Goal: Transaction & Acquisition: Purchase product/service

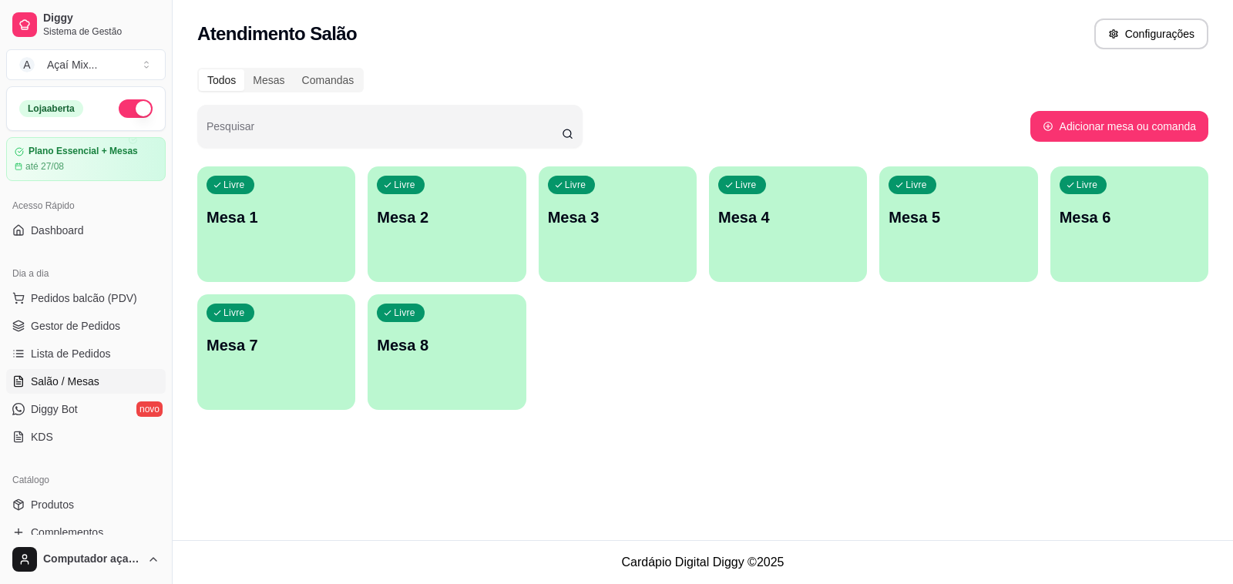
click at [282, 274] on div "button" at bounding box center [276, 273] width 158 height 18
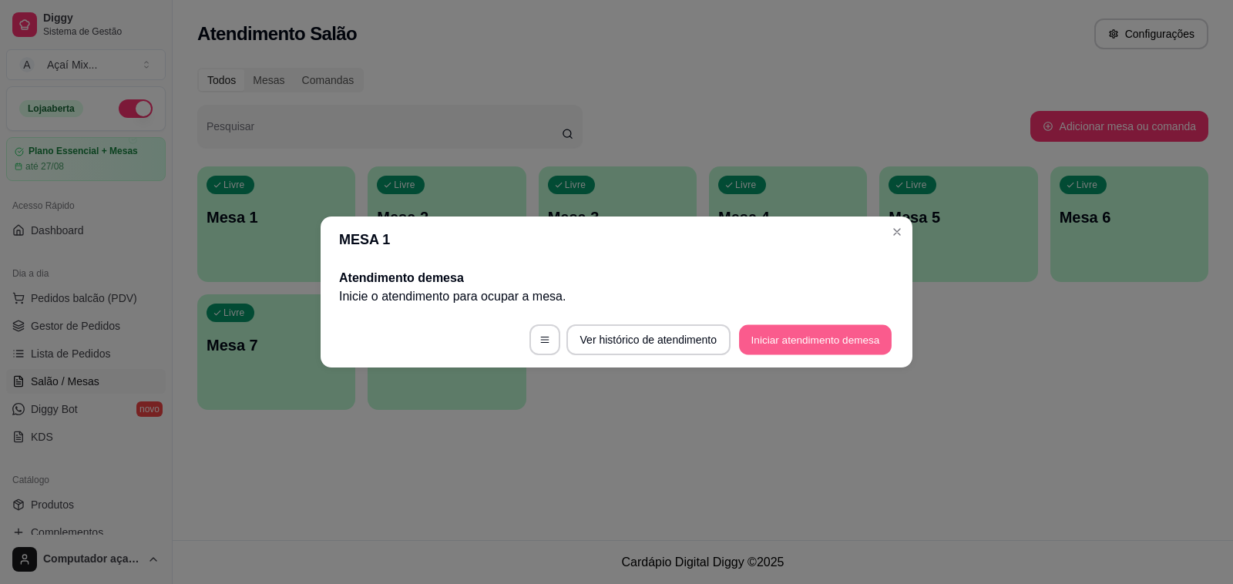
click at [818, 336] on button "Iniciar atendimento de mesa" at bounding box center [815, 340] width 153 height 30
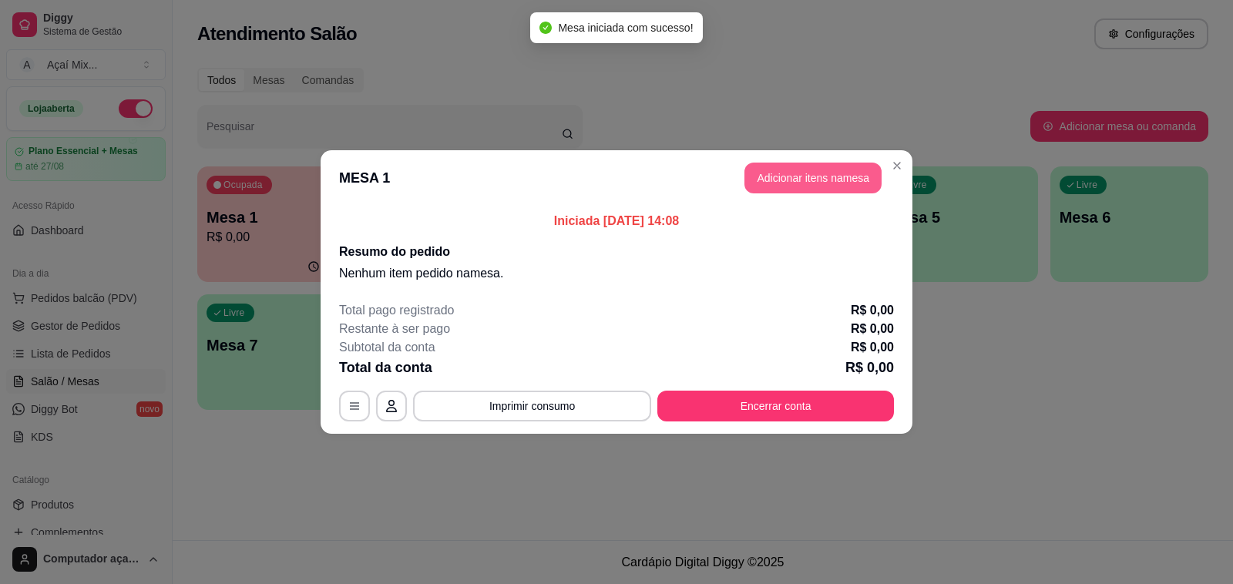
click at [756, 179] on button "Adicionar itens na mesa" at bounding box center [812, 178] width 137 height 31
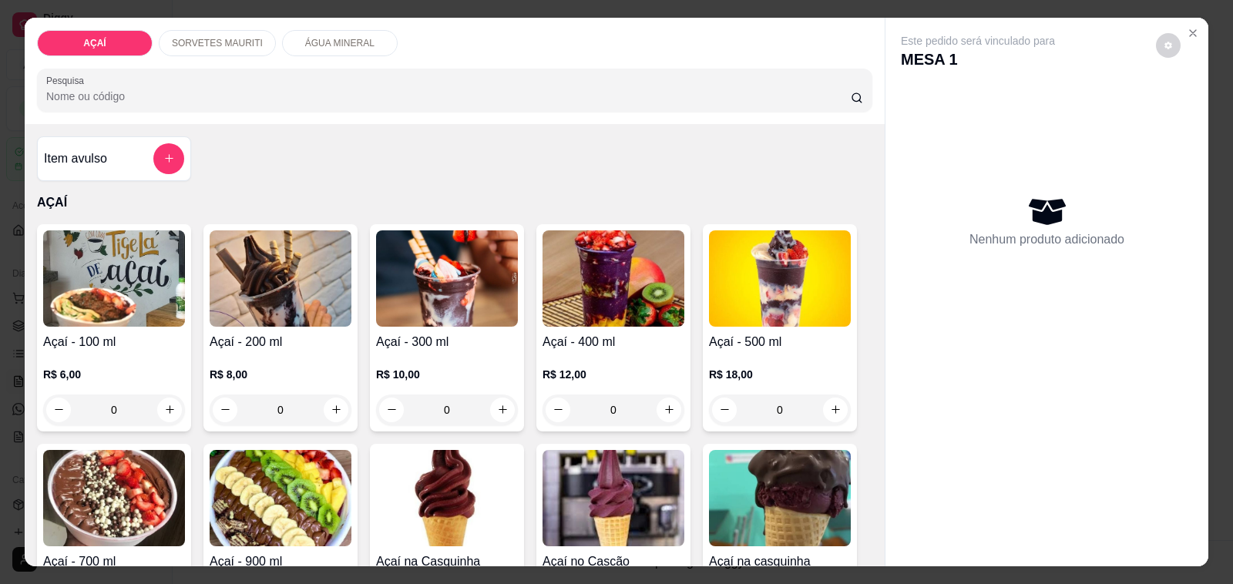
click at [277, 351] on div "R$ 8,00 0" at bounding box center [281, 388] width 142 height 74
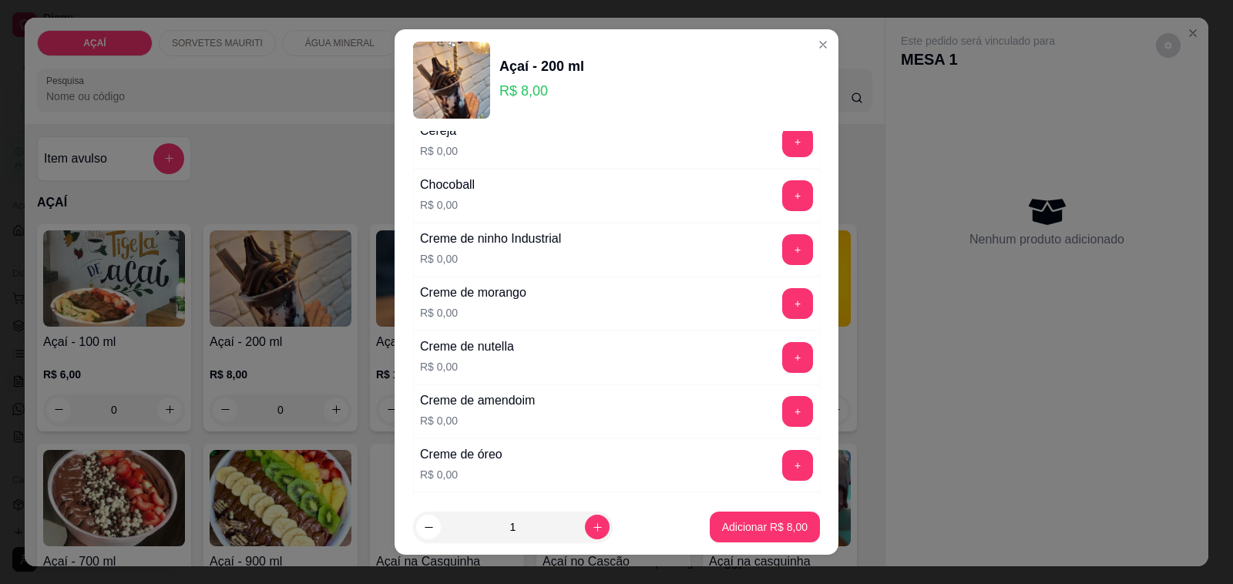
scroll to position [96, 0]
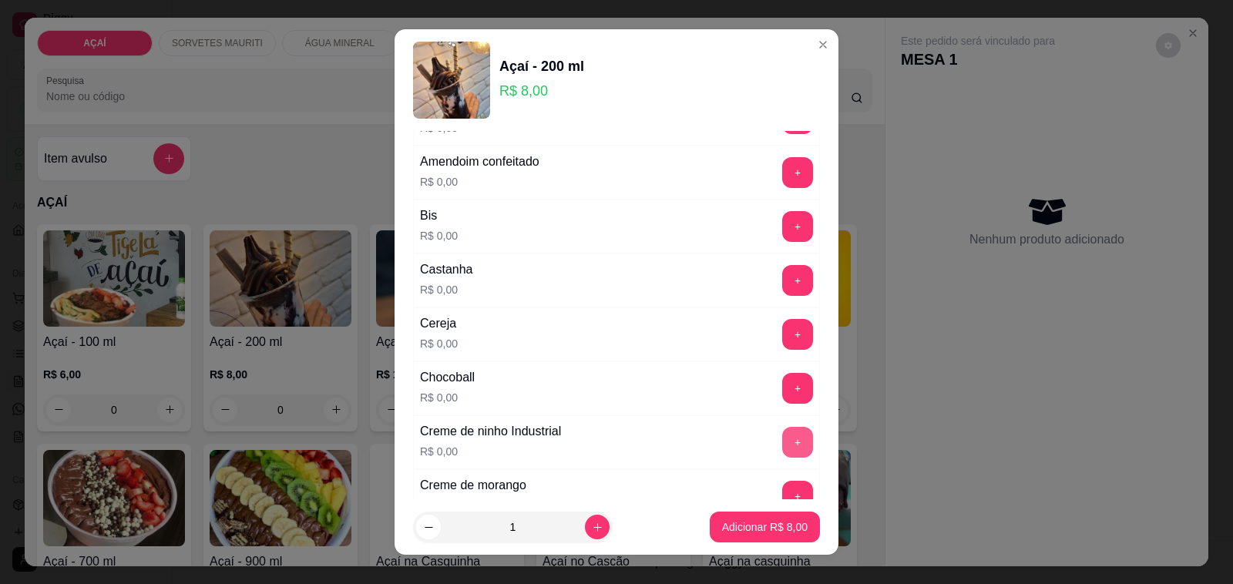
click at [782, 445] on button "+" at bounding box center [797, 442] width 31 height 31
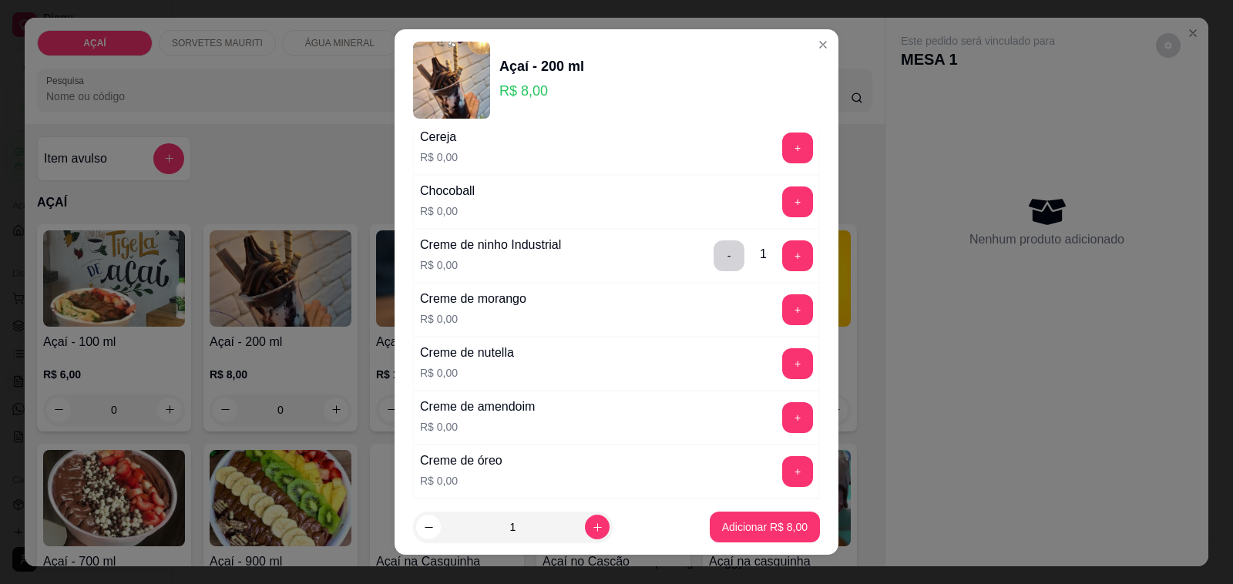
scroll to position [289, 0]
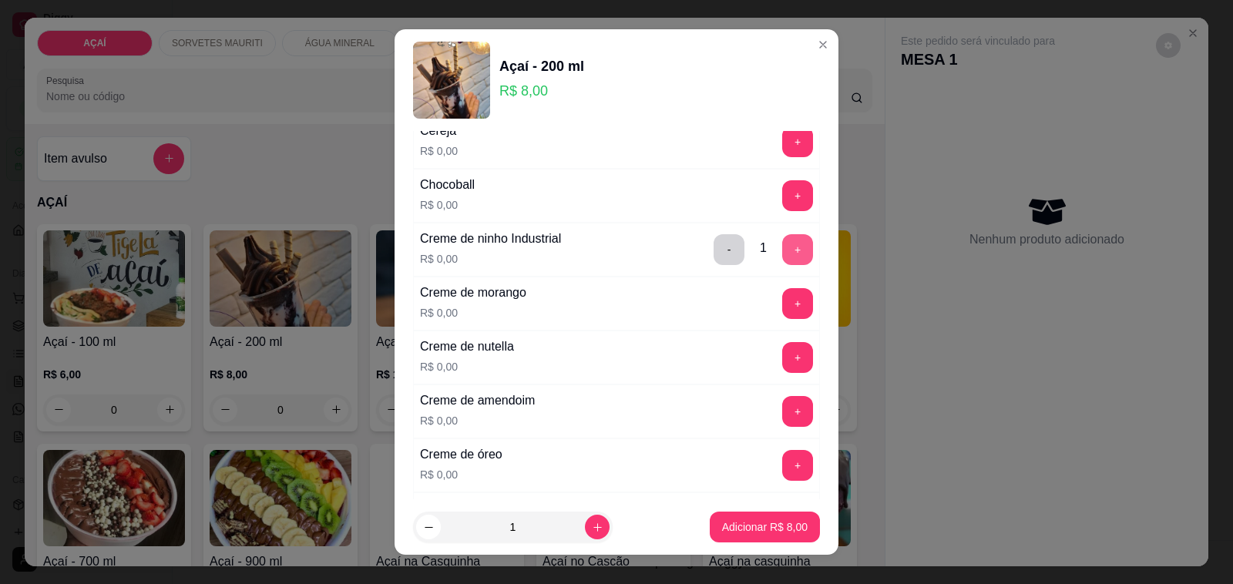
click at [782, 254] on button "+" at bounding box center [797, 249] width 31 height 31
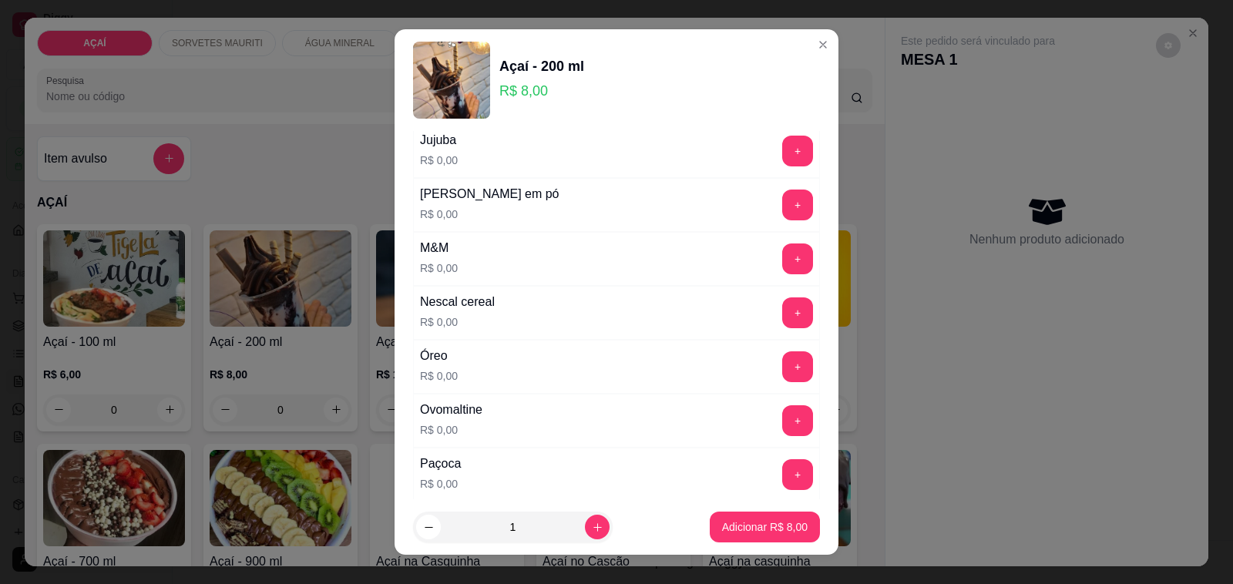
scroll to position [1541, 0]
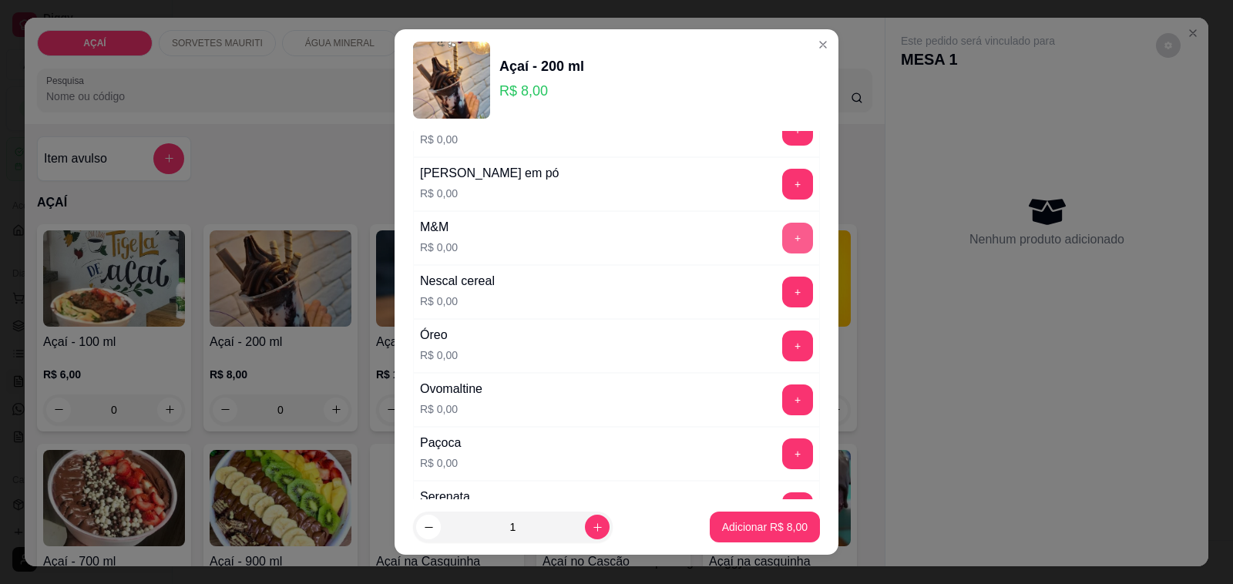
click at [782, 243] on button "+" at bounding box center [797, 238] width 31 height 31
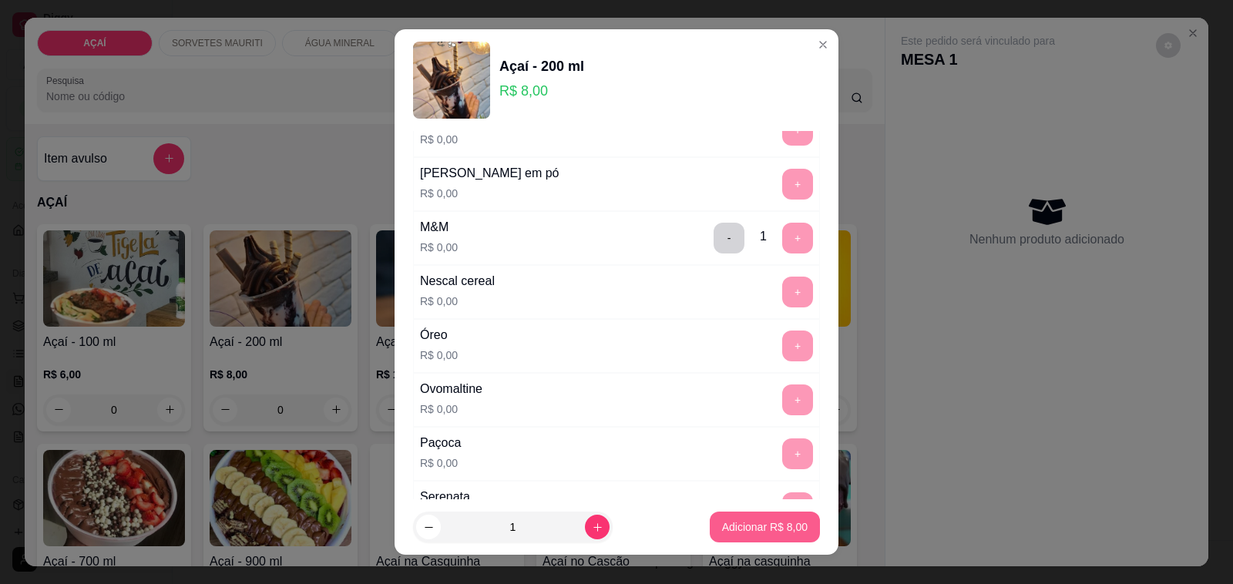
click at [745, 519] on button "Adicionar R$ 8,00" at bounding box center [765, 527] width 110 height 31
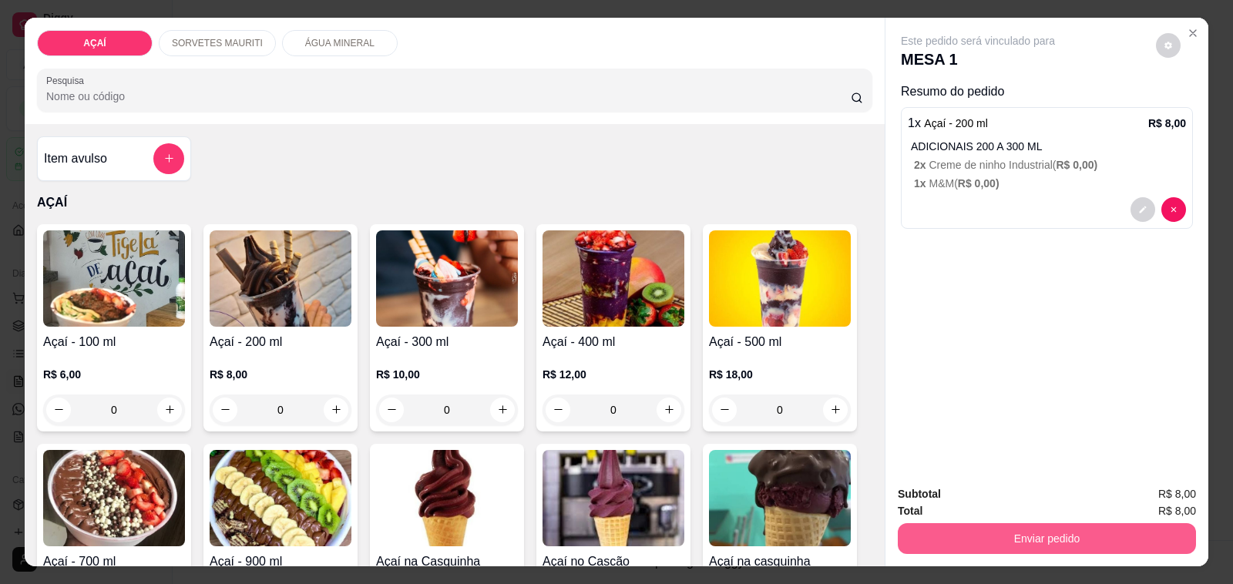
click at [909, 523] on button "Enviar pedido" at bounding box center [1047, 538] width 298 height 31
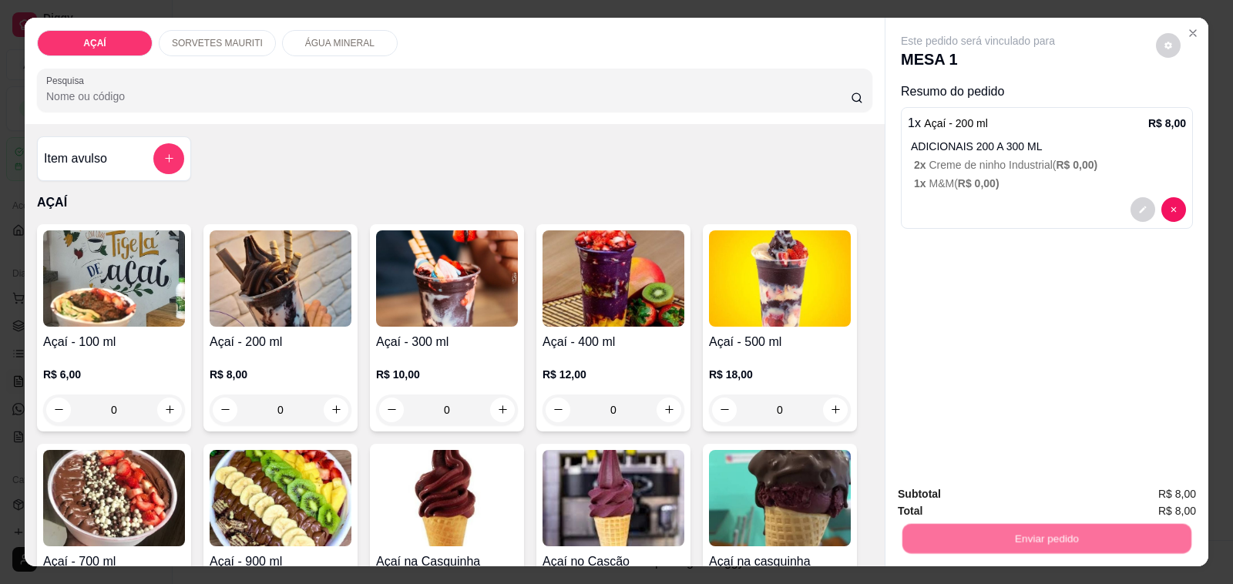
click at [934, 486] on button "Não registrar e enviar pedido" at bounding box center [995, 494] width 160 height 29
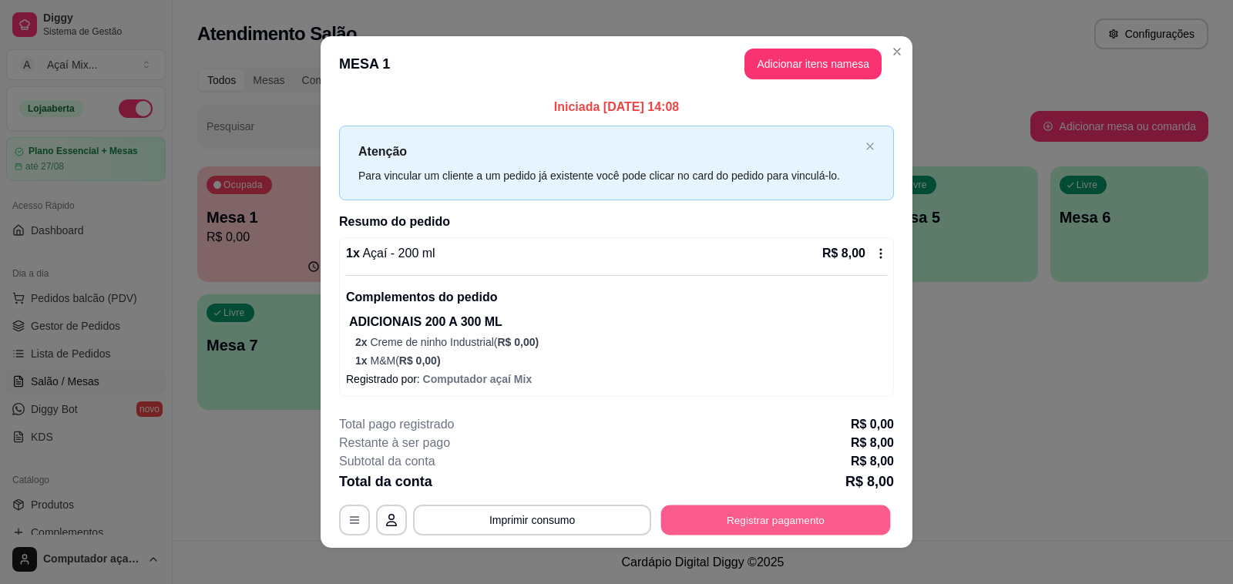
click at [821, 522] on button "Registrar pagamento" at bounding box center [776, 521] width 230 height 30
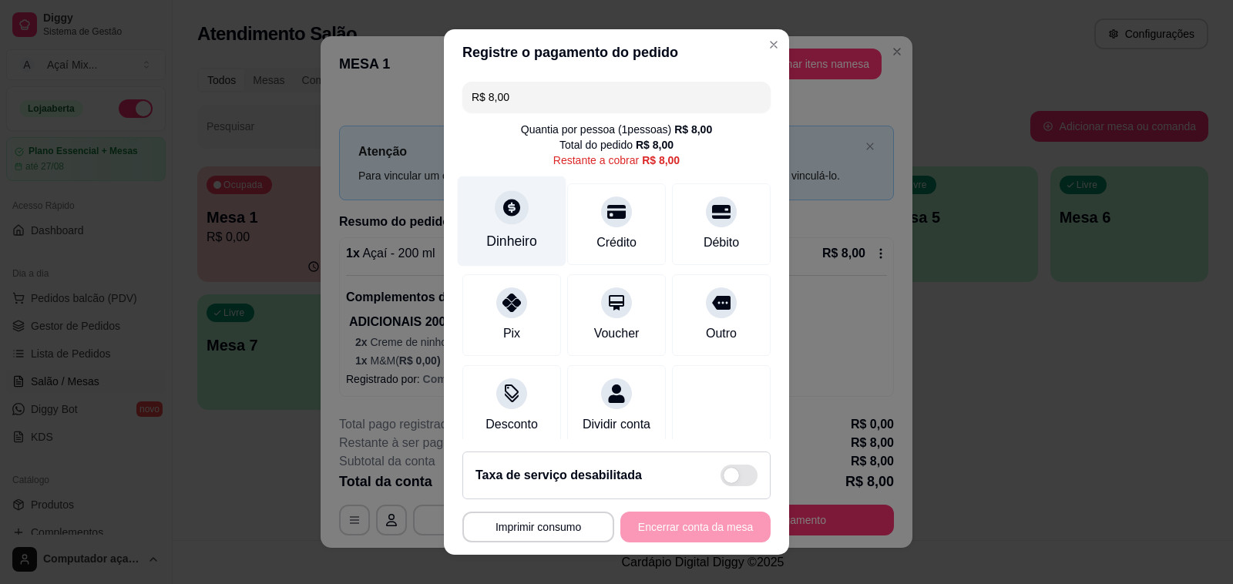
drag, startPoint x: 506, startPoint y: 226, endPoint x: 515, endPoint y: 230, distance: 10.0
click at [515, 230] on div "Dinheiro" at bounding box center [512, 221] width 109 height 90
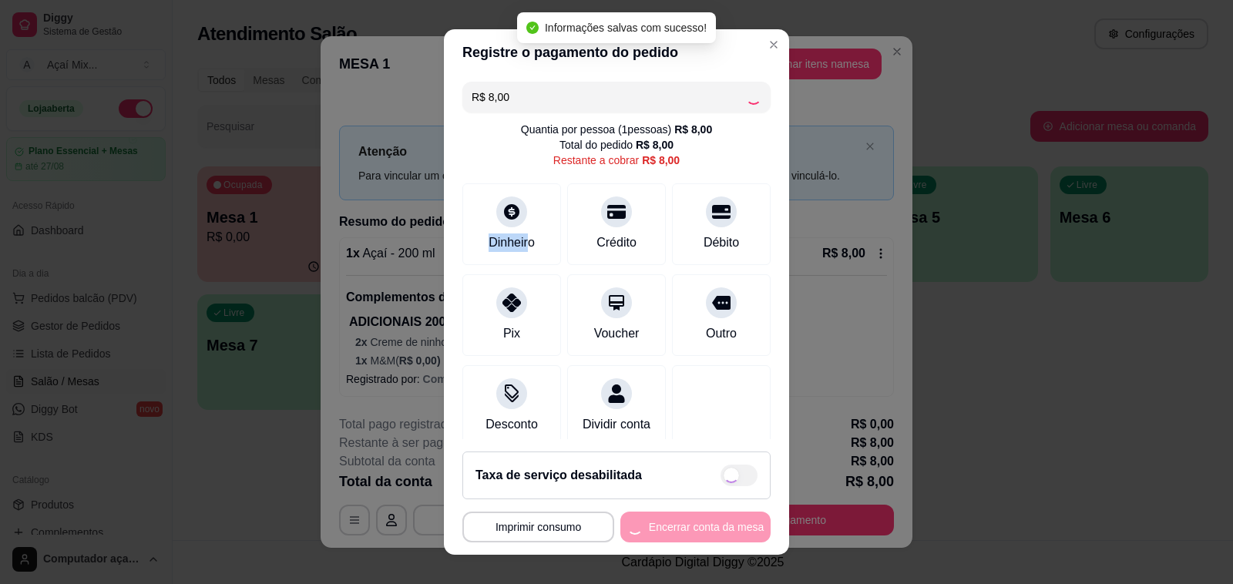
type input "R$ 0,00"
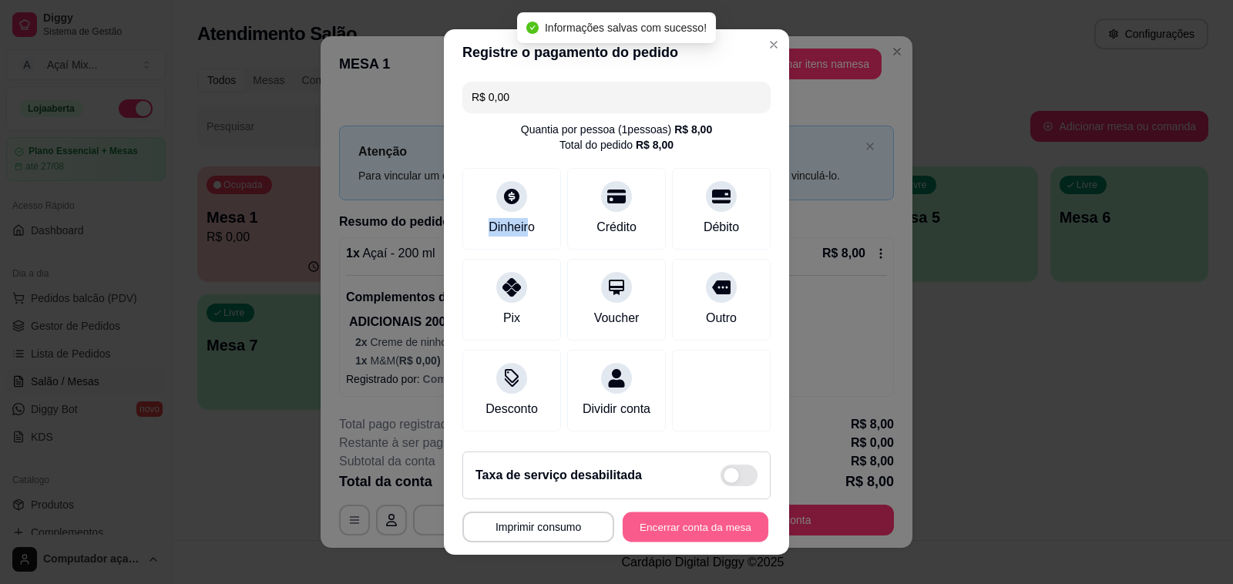
click at [711, 537] on button "Encerrar conta da mesa" at bounding box center [696, 527] width 146 height 30
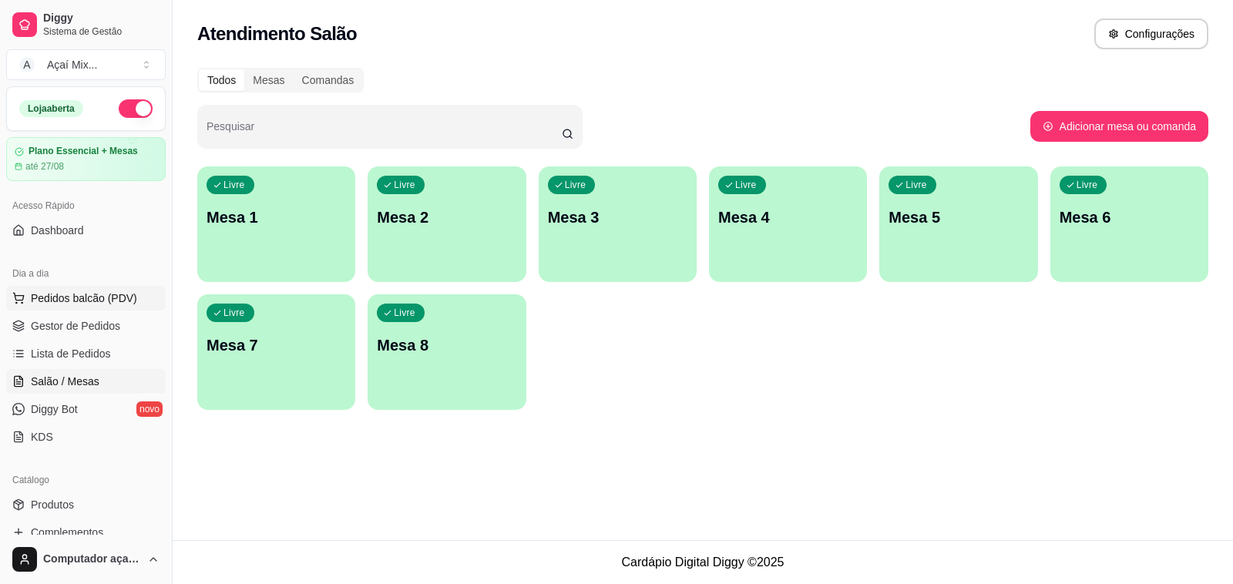
click at [139, 293] on button "Pedidos balcão (PDV)" at bounding box center [86, 298] width 160 height 25
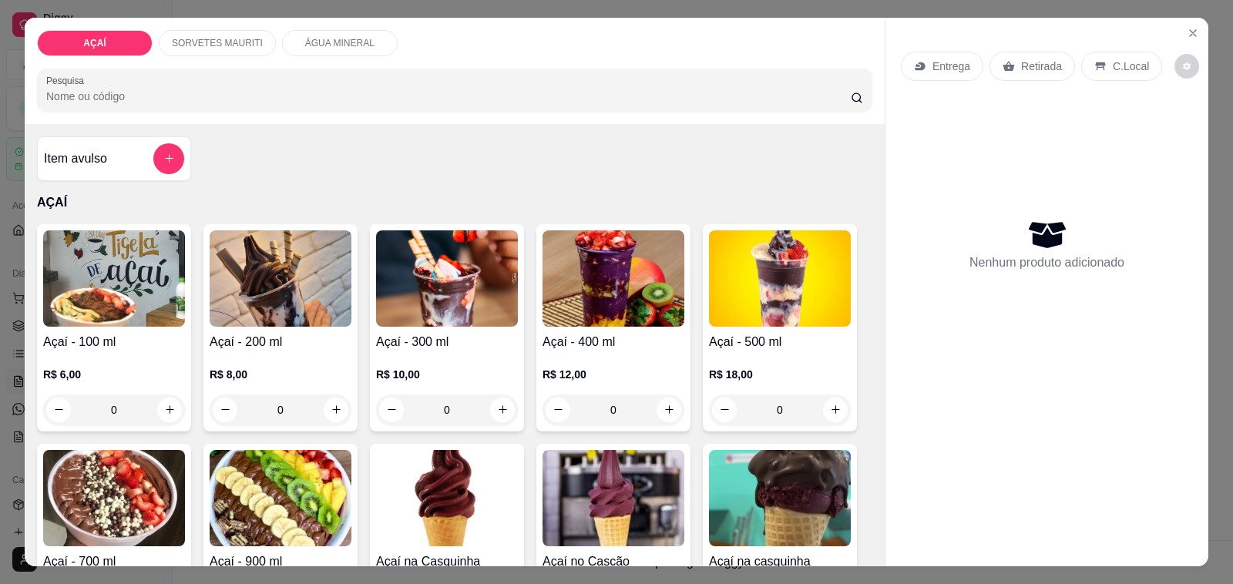
click at [578, 367] on p "R$ 12,00" at bounding box center [614, 374] width 142 height 15
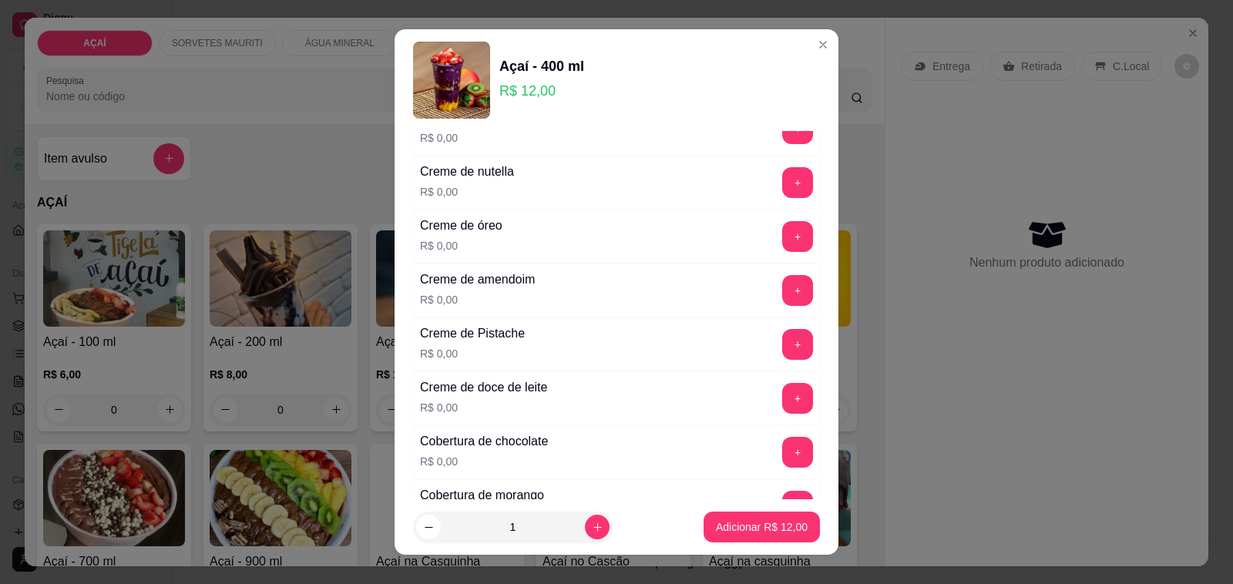
scroll to position [482, 0]
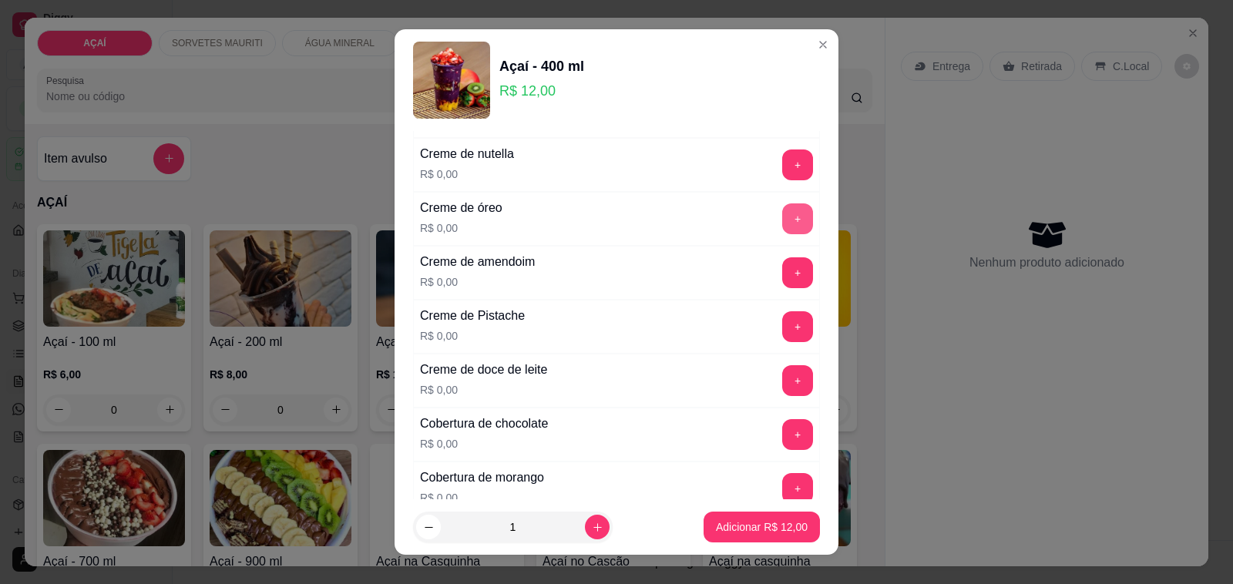
click at [782, 229] on button "+" at bounding box center [797, 218] width 31 height 31
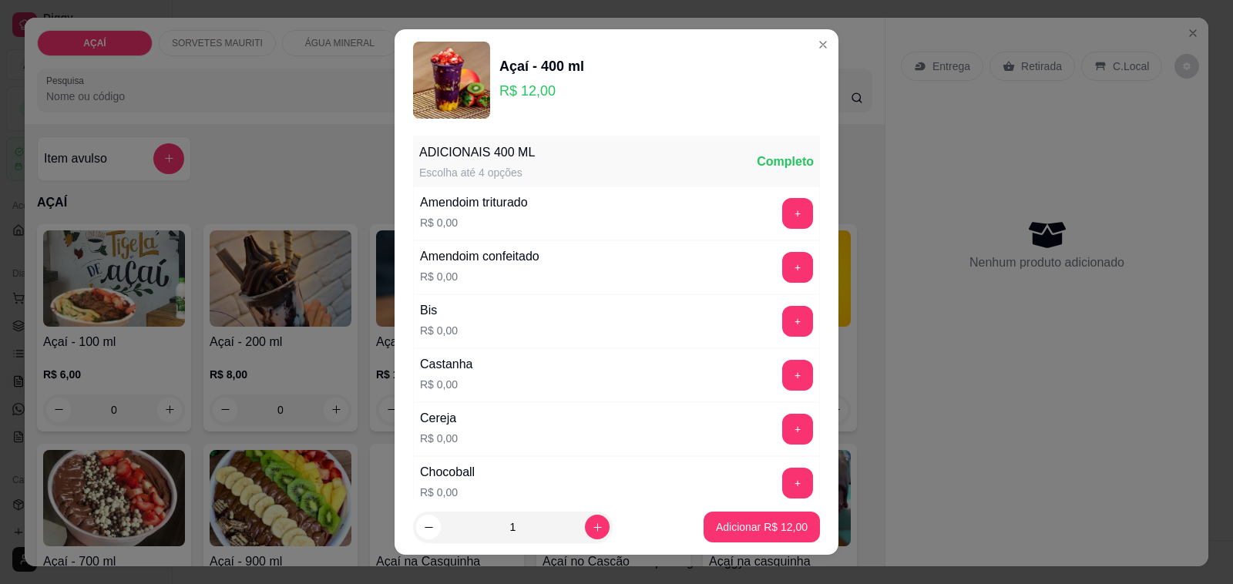
scroll to position [0, 0]
click at [783, 383] on button "+" at bounding box center [798, 377] width 30 height 30
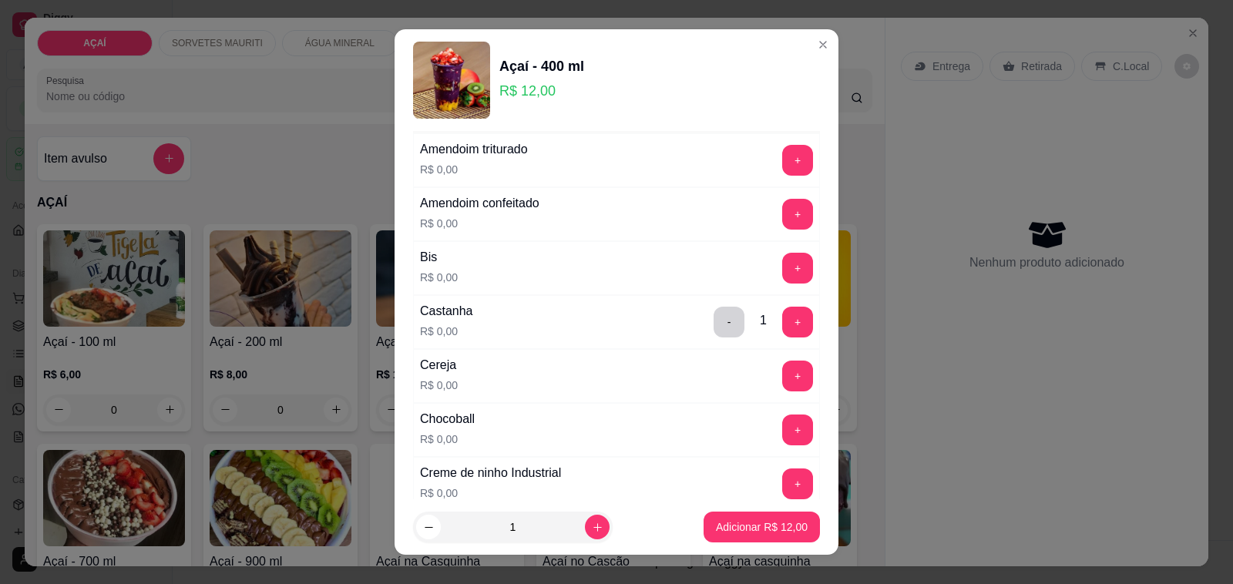
scroll to position [96, 0]
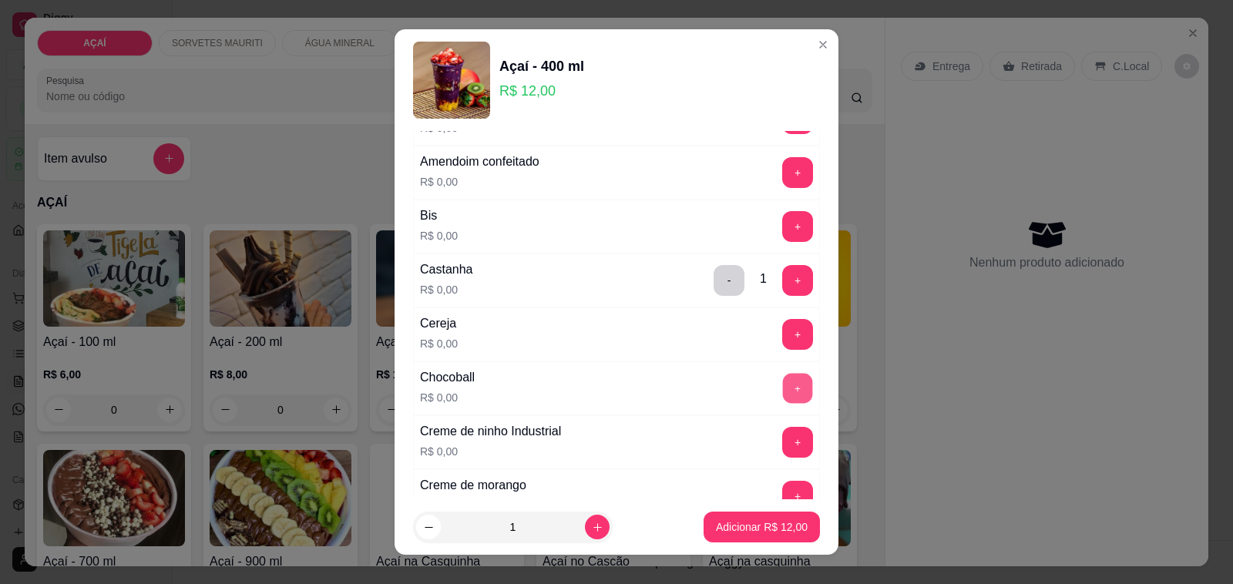
click at [783, 389] on button "+" at bounding box center [798, 389] width 30 height 30
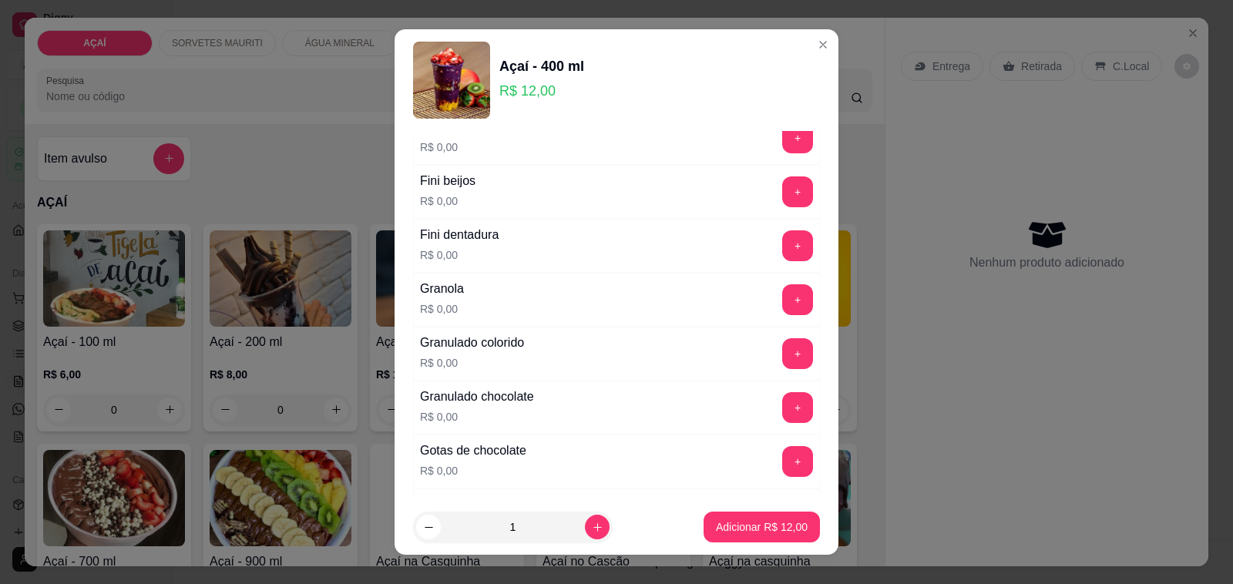
scroll to position [1252, 0]
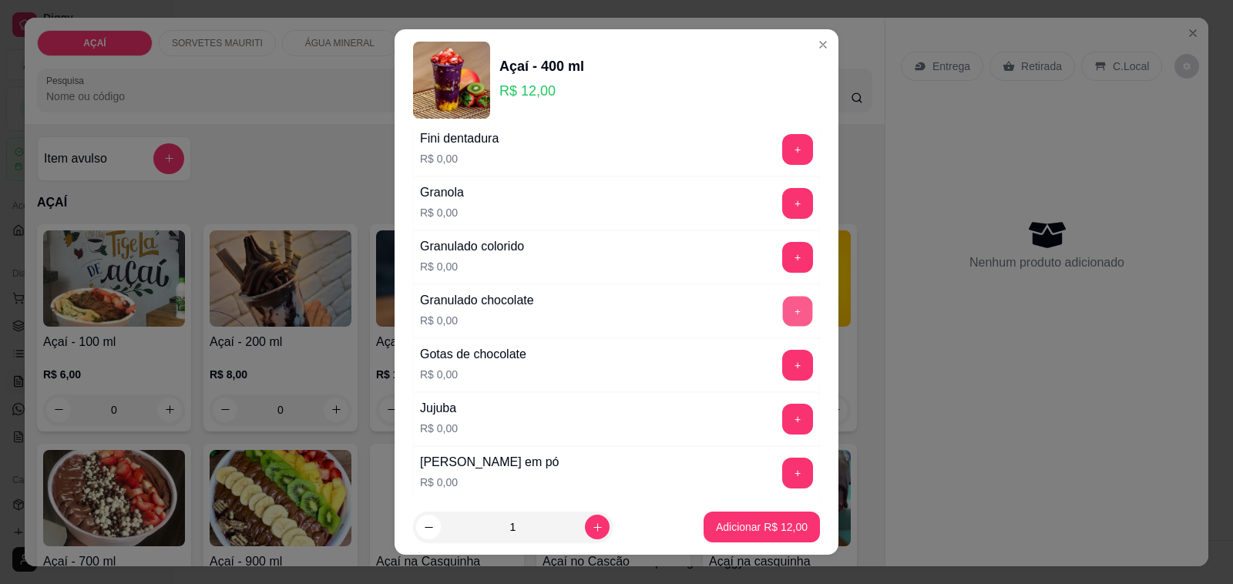
click at [783, 311] on button "+" at bounding box center [798, 312] width 30 height 30
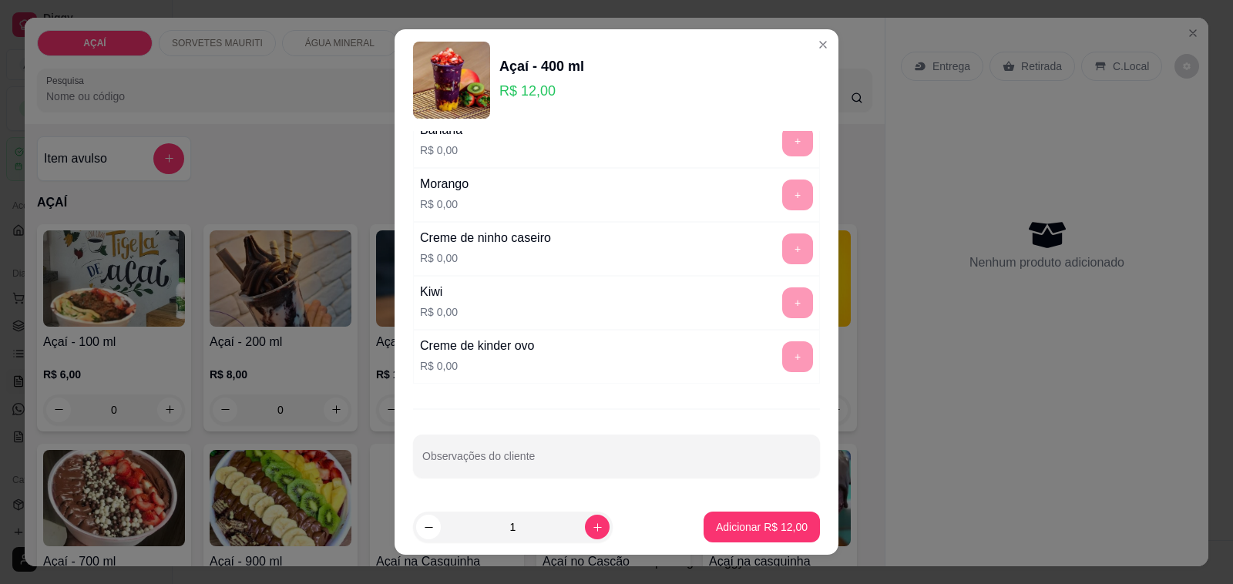
scroll to position [2083, 0]
click at [759, 521] on p "Adicionar R$ 12,00" at bounding box center [762, 526] width 92 height 15
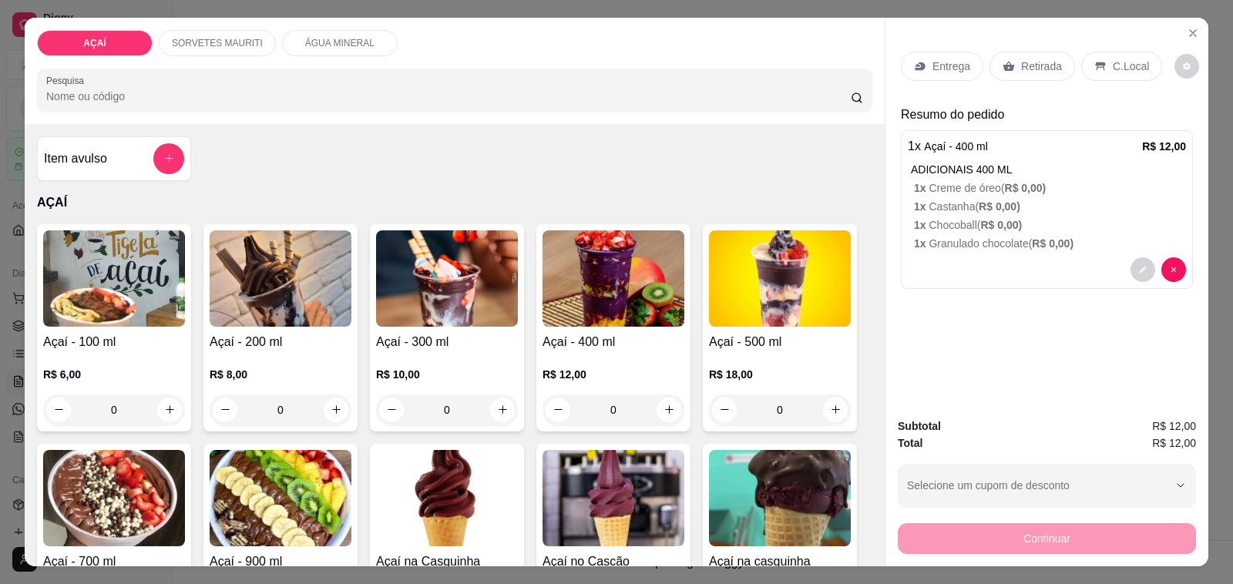
click at [934, 68] on div "Entrega" at bounding box center [942, 66] width 82 height 29
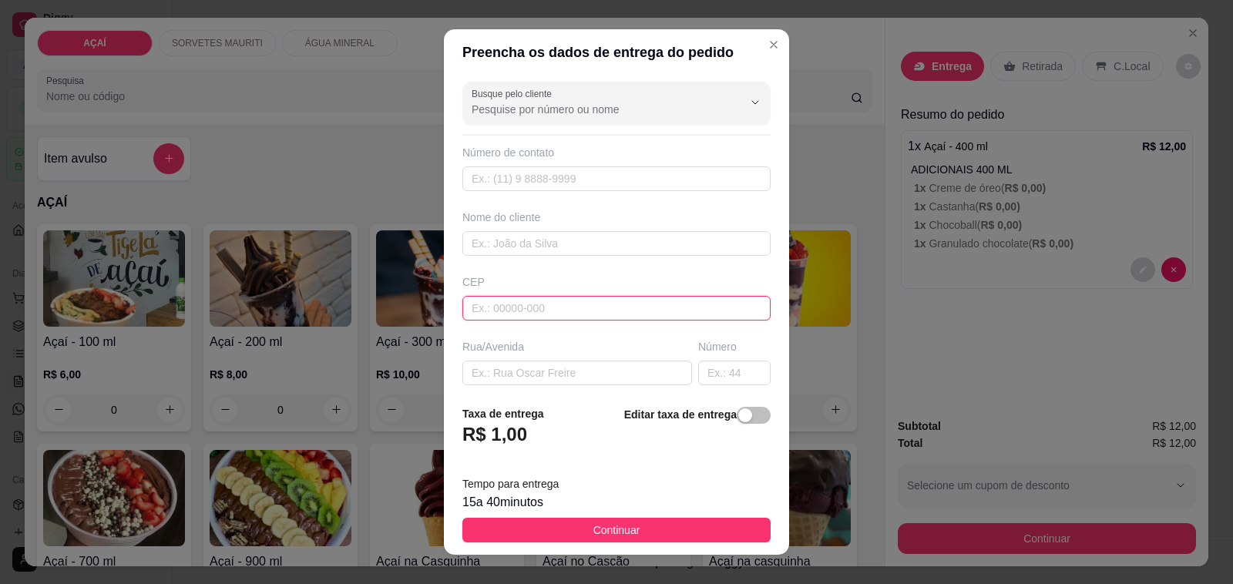
click at [532, 308] on input "text" at bounding box center [616, 308] width 308 height 25
type input "57520000"
type input "Maravilha"
type input "575200000"
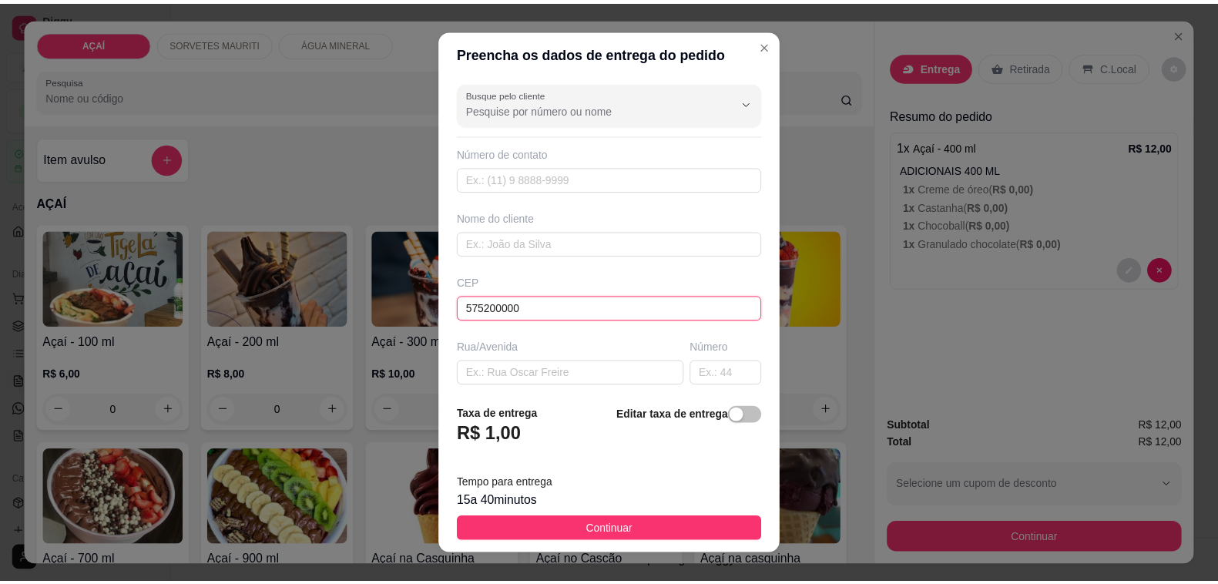
scroll to position [28, 0]
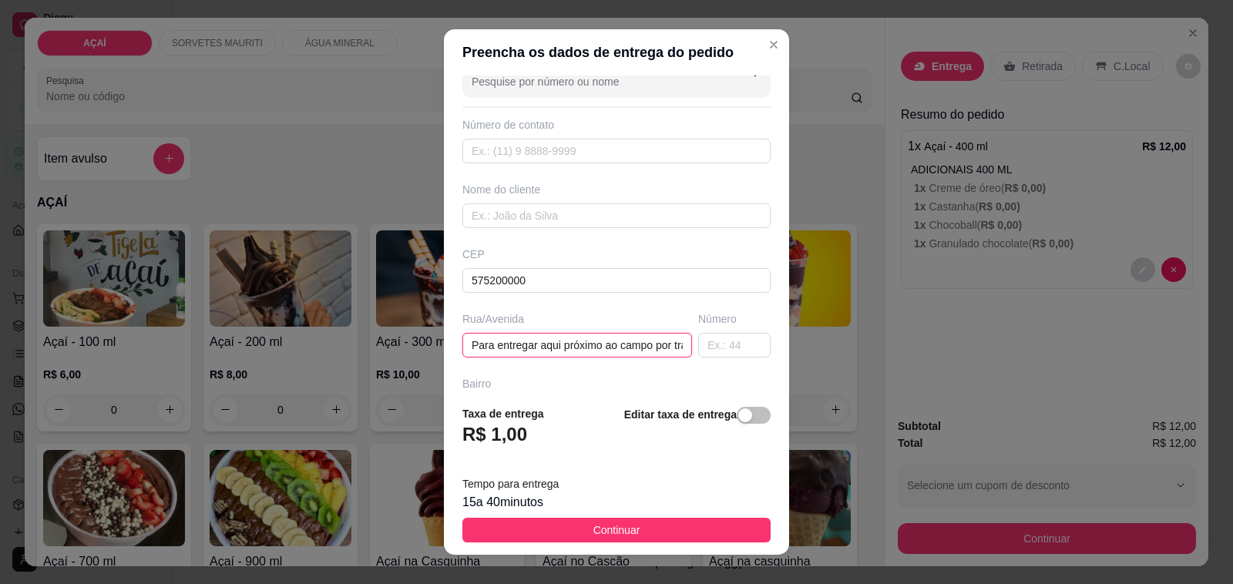
type input "Para entregar aqui próximo ao campo por trás do seu tio [PERSON_NAME] da piscina"
click at [613, 532] on span "Continuar" at bounding box center [616, 530] width 47 height 17
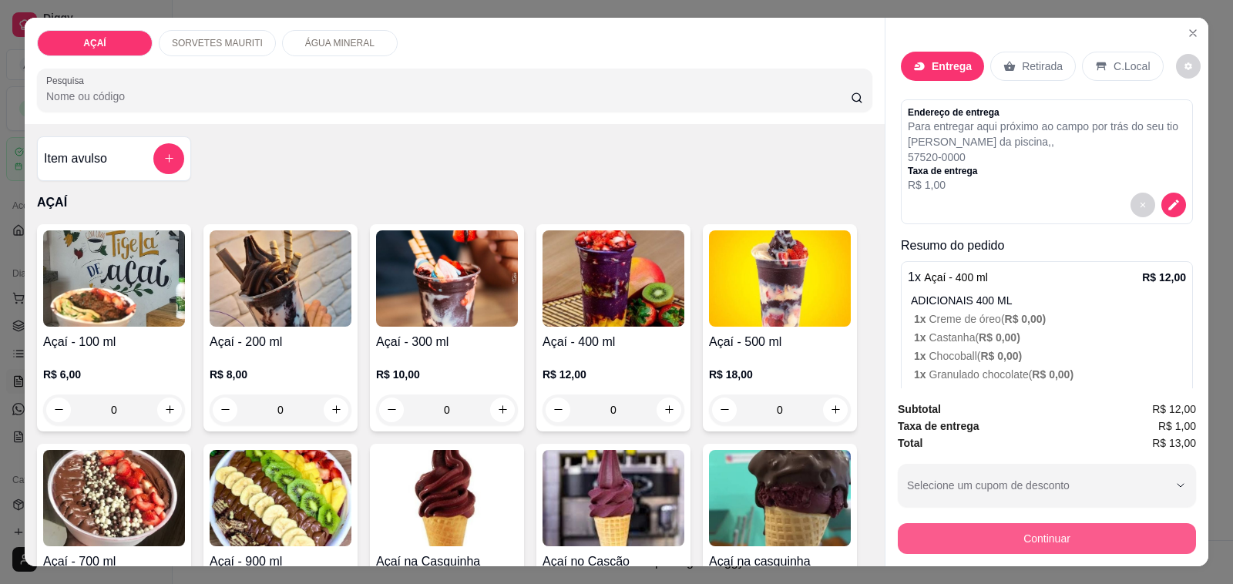
click at [949, 509] on div "Subtotal R$ 12,00 Taxa de entrega R$ 1,00 Total R$ 13,00 Selecione um cupom de …" at bounding box center [1047, 477] width 298 height 153
click at [940, 528] on button "Continuar" at bounding box center [1047, 538] width 298 height 31
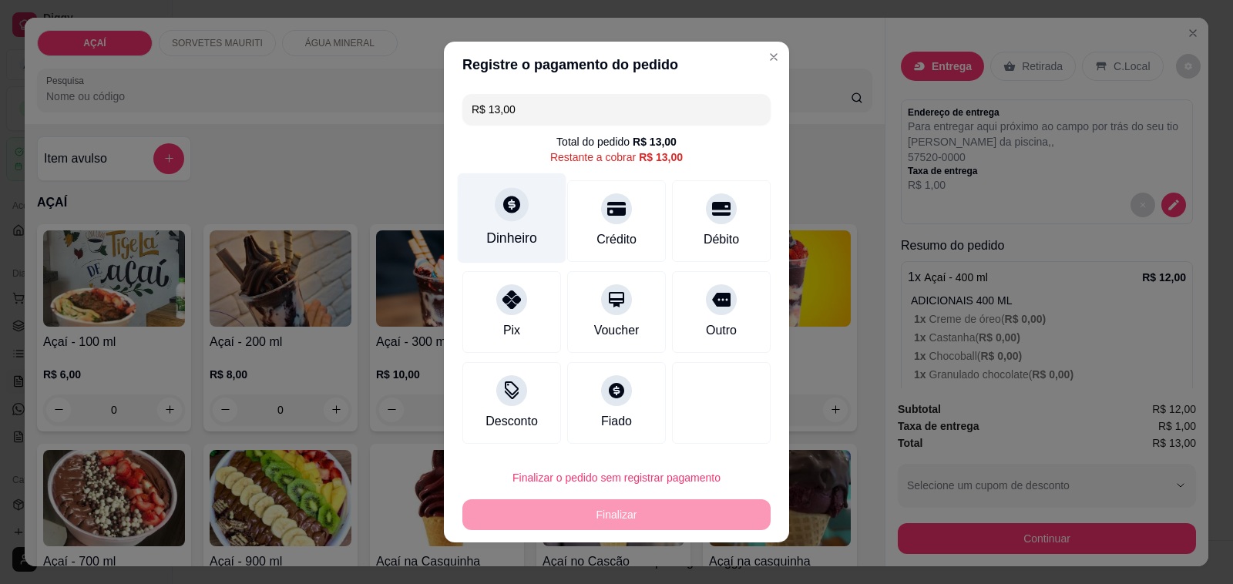
click at [467, 243] on div "Dinheiro" at bounding box center [512, 218] width 109 height 90
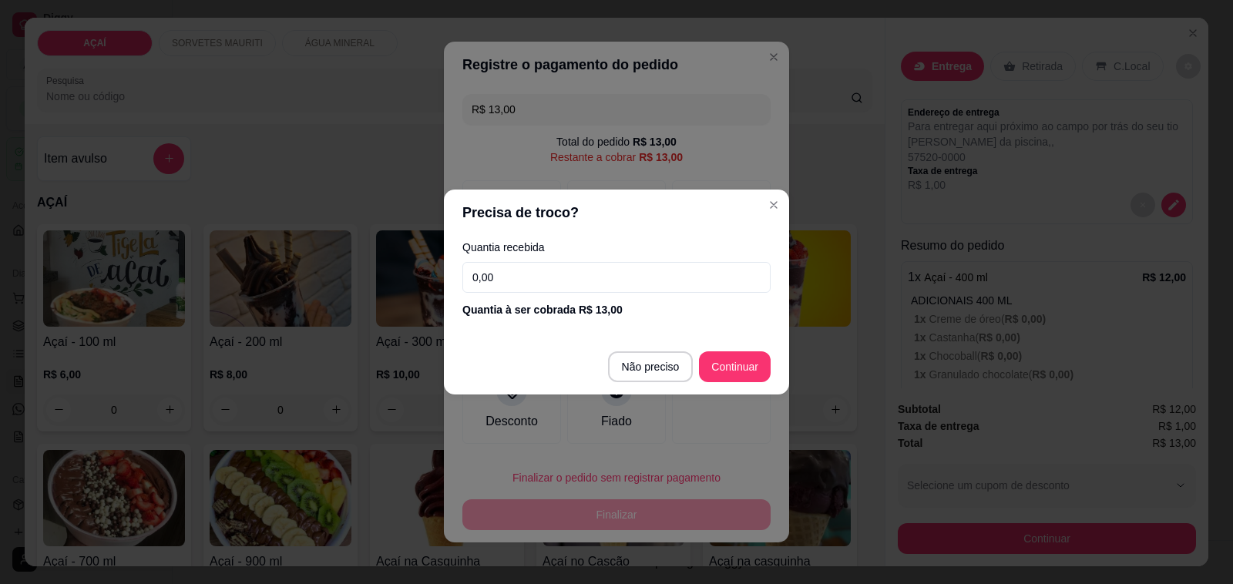
drag, startPoint x: 559, startPoint y: 274, endPoint x: 551, endPoint y: 279, distance: 9.0
click at [555, 277] on input "0,00" at bounding box center [616, 277] width 308 height 31
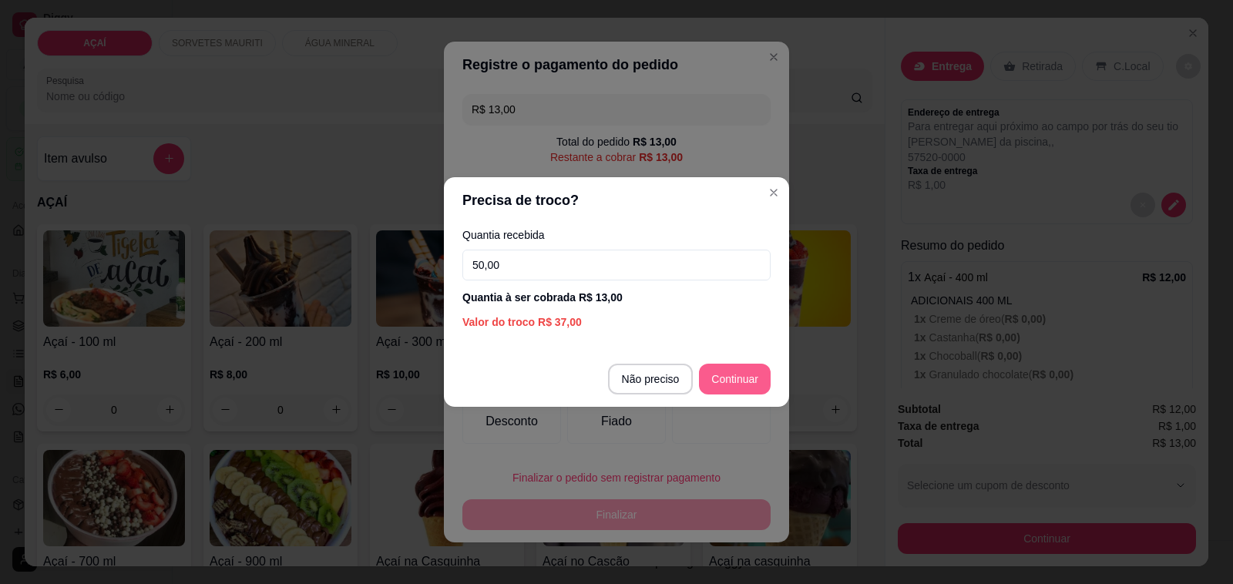
type input "50,00"
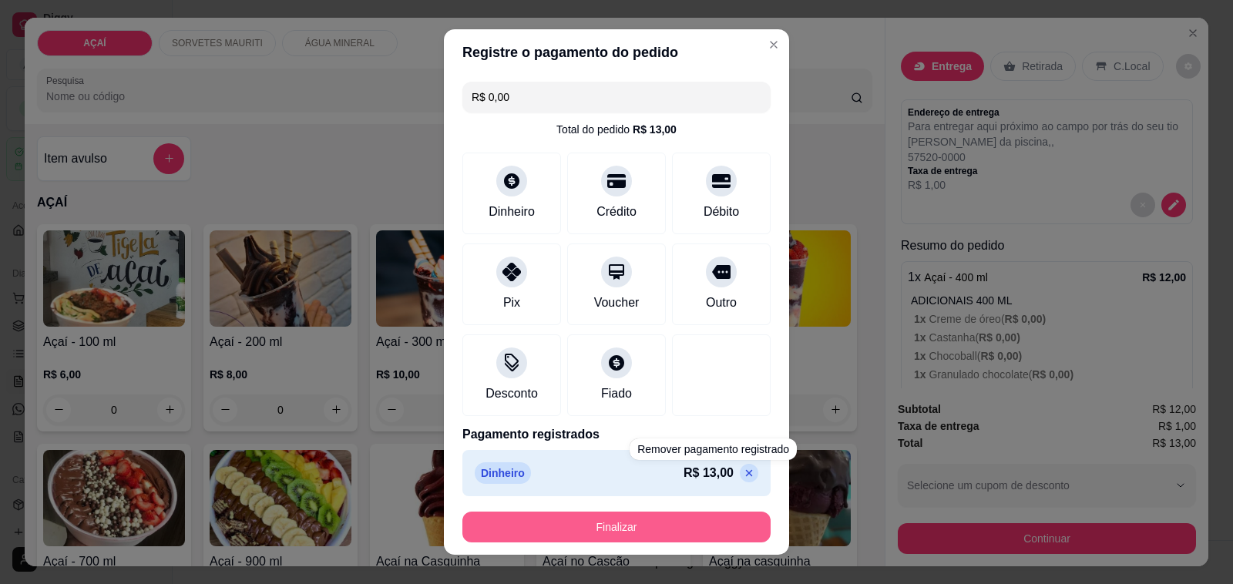
click at [668, 528] on button "Finalizar" at bounding box center [616, 527] width 308 height 31
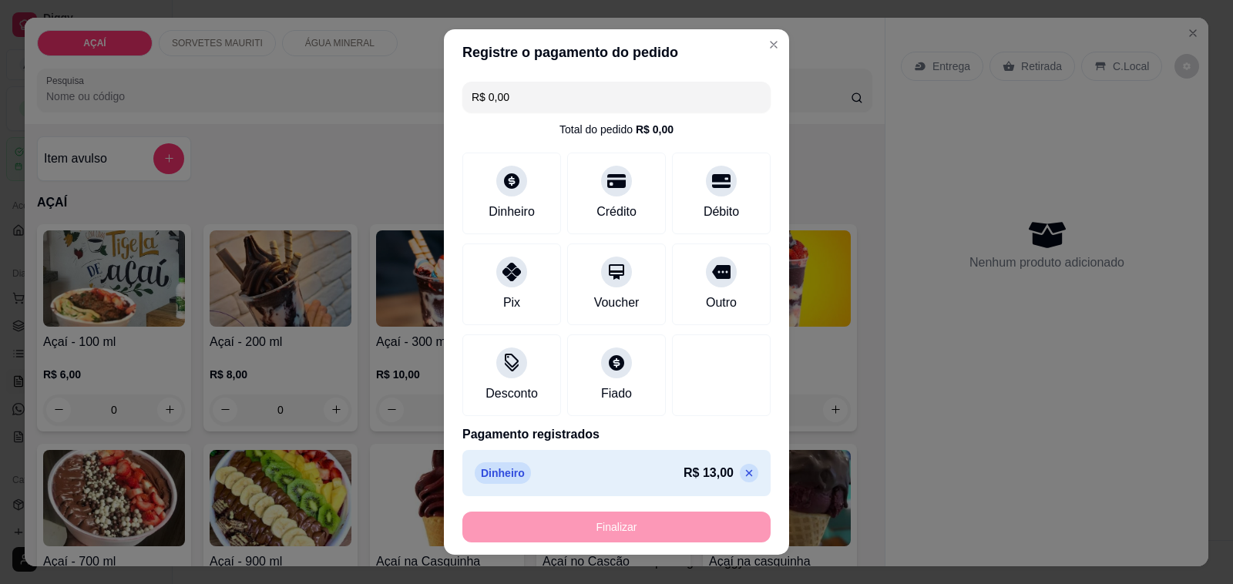
type input "-R$ 13,00"
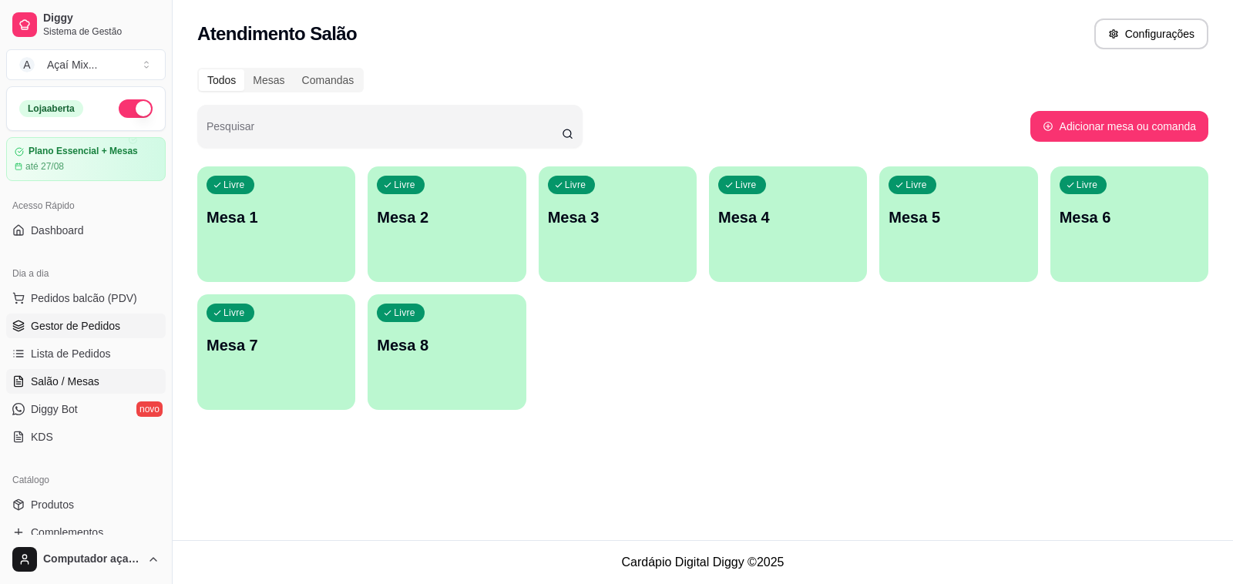
click at [105, 336] on link "Gestor de Pedidos" at bounding box center [86, 326] width 160 height 25
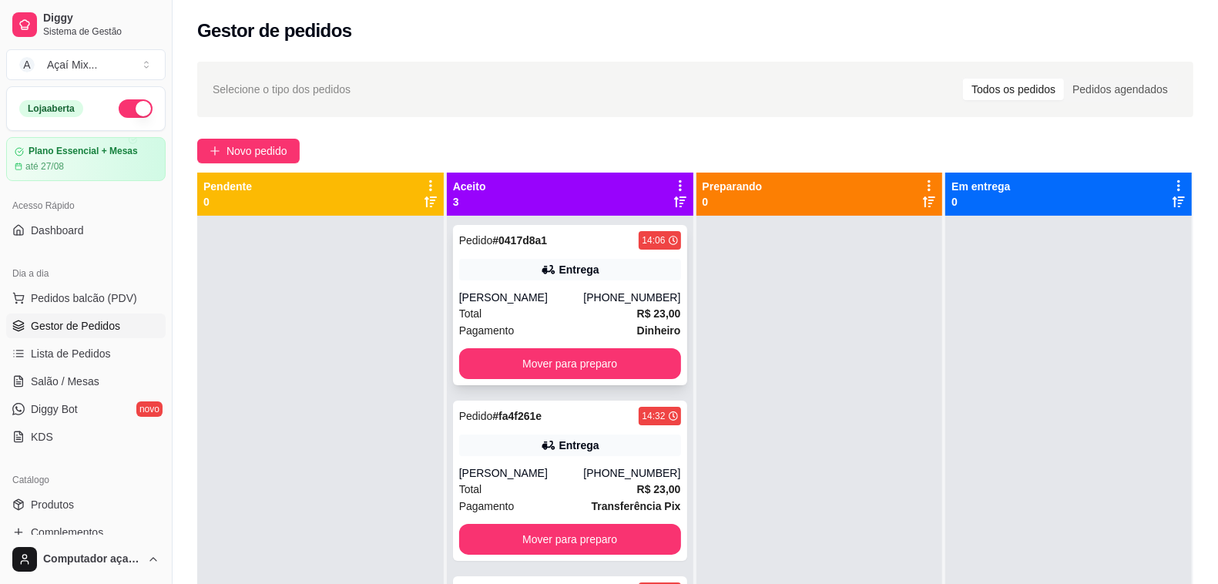
click at [529, 264] on div "Entrega" at bounding box center [570, 270] width 222 height 22
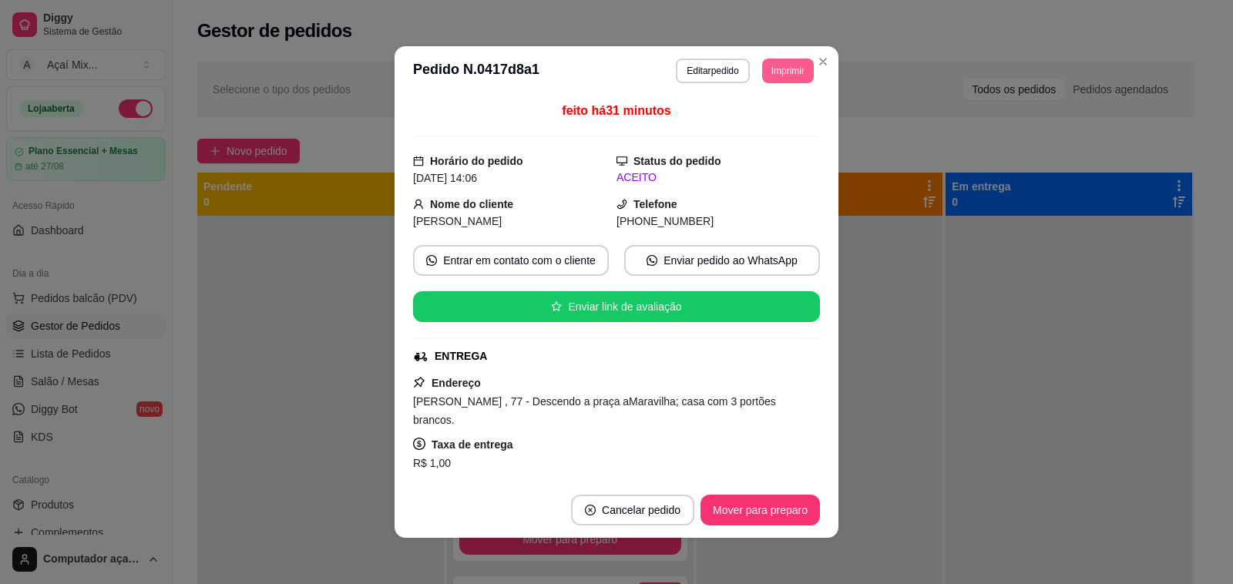
click at [783, 69] on button "Imprimir" at bounding box center [788, 71] width 52 height 25
click at [738, 121] on button "Impressora" at bounding box center [752, 125] width 108 height 24
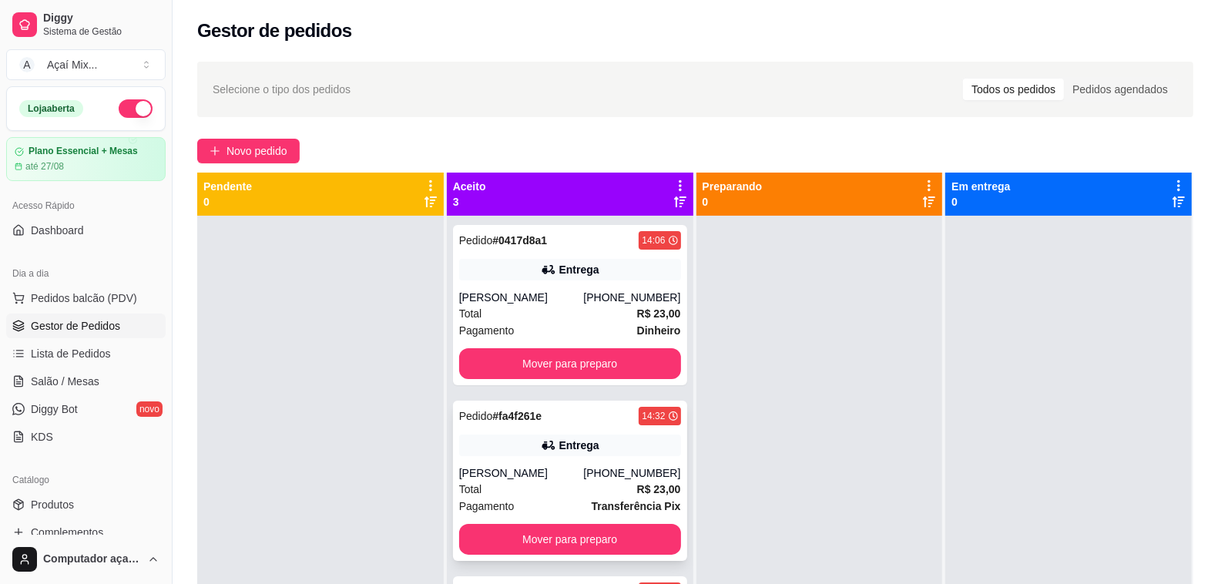
click at [576, 474] on div "[PERSON_NAME]" at bounding box center [521, 472] width 125 height 15
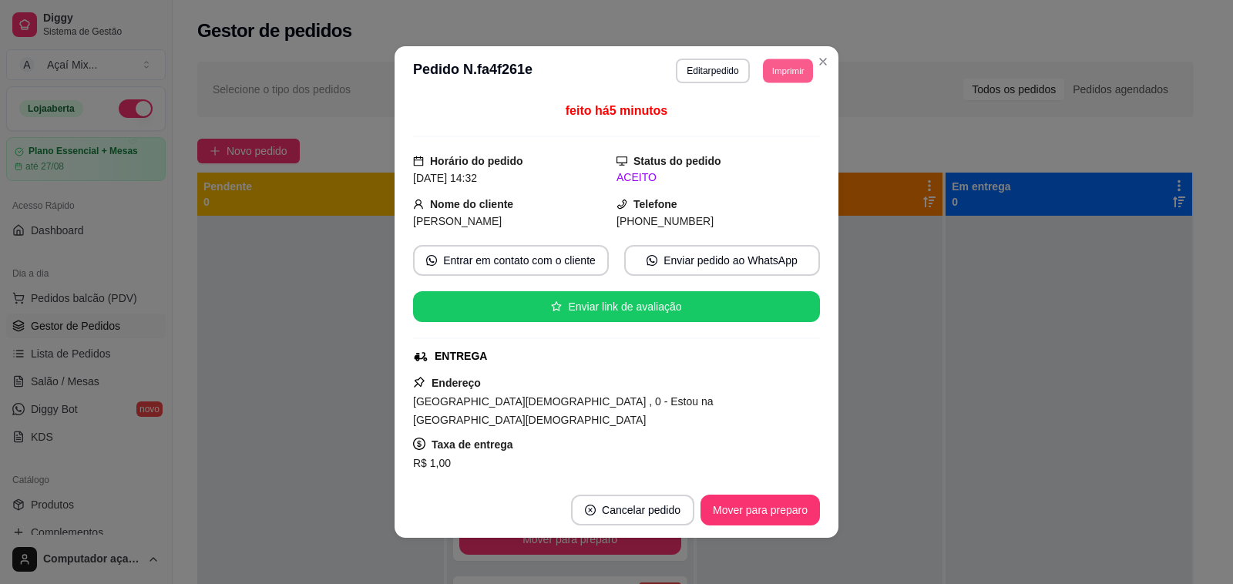
click at [791, 71] on button "Imprimir" at bounding box center [788, 71] width 50 height 24
click at [767, 124] on button "Impressora" at bounding box center [752, 125] width 108 height 24
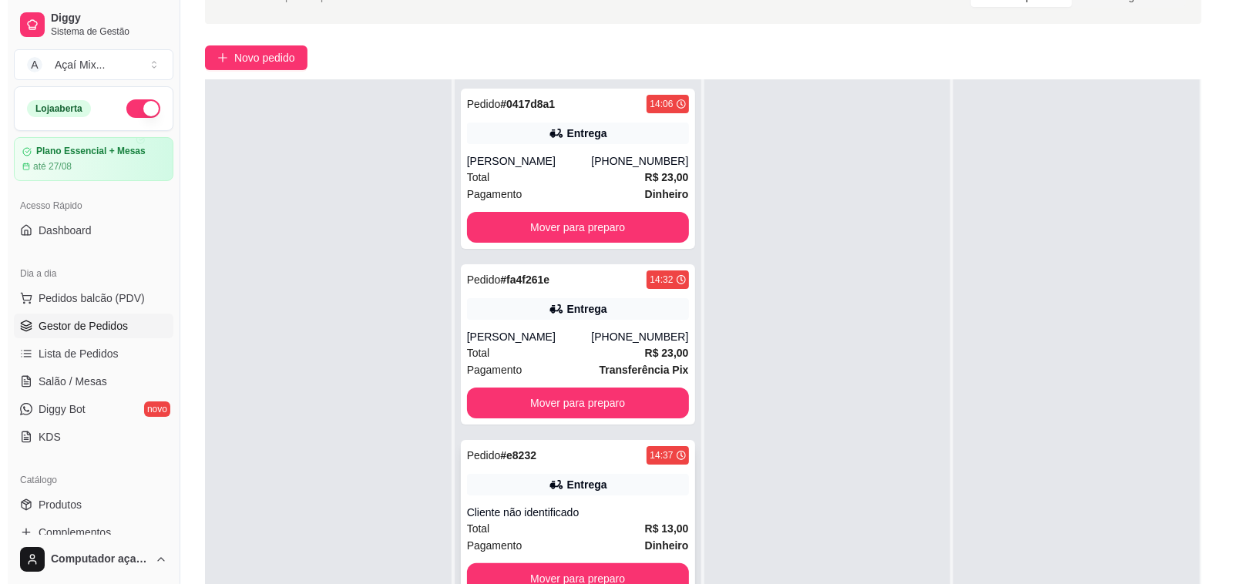
scroll to position [193, 0]
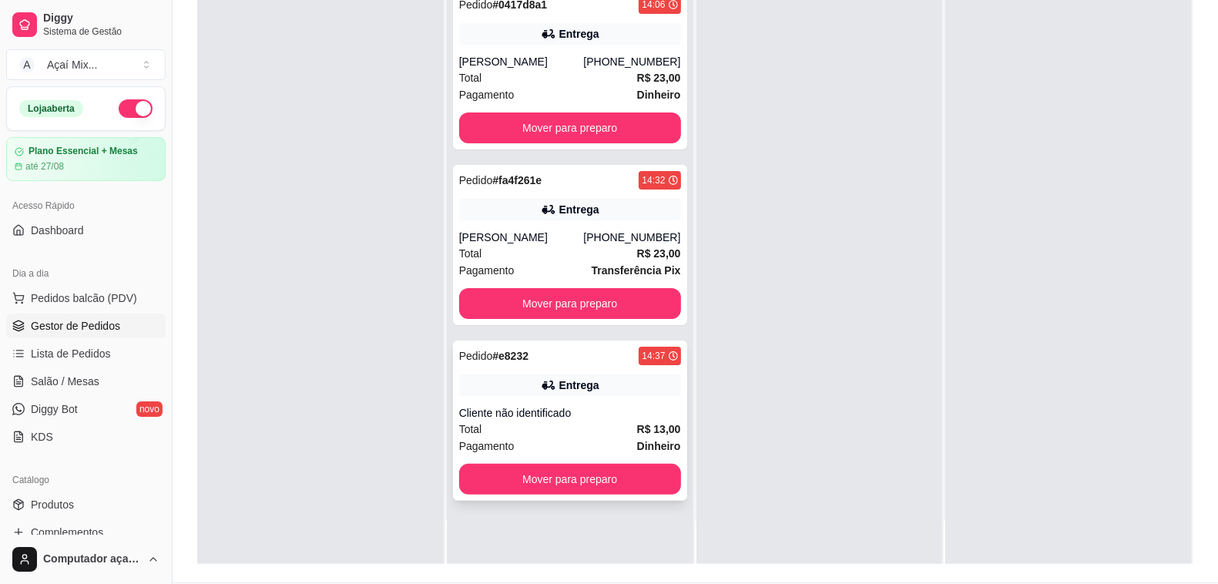
click at [584, 421] on div "Cliente não identificado" at bounding box center [570, 412] width 222 height 15
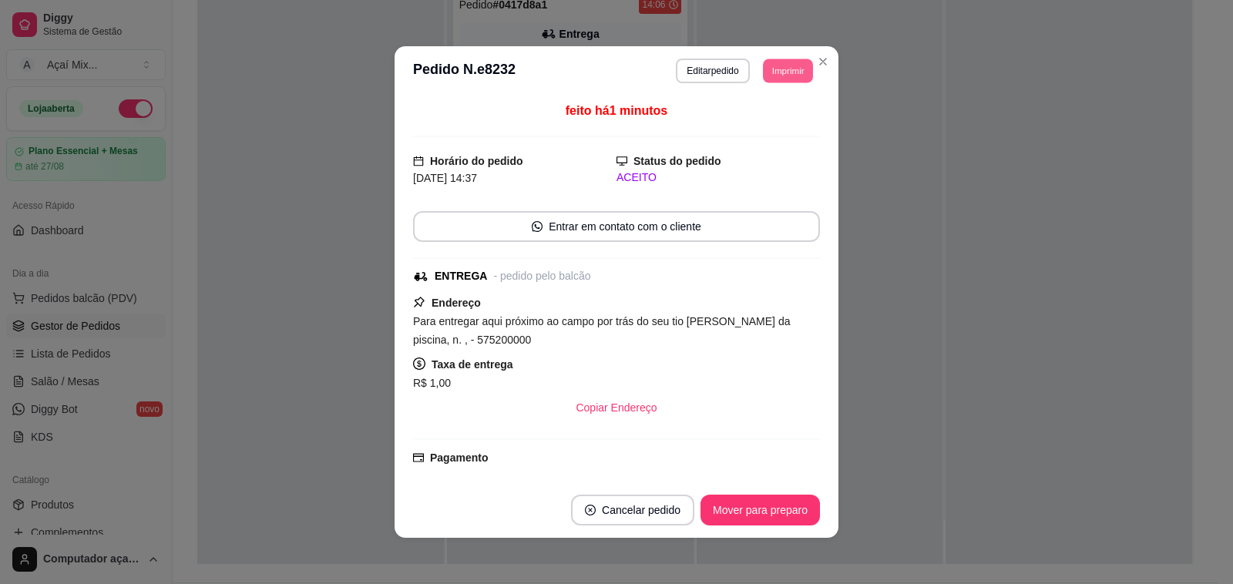
click at [779, 75] on button "Imprimir" at bounding box center [788, 71] width 50 height 24
click at [754, 117] on button "Impressora" at bounding box center [752, 125] width 108 height 24
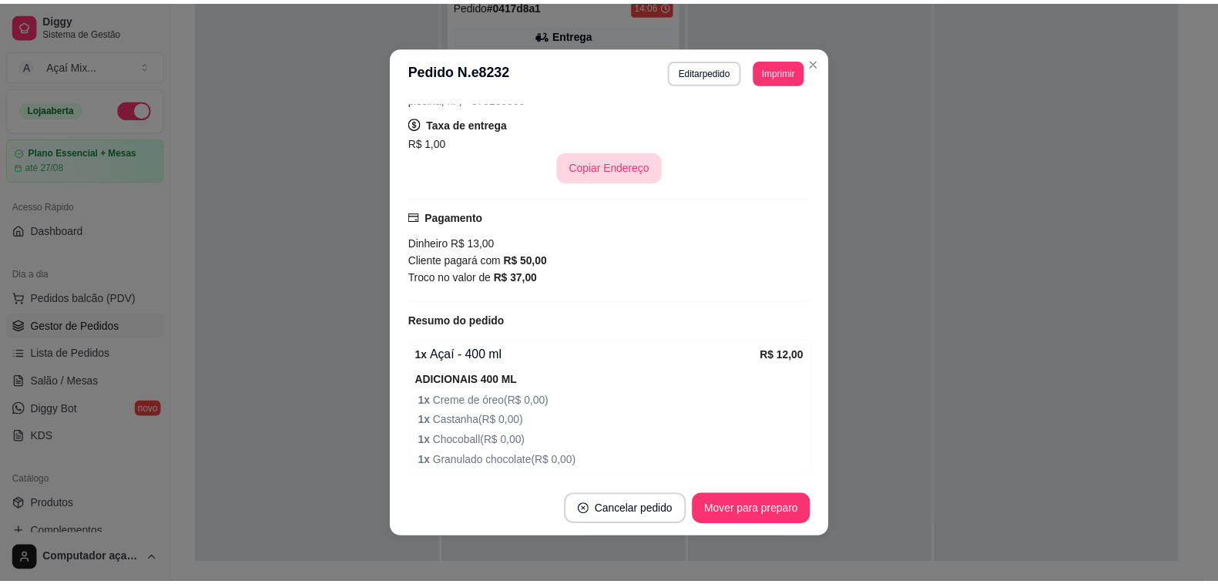
scroll to position [289, 0]
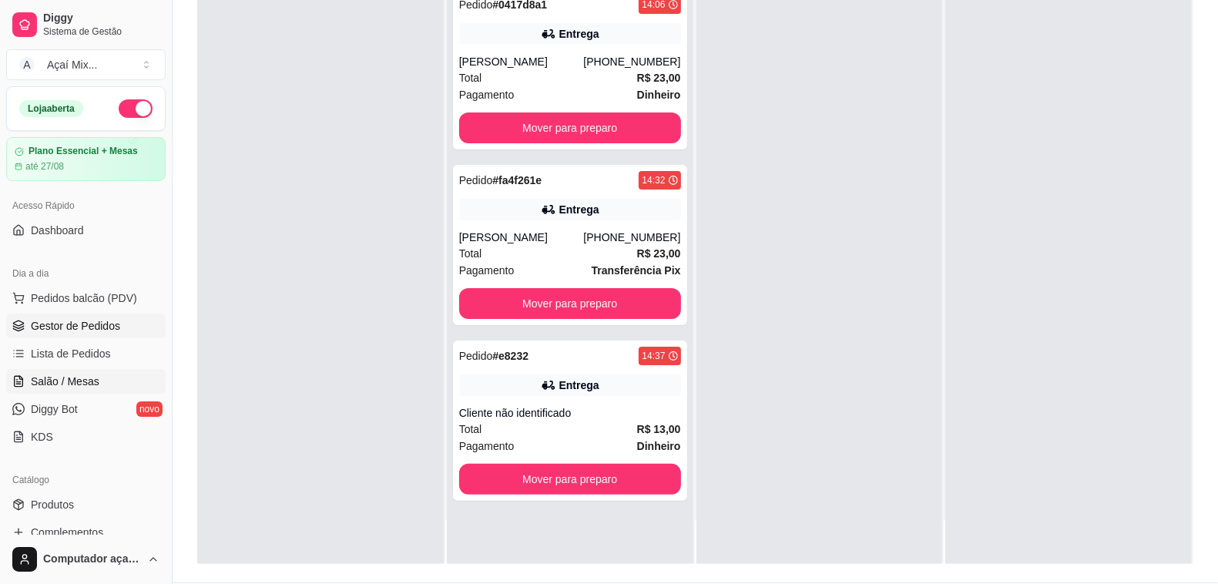
click at [51, 385] on span "Salão / Mesas" at bounding box center [65, 381] width 69 height 15
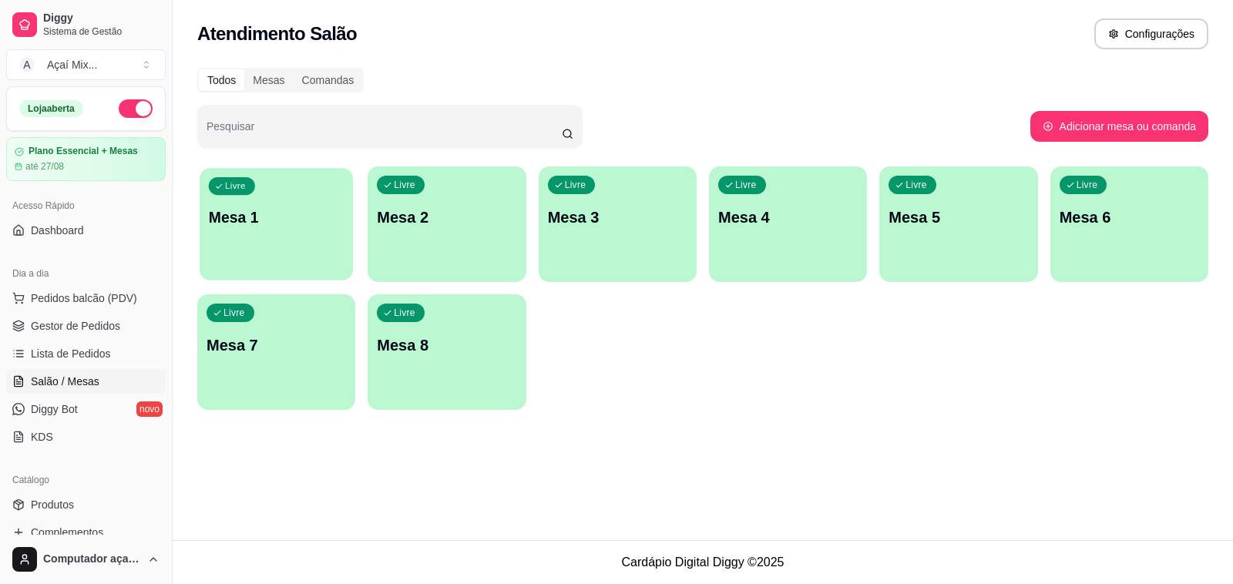
click at [291, 264] on div "button" at bounding box center [276, 271] width 153 height 18
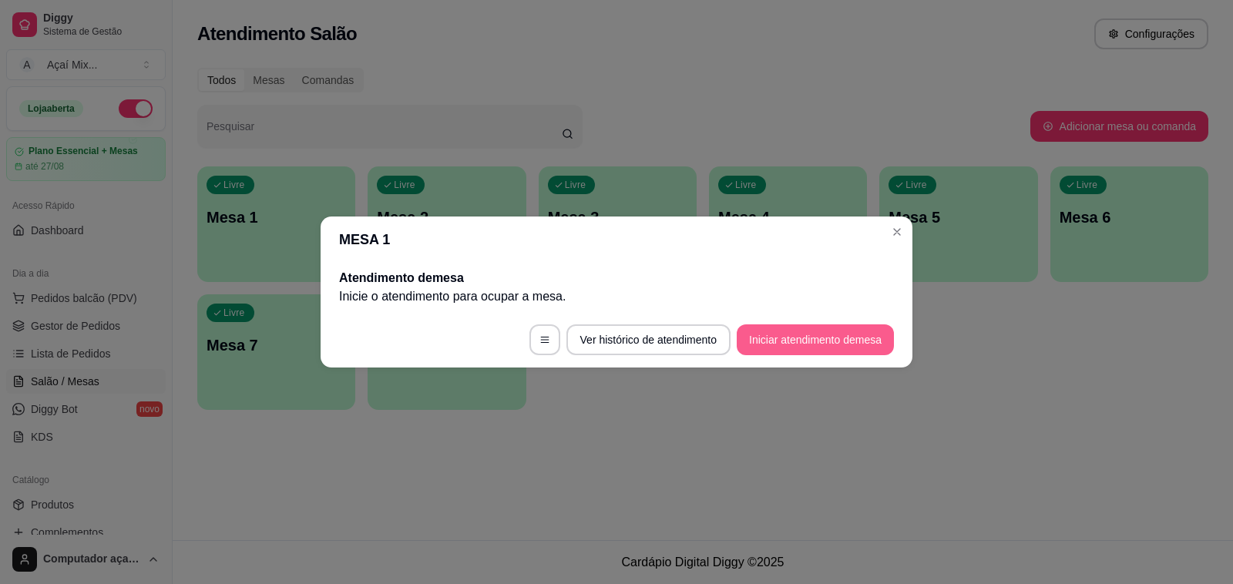
click at [791, 341] on button "Iniciar atendimento de mesa" at bounding box center [815, 339] width 157 height 31
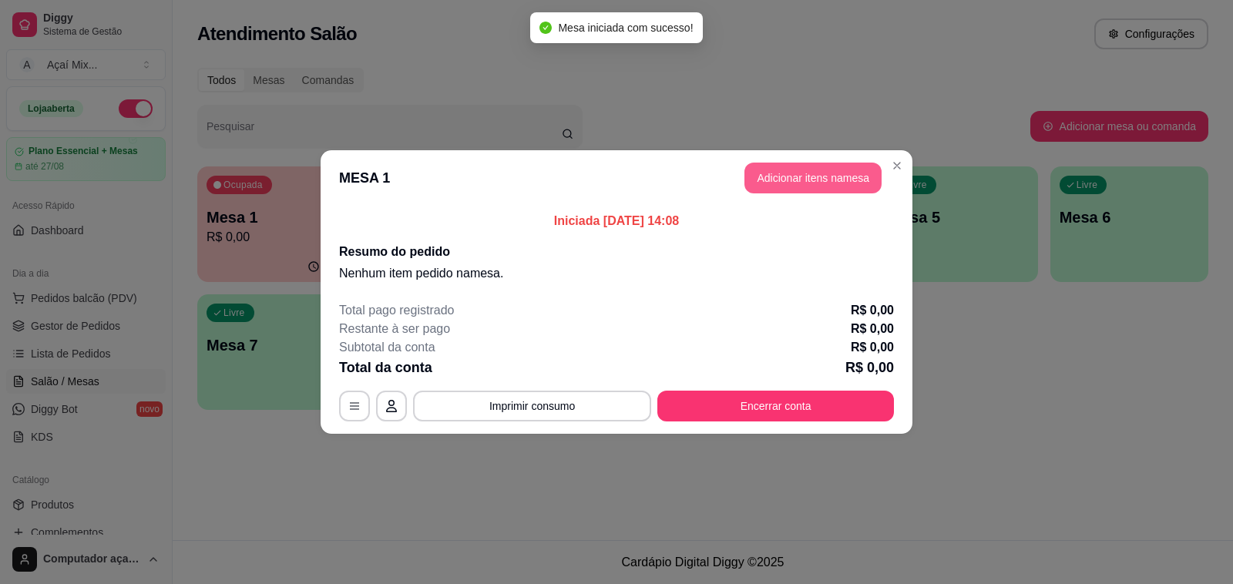
click at [774, 189] on button "Adicionar itens na mesa" at bounding box center [812, 178] width 137 height 31
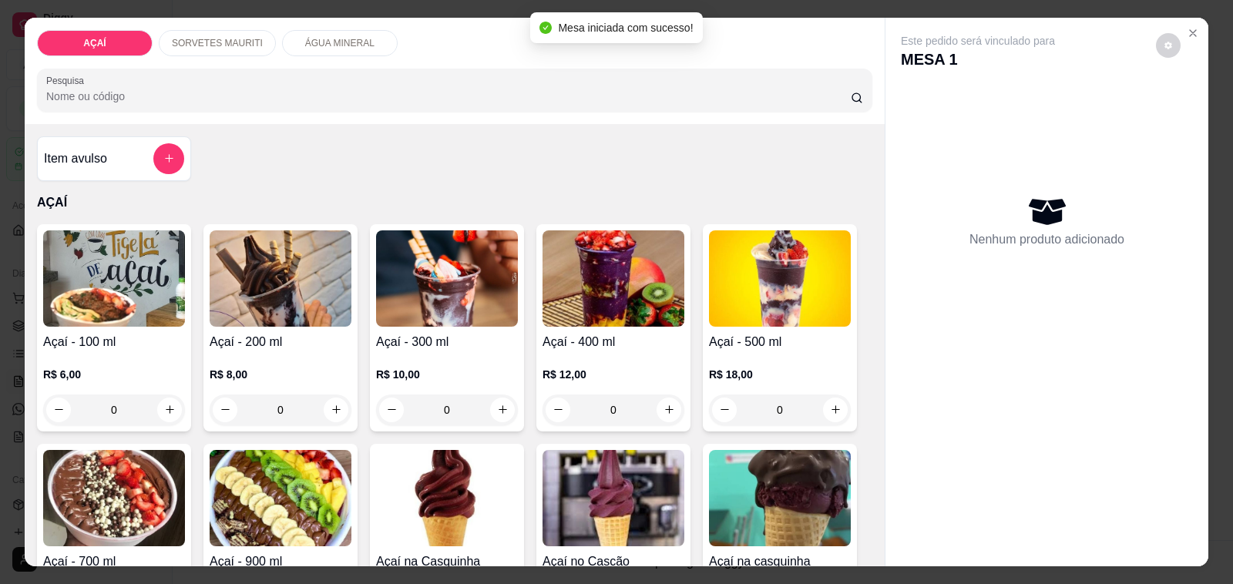
click at [163, 321] on div "Açaí - 100 ml R$ 6,00 0" at bounding box center [114, 327] width 154 height 207
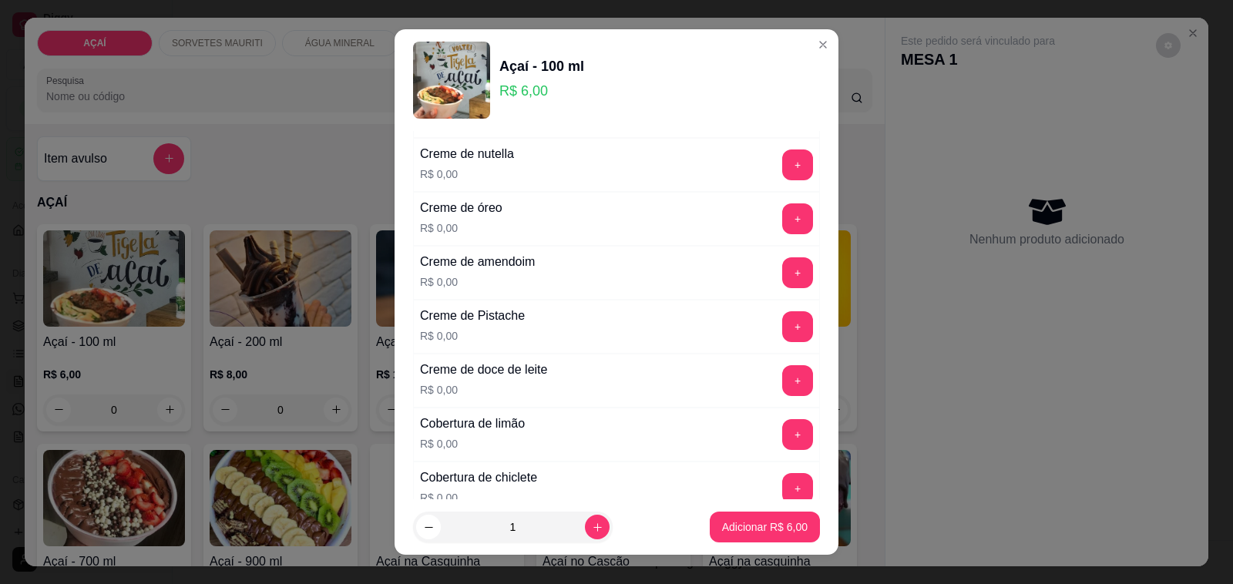
scroll to position [867, 0]
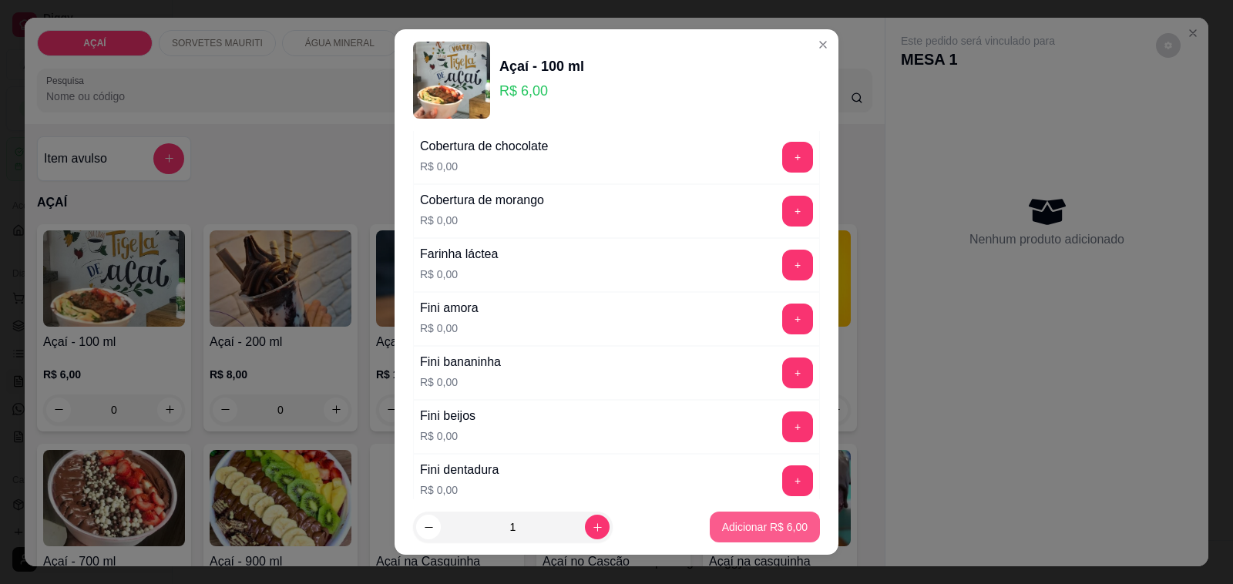
click at [750, 522] on p "Adicionar R$ 6,00" at bounding box center [765, 526] width 86 height 15
type input "1"
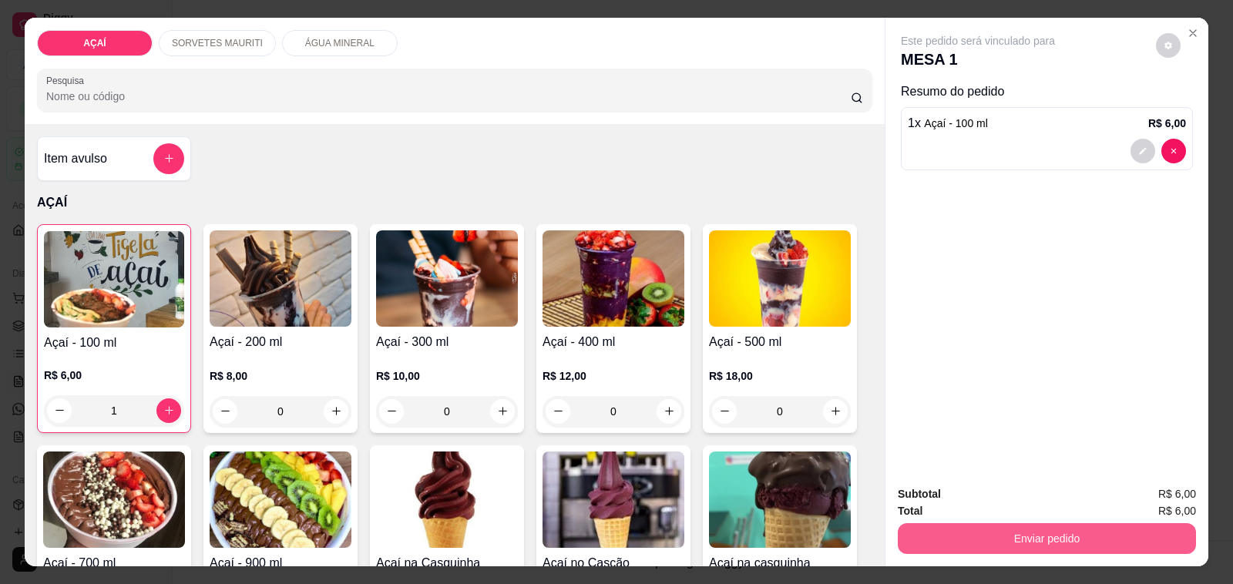
click at [950, 532] on button "Enviar pedido" at bounding box center [1047, 538] width 298 height 31
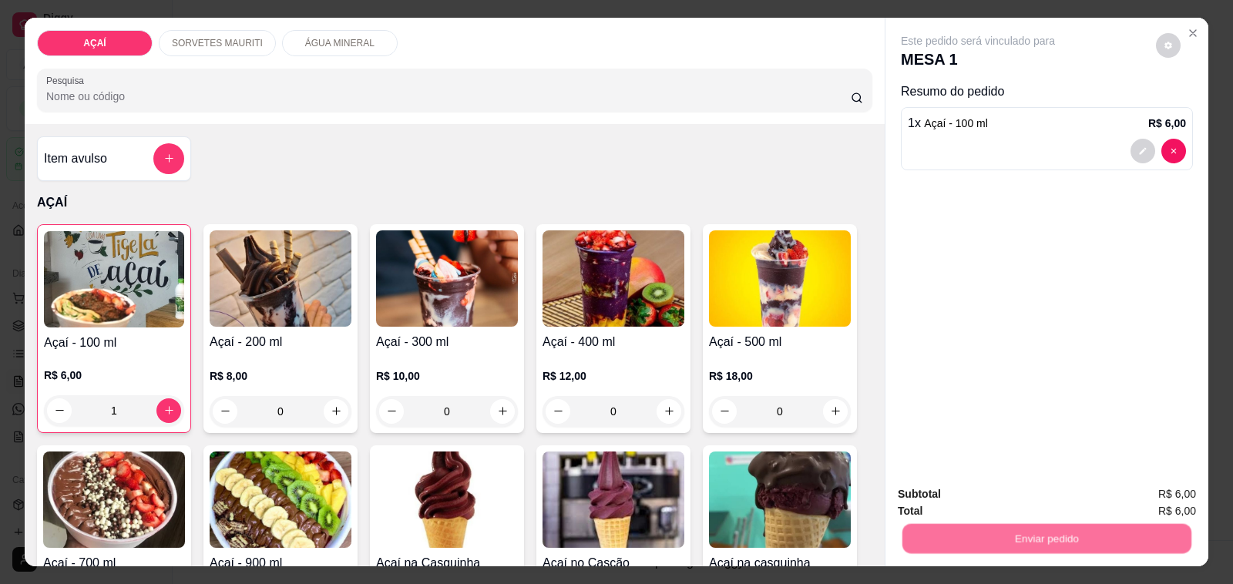
click at [953, 499] on button "Não registrar e enviar pedido" at bounding box center [995, 494] width 160 height 29
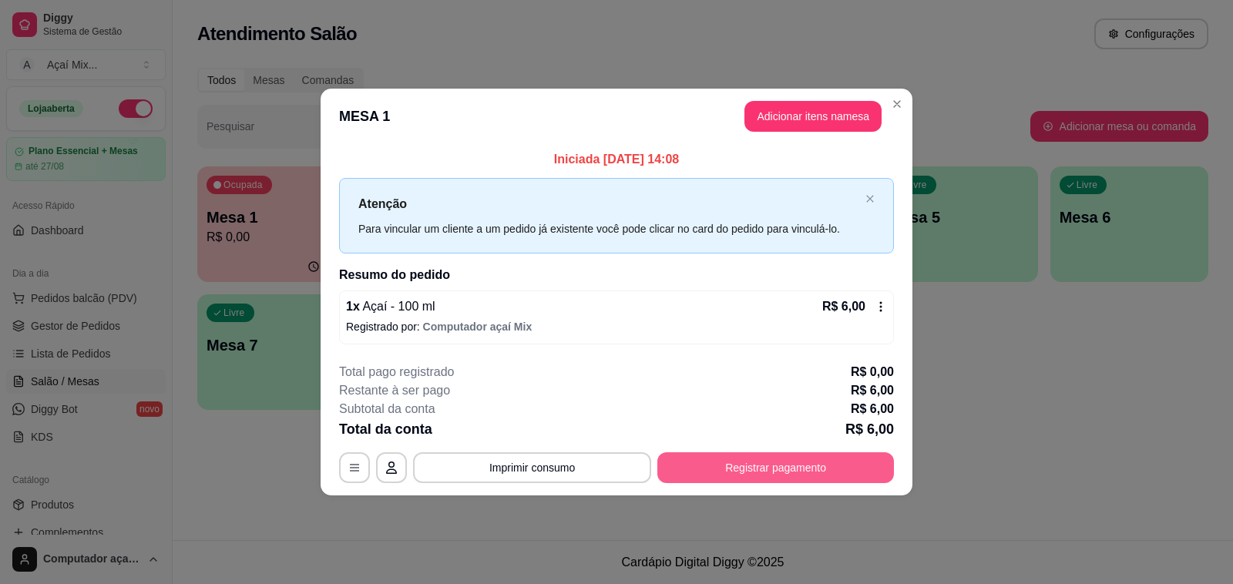
click at [795, 465] on button "Registrar pagamento" at bounding box center [775, 467] width 237 height 31
click at [740, 479] on button "Registrar pagamento" at bounding box center [775, 467] width 237 height 31
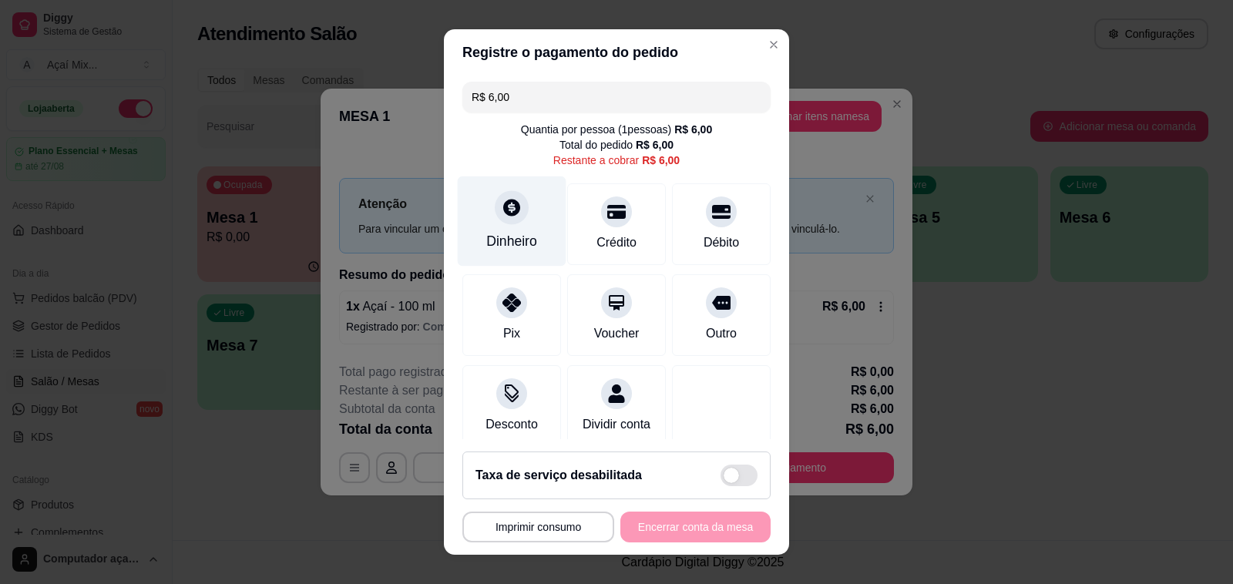
click at [486, 240] on div "Dinheiro" at bounding box center [511, 241] width 51 height 20
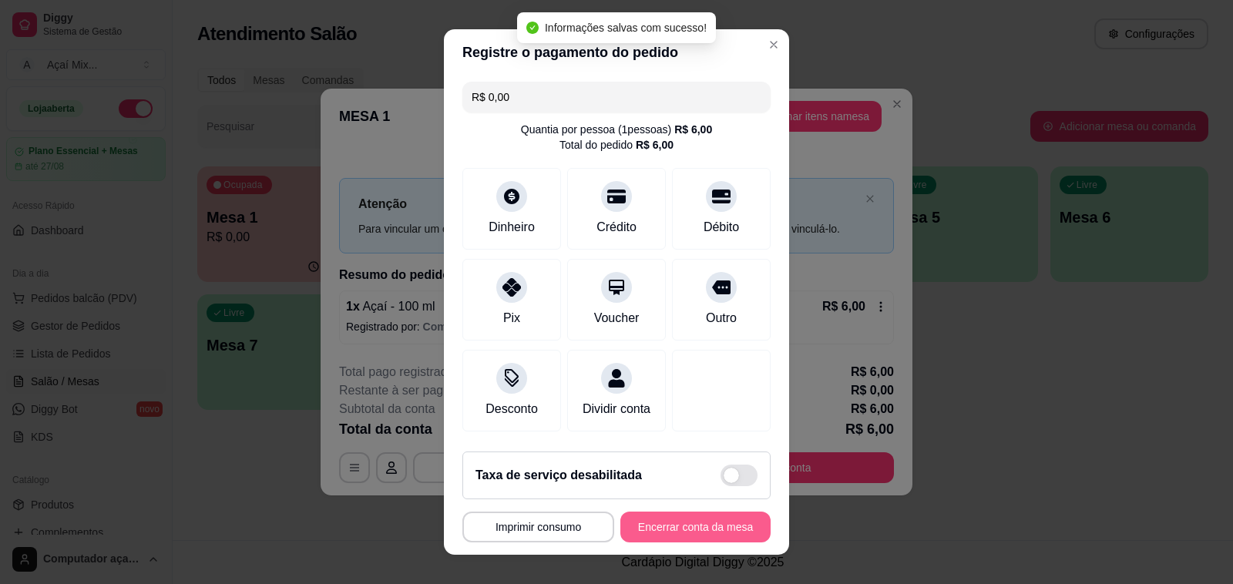
type input "R$ 0,00"
click at [700, 522] on button "Encerrar conta da mesa" at bounding box center [695, 527] width 150 height 31
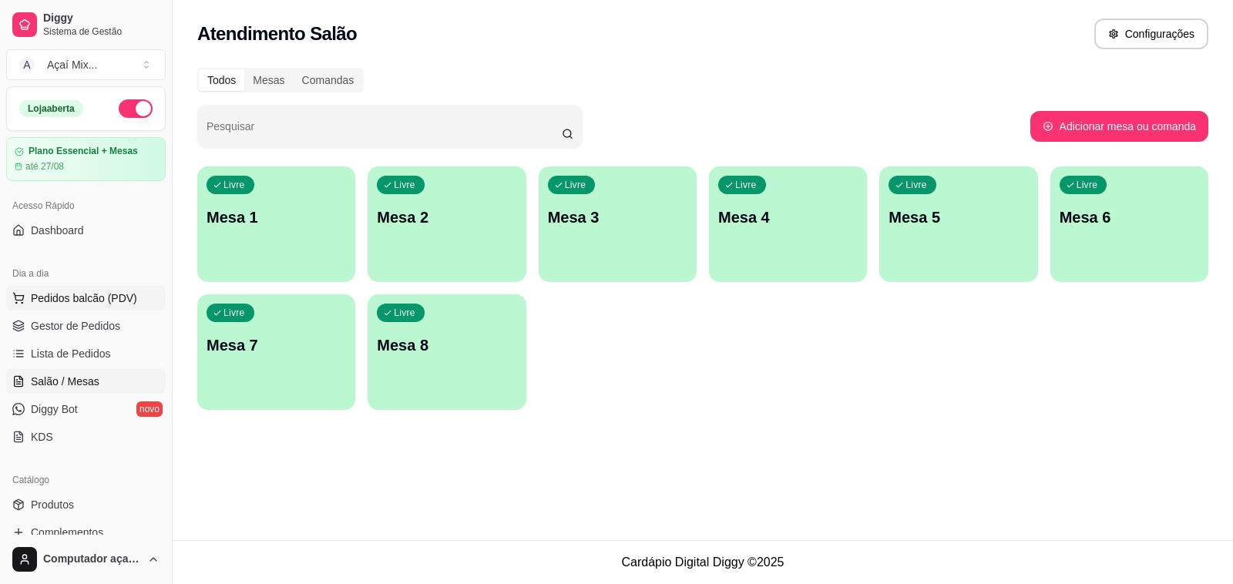
click at [114, 307] on button "Pedidos balcão (PDV)" at bounding box center [86, 298] width 160 height 25
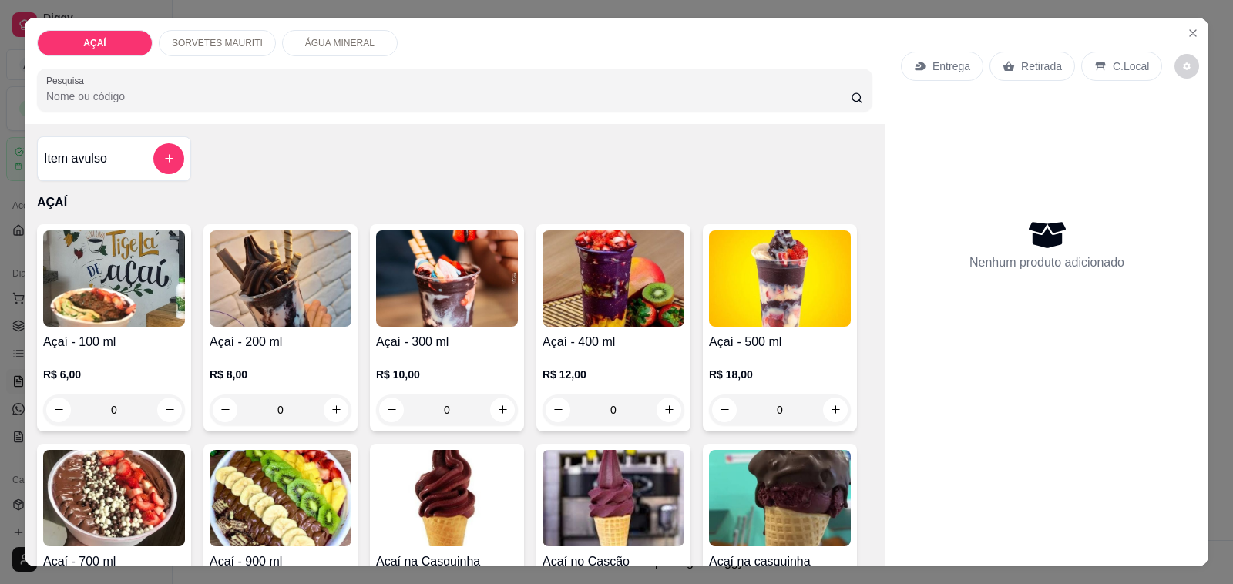
click at [259, 333] on h4 "Açaí - 200 ml" at bounding box center [281, 342] width 142 height 18
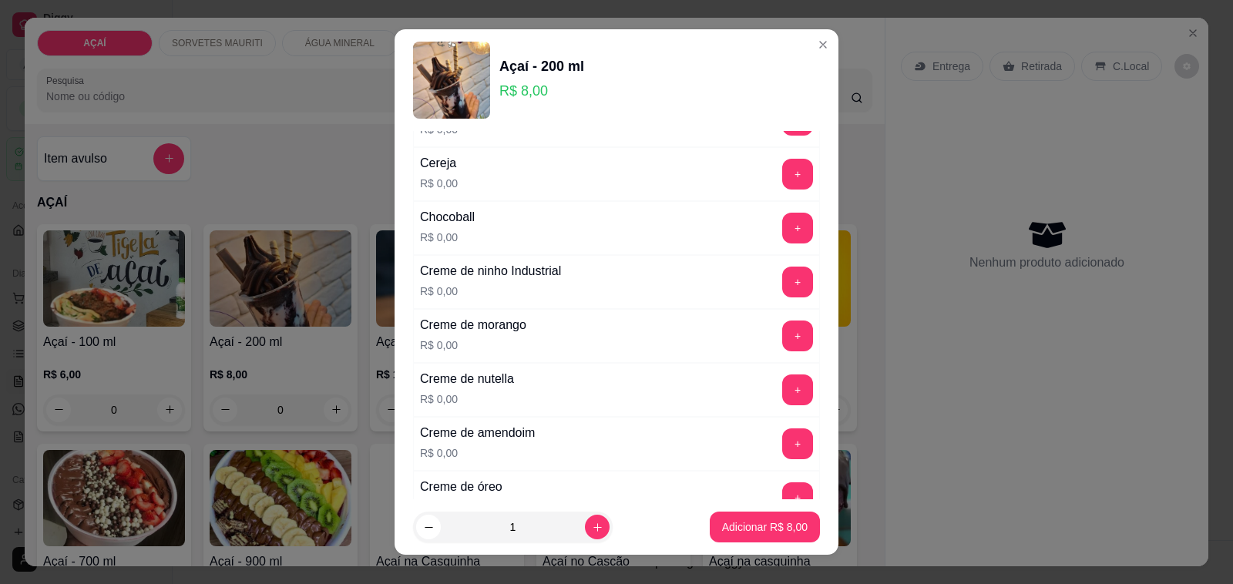
scroll to position [289, 0]
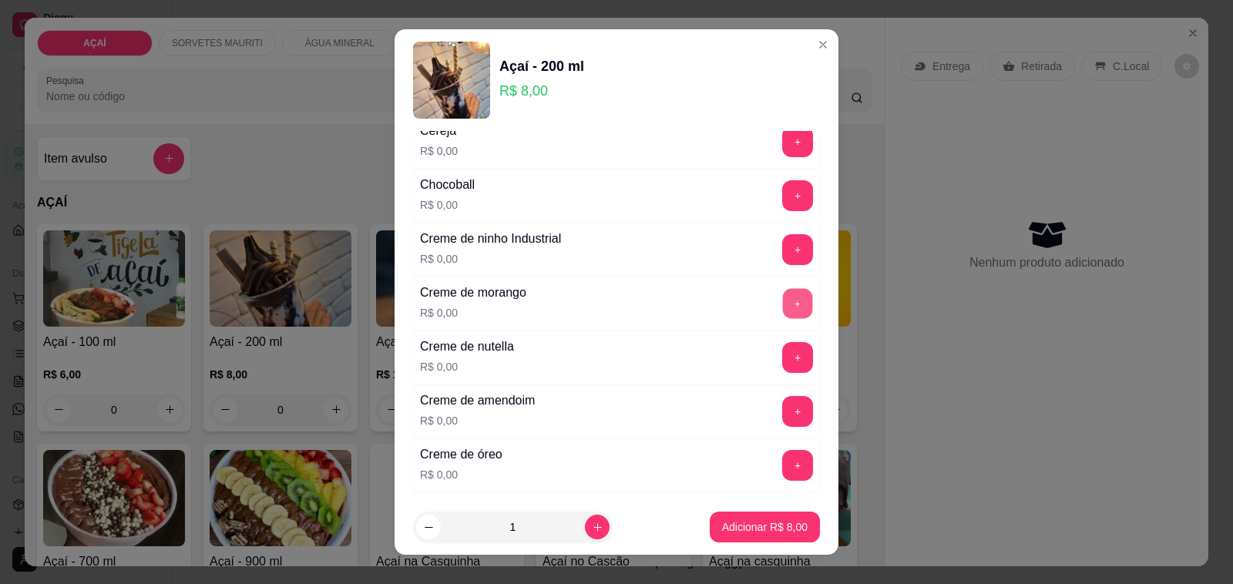
click at [783, 317] on button "+" at bounding box center [798, 304] width 30 height 30
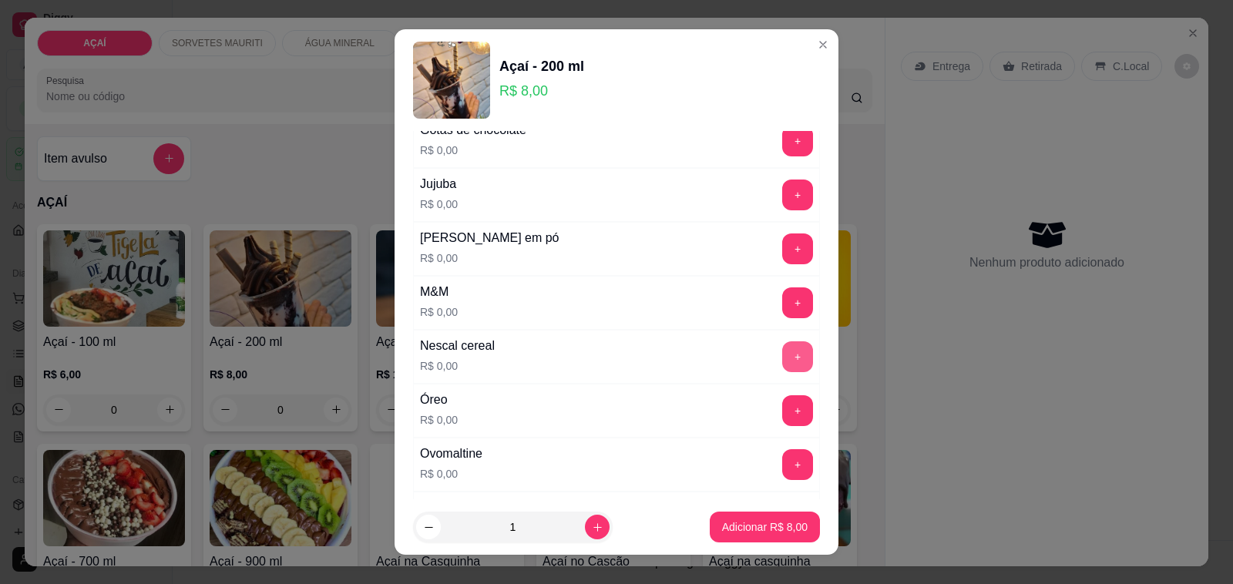
scroll to position [1445, 0]
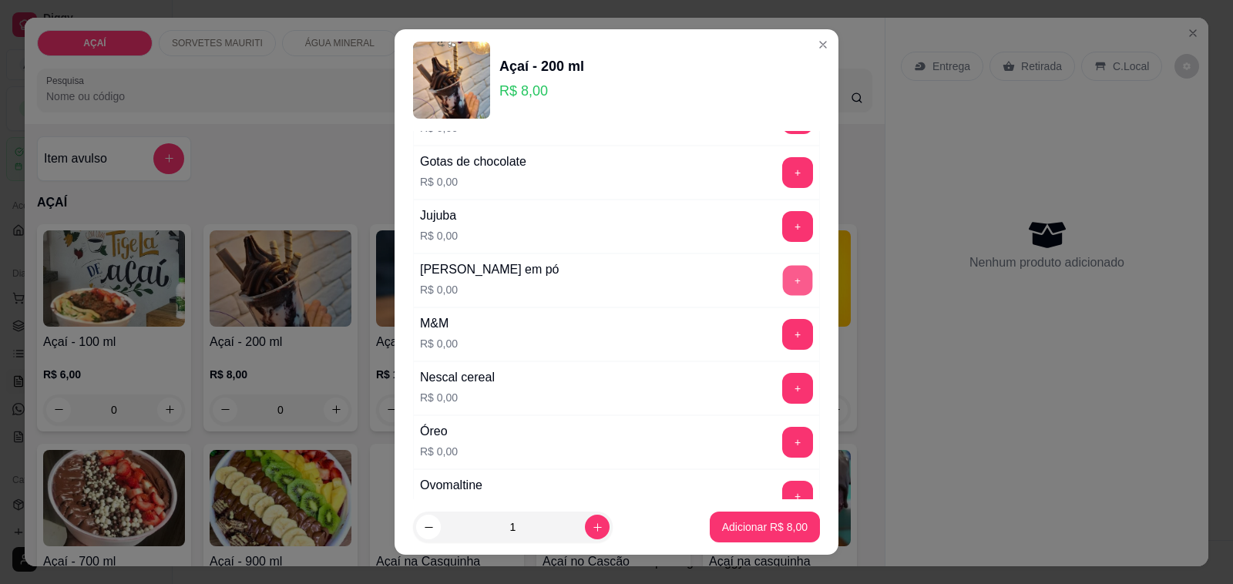
click at [783, 286] on button "+" at bounding box center [798, 281] width 30 height 30
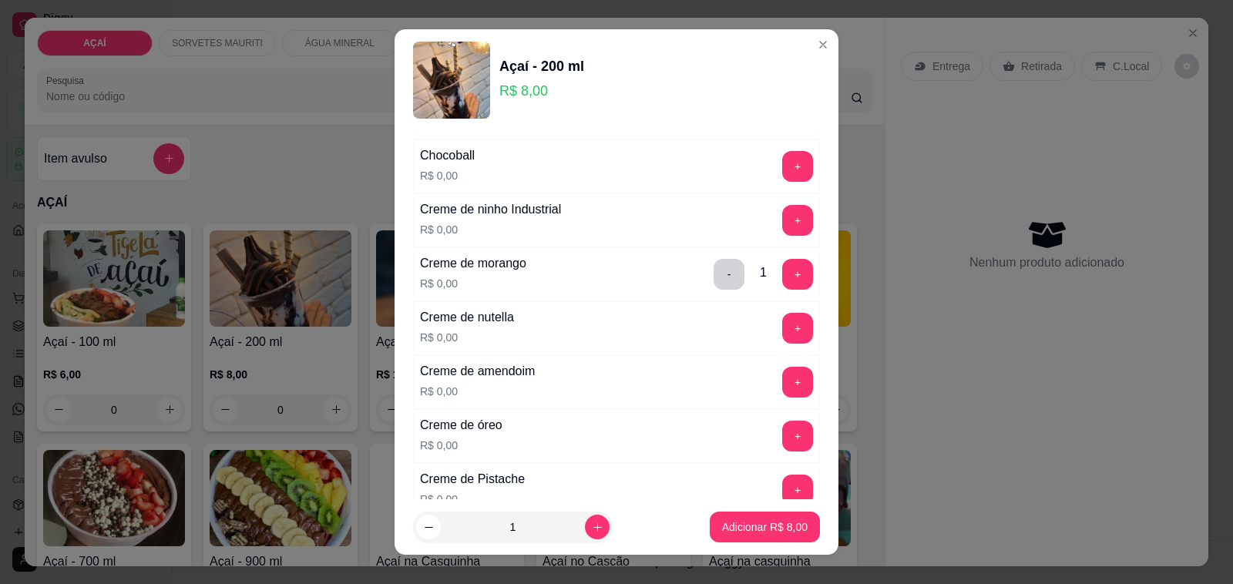
scroll to position [289, 0]
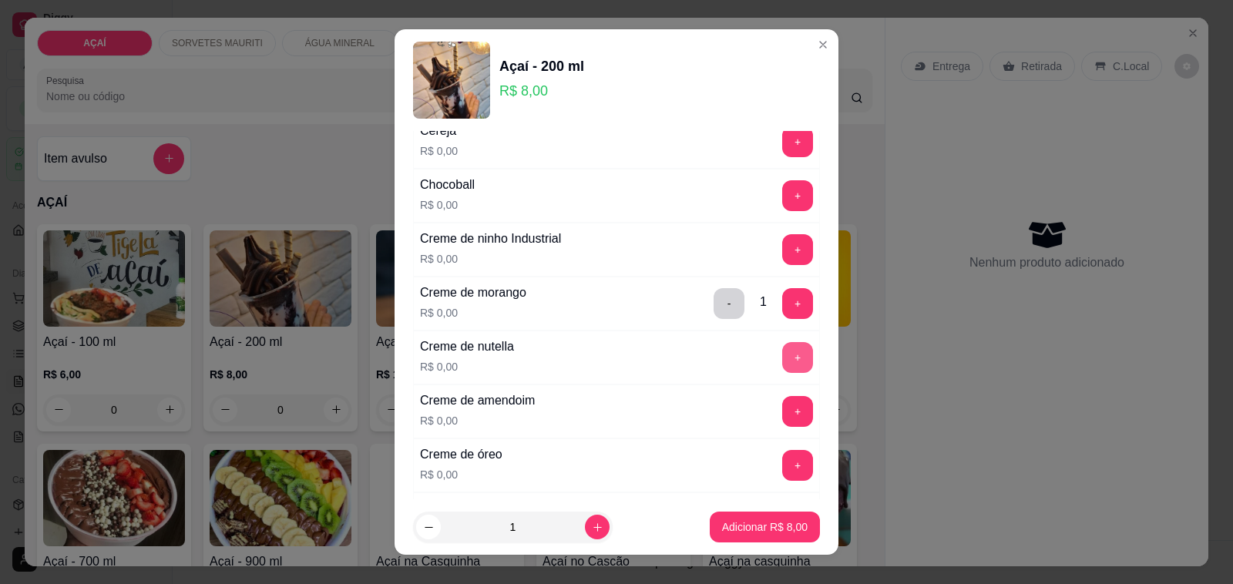
click at [782, 370] on button "+" at bounding box center [797, 357] width 31 height 31
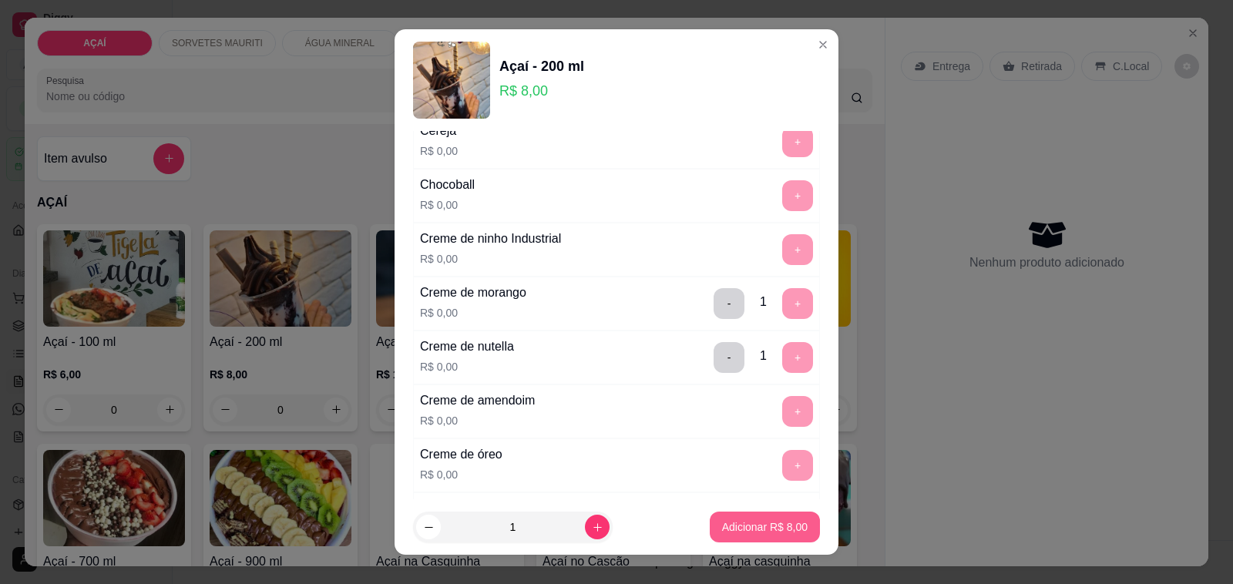
click at [761, 519] on button "Adicionar R$ 8,00" at bounding box center [765, 527] width 110 height 31
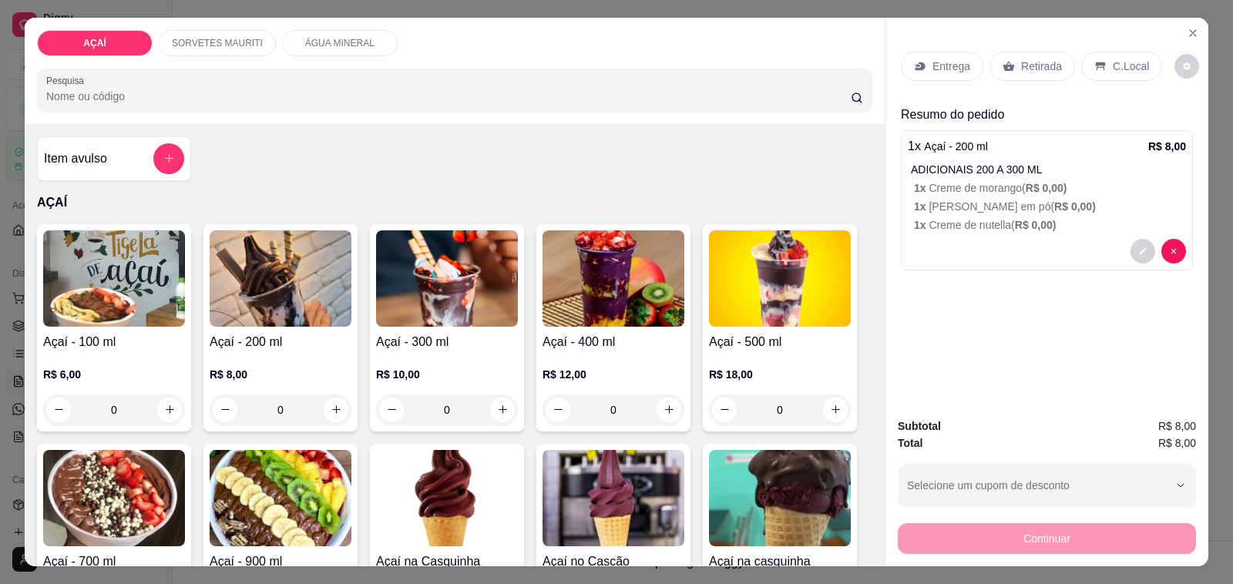
click at [919, 59] on div "Entrega" at bounding box center [942, 66] width 82 height 29
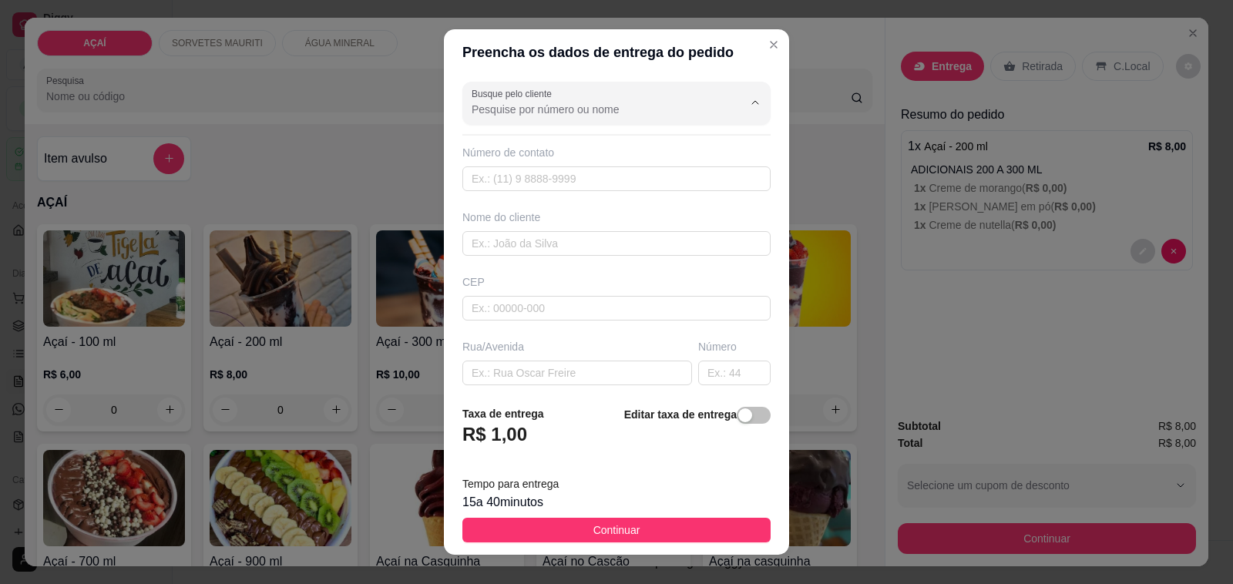
click at [606, 110] on input "Busque pelo cliente" at bounding box center [595, 109] width 247 height 15
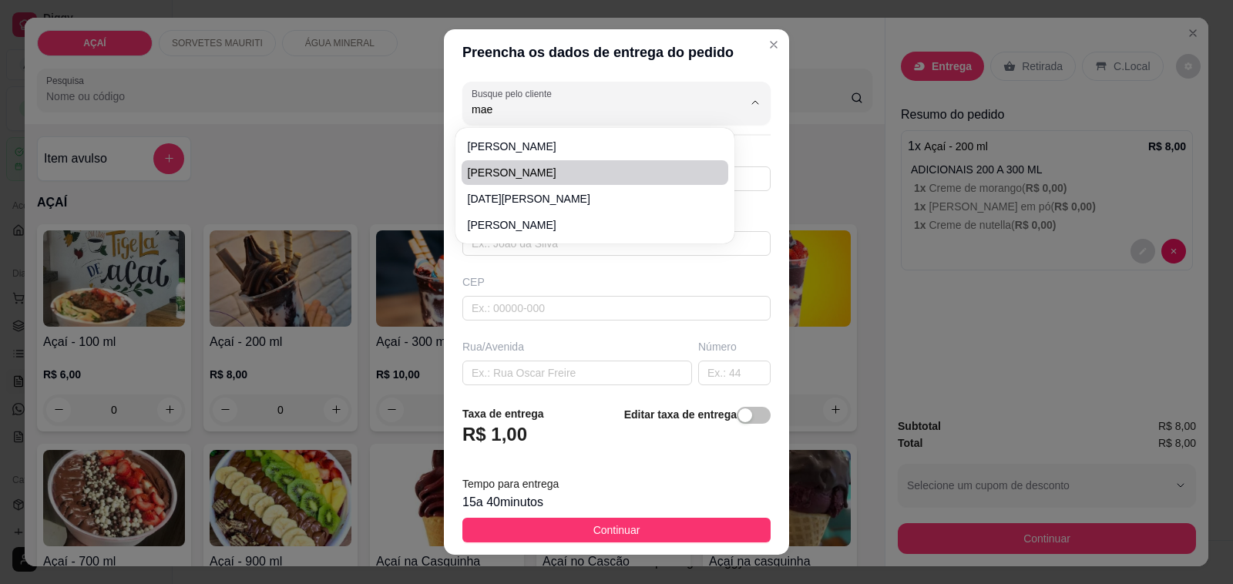
click at [594, 173] on span "[PERSON_NAME]" at bounding box center [588, 172] width 240 height 15
type input "[PERSON_NAME]"
type input "82981024699"
type input "[PERSON_NAME]"
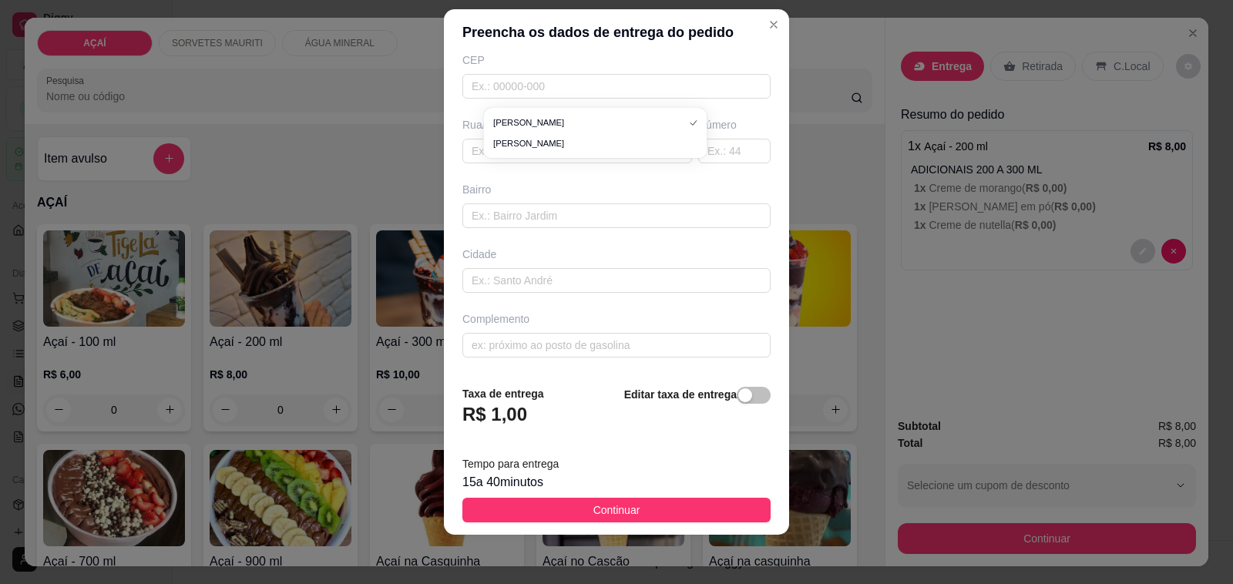
scroll to position [0, 0]
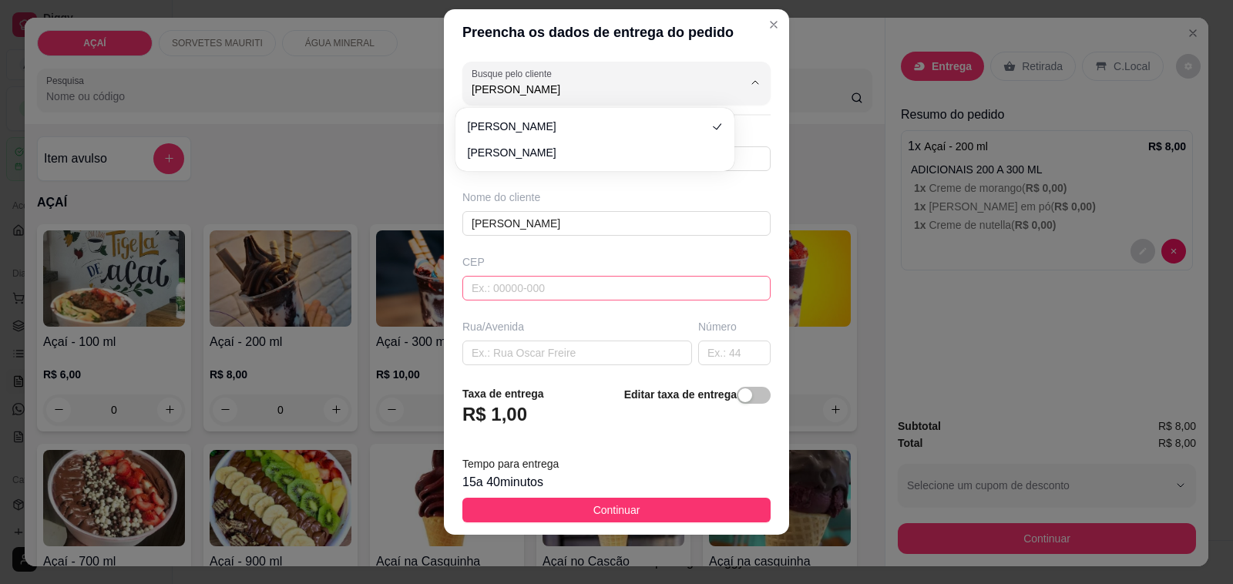
click at [643, 293] on input "text" at bounding box center [616, 288] width 308 height 25
type input "Maelson575"
click at [642, 293] on input "text" at bounding box center [616, 288] width 308 height 25
click at [671, 301] on input "text" at bounding box center [616, 288] width 308 height 25
type input "57520000"
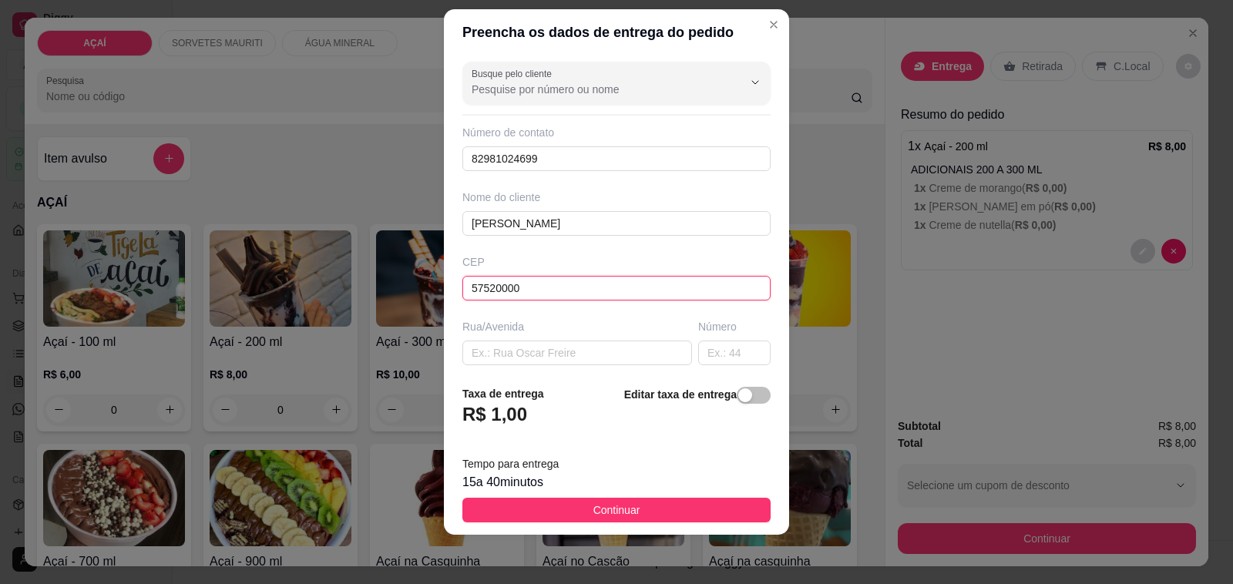
type input "Maravilha"
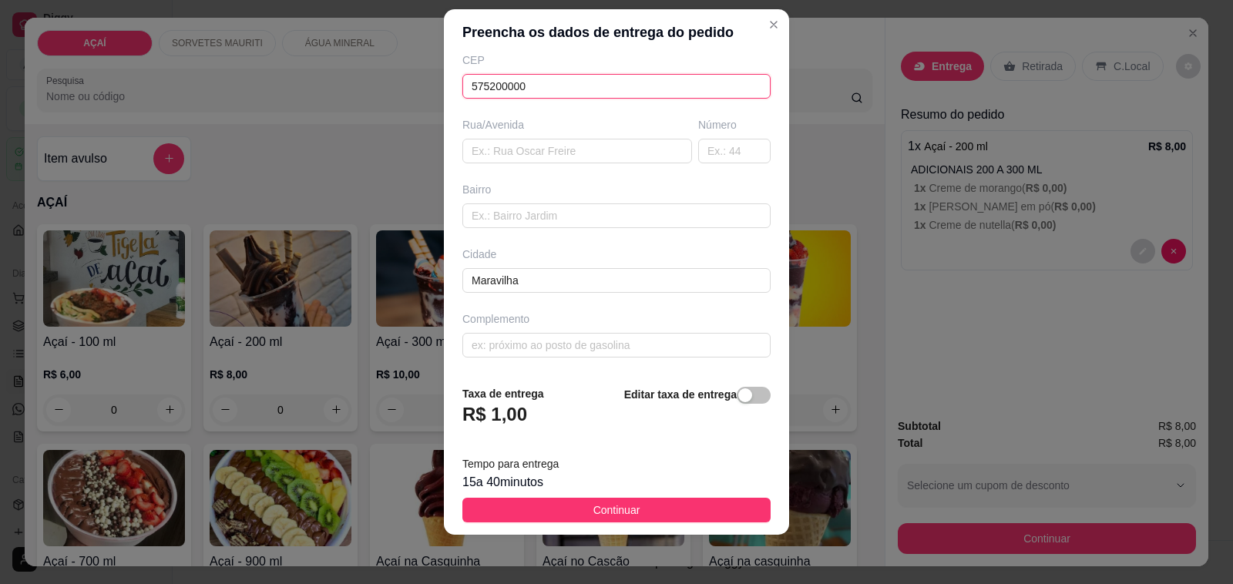
scroll to position [204, 0]
type input "575200000"
click at [676, 338] on input "text" at bounding box center [616, 345] width 308 height 25
type input "b"
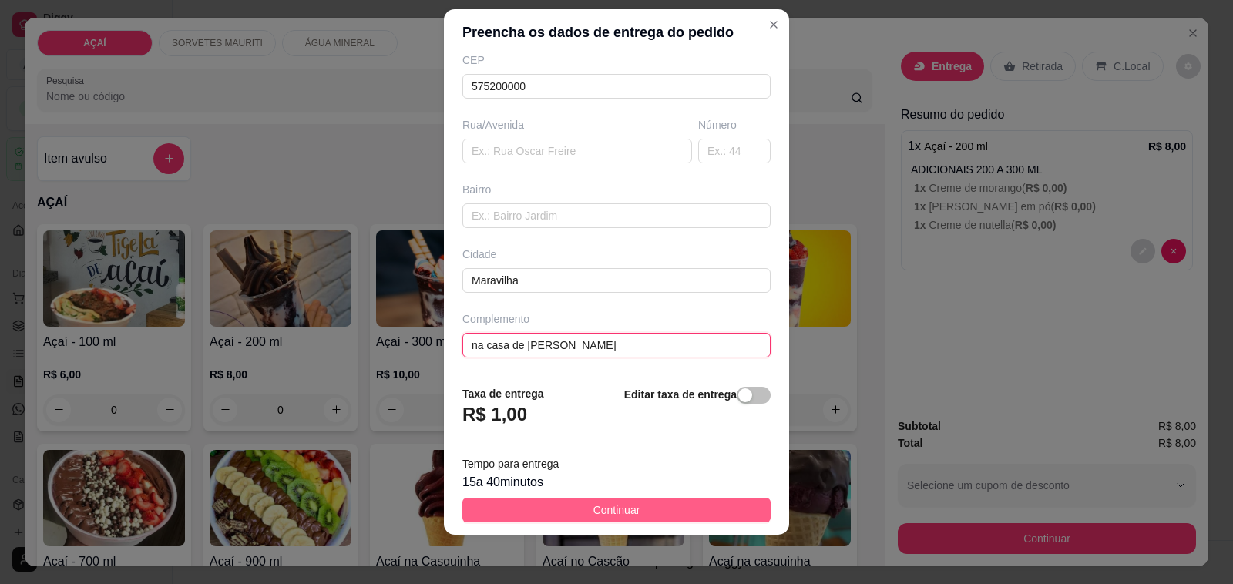
type input "na casa de [PERSON_NAME]"
click at [678, 507] on button "Continuar" at bounding box center [616, 510] width 308 height 25
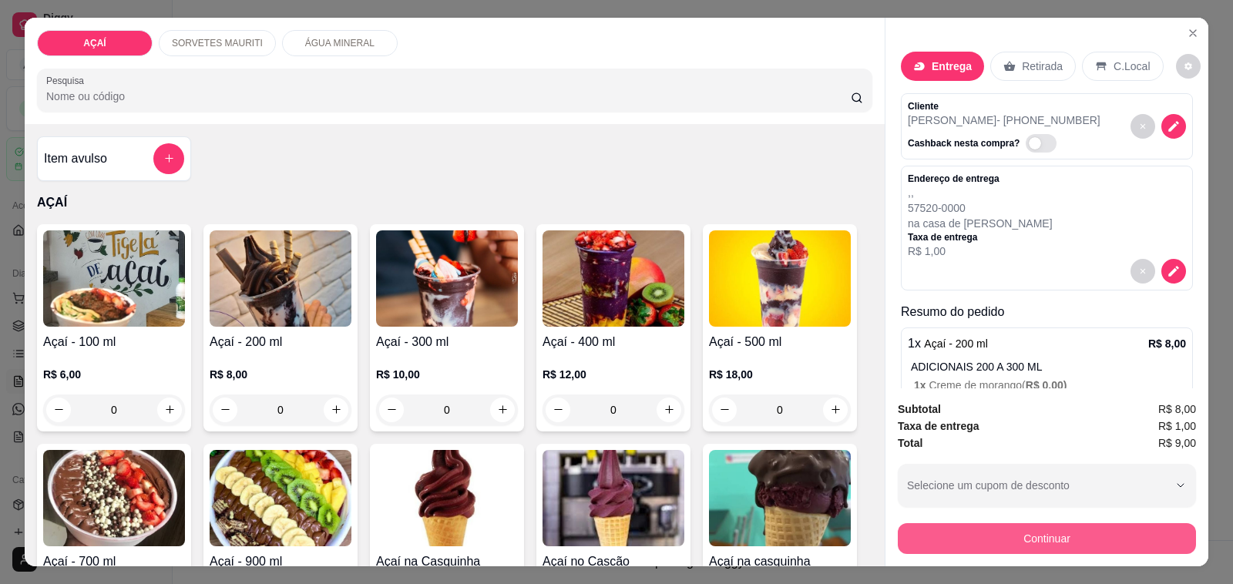
click at [950, 546] on button "Continuar" at bounding box center [1047, 538] width 298 height 31
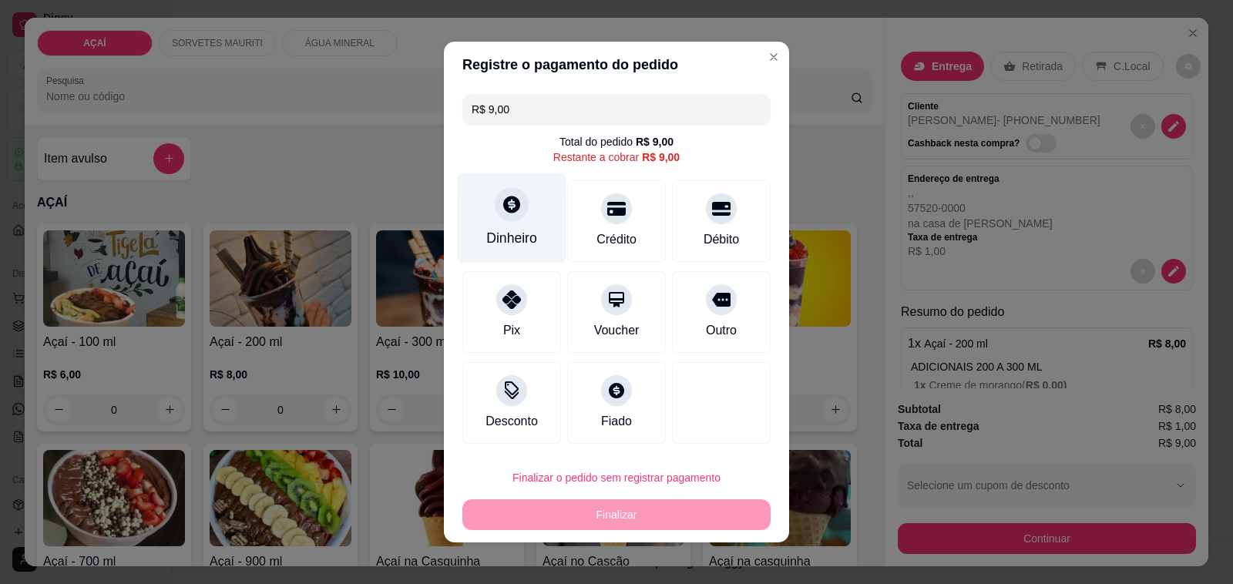
click at [506, 245] on div "Dinheiro" at bounding box center [511, 238] width 51 height 20
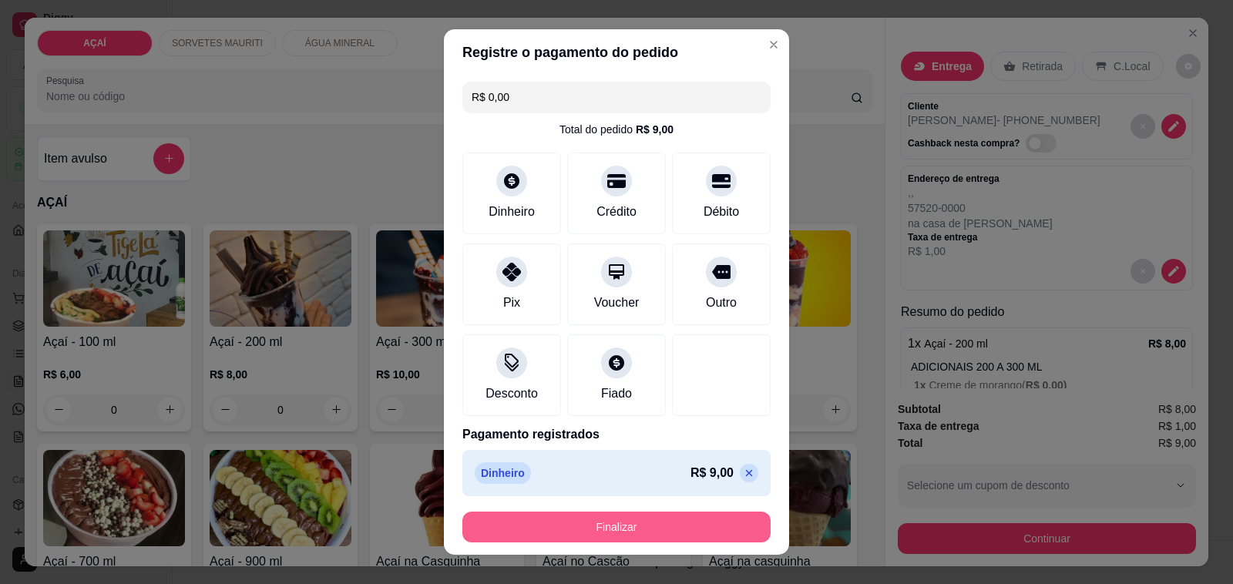
click at [695, 532] on button "Finalizar" at bounding box center [616, 527] width 308 height 31
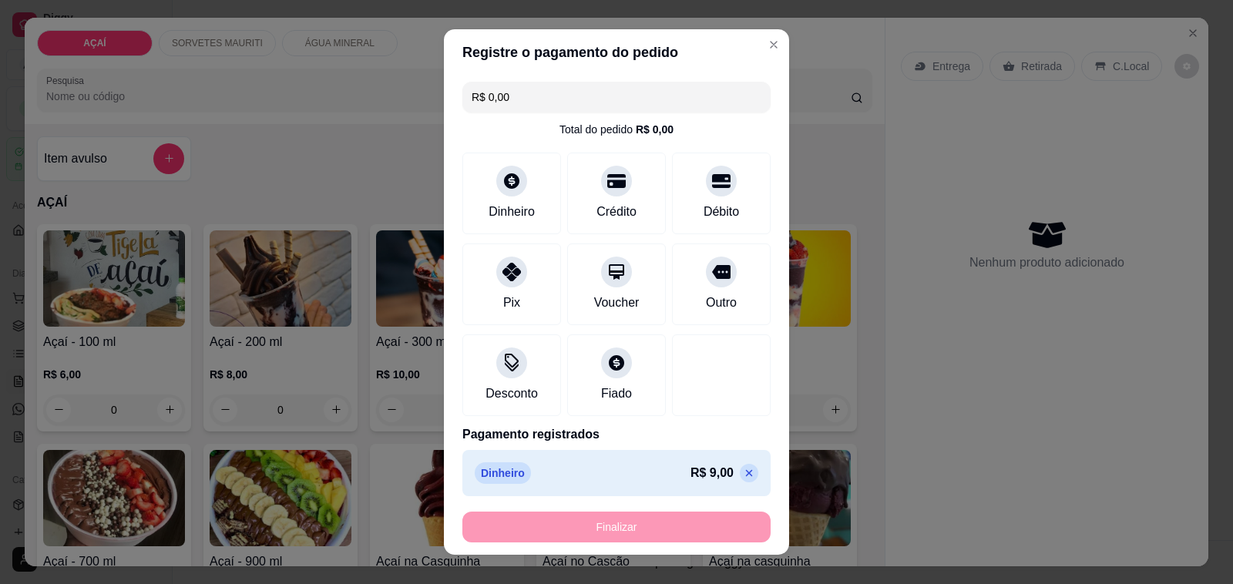
type input "-R$ 9,00"
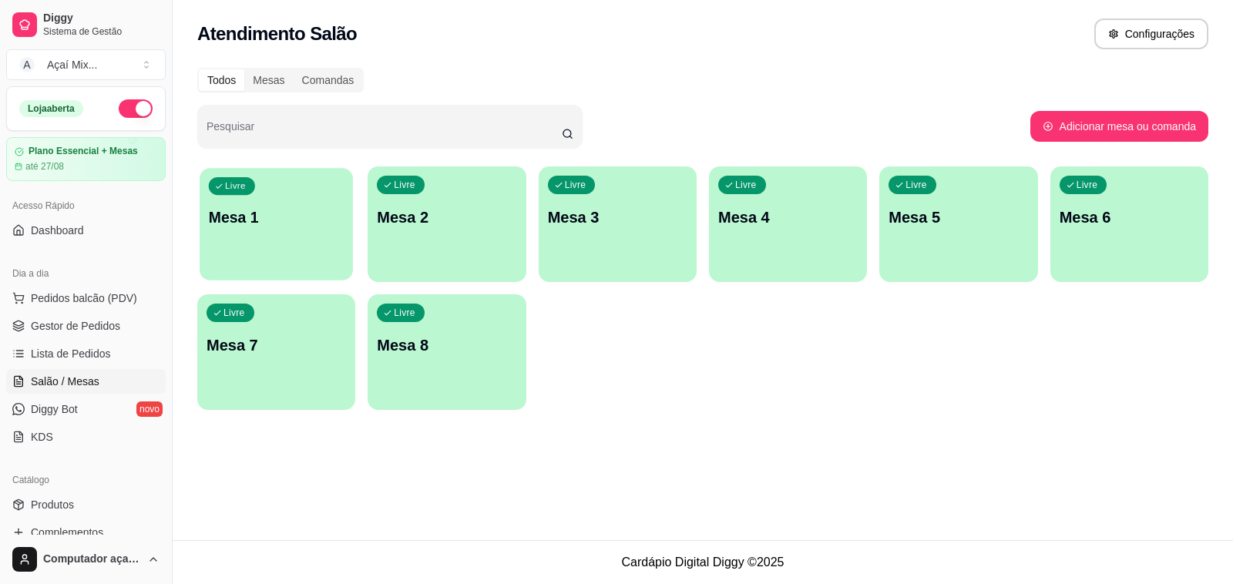
click at [307, 212] on p "Mesa 1" at bounding box center [277, 217] width 136 height 21
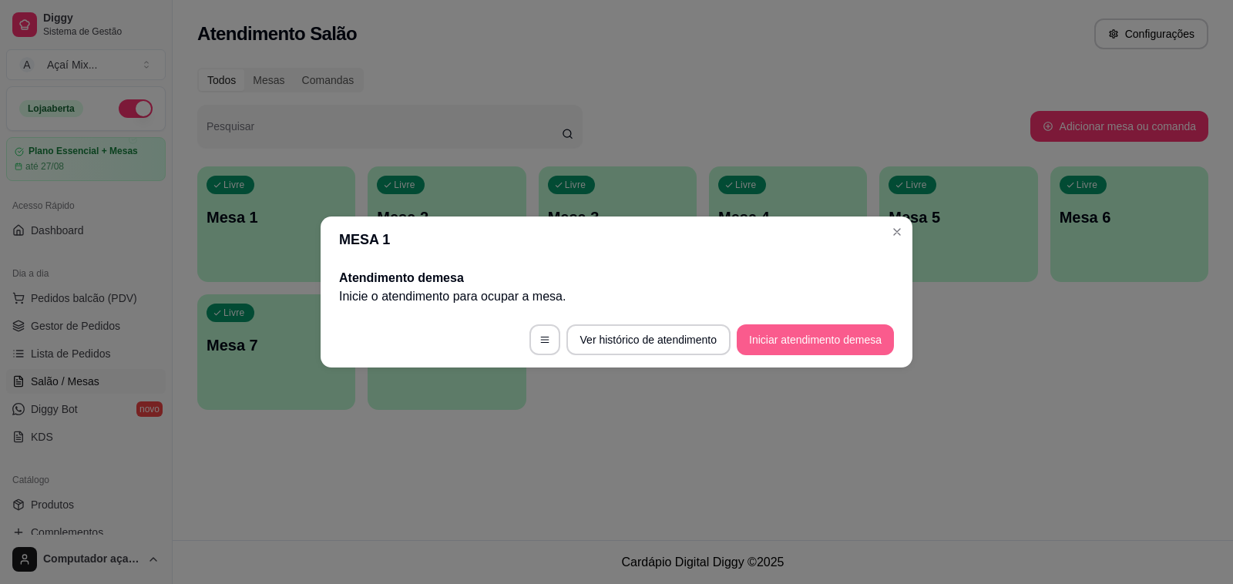
click at [781, 338] on button "Iniciar atendimento de mesa" at bounding box center [815, 339] width 157 height 31
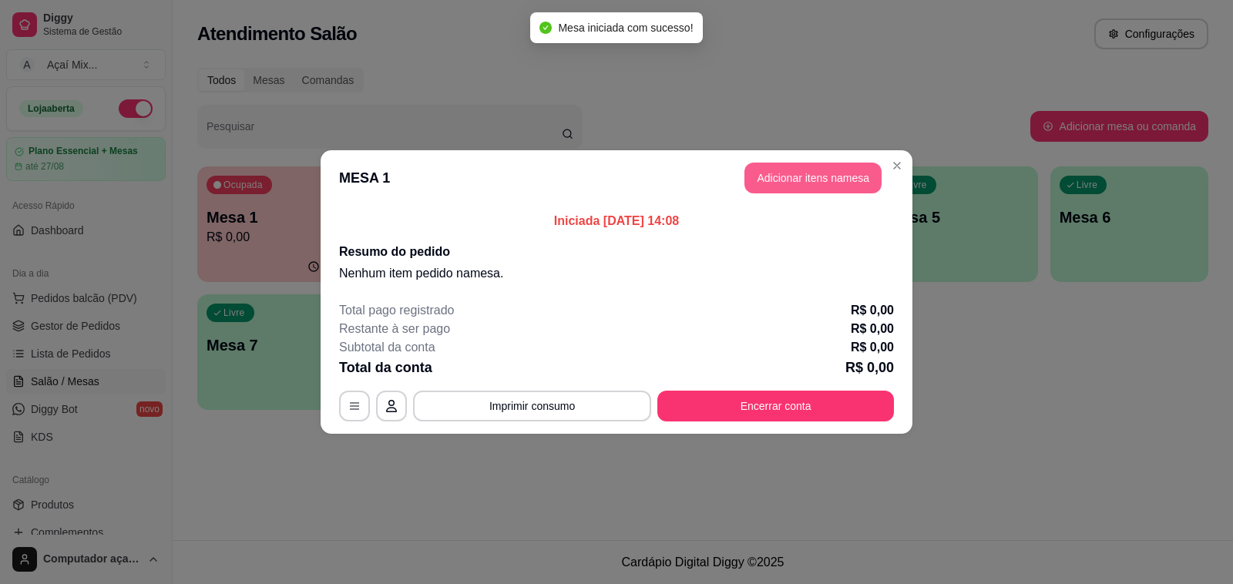
click at [788, 177] on button "Adicionar itens na mesa" at bounding box center [812, 178] width 137 height 31
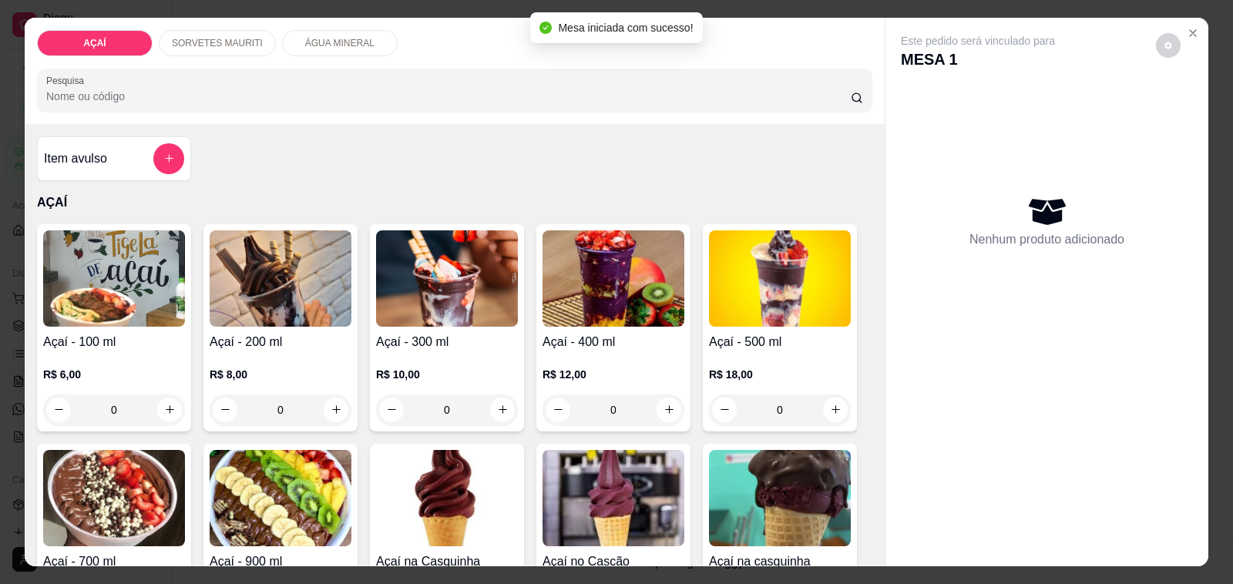
click at [432, 351] on div "R$ 10,00 0" at bounding box center [447, 388] width 142 height 74
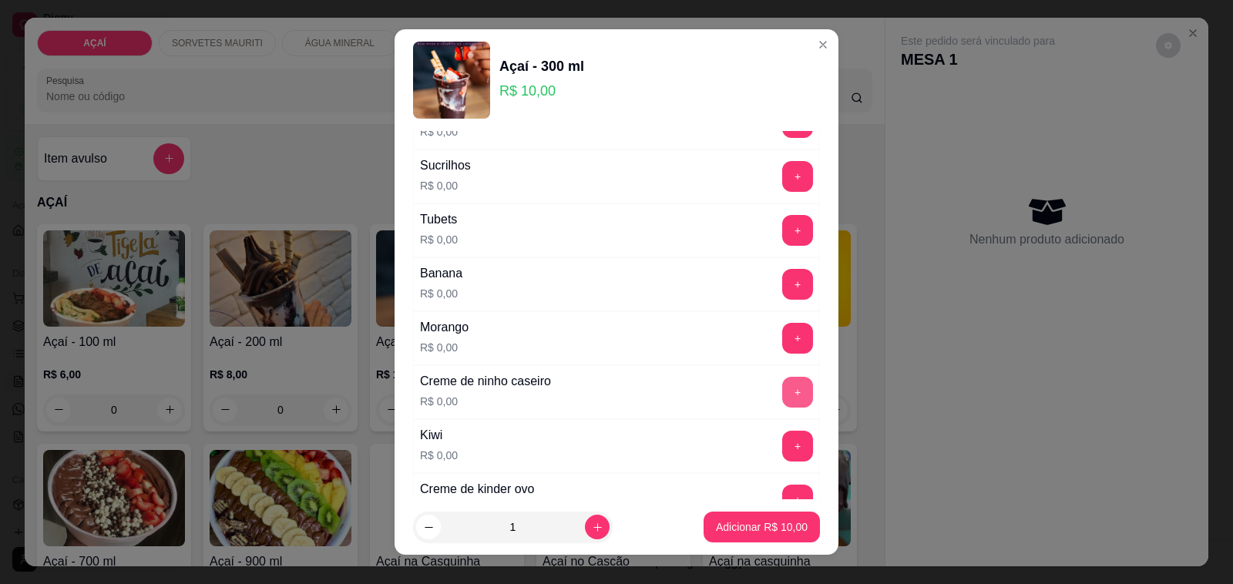
scroll to position [2083, 0]
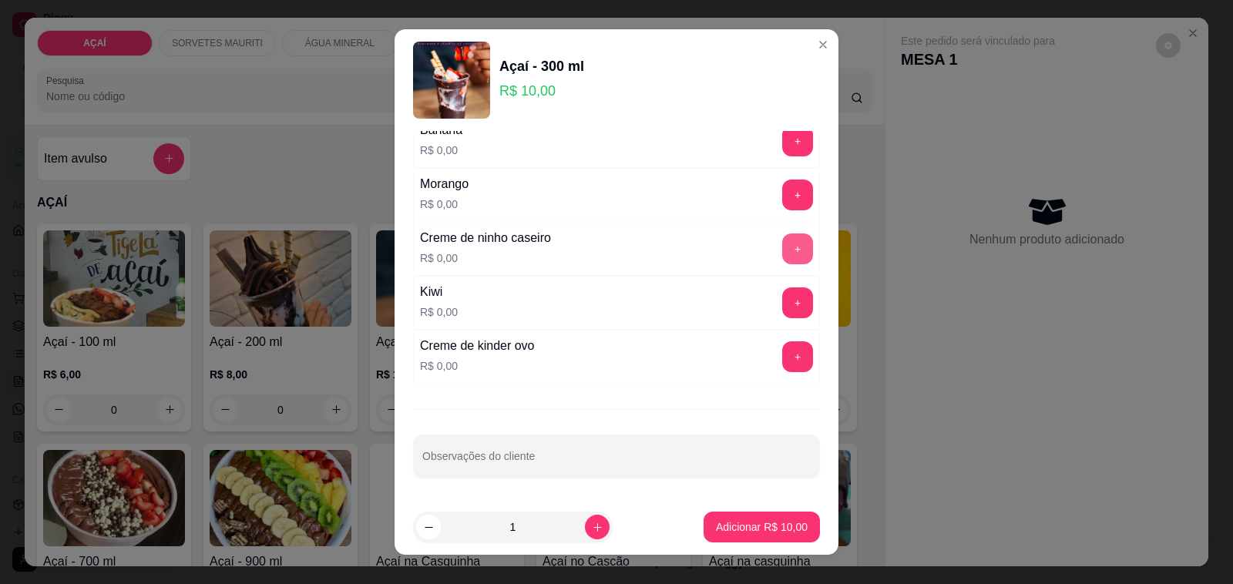
click at [782, 245] on button "+" at bounding box center [797, 248] width 31 height 31
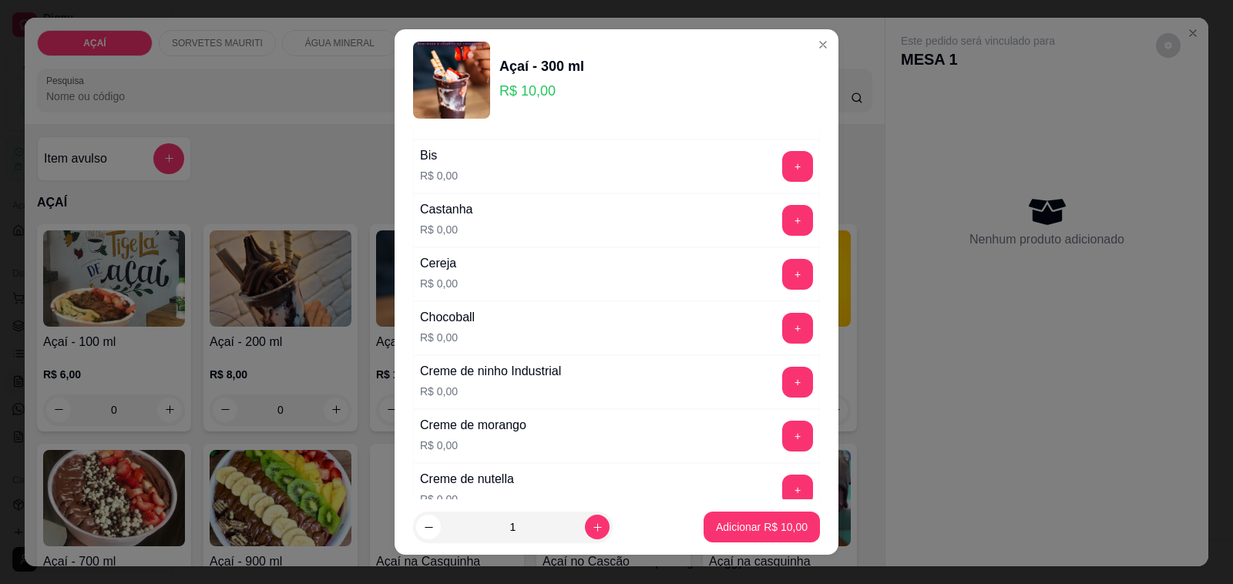
scroll to position [0, 0]
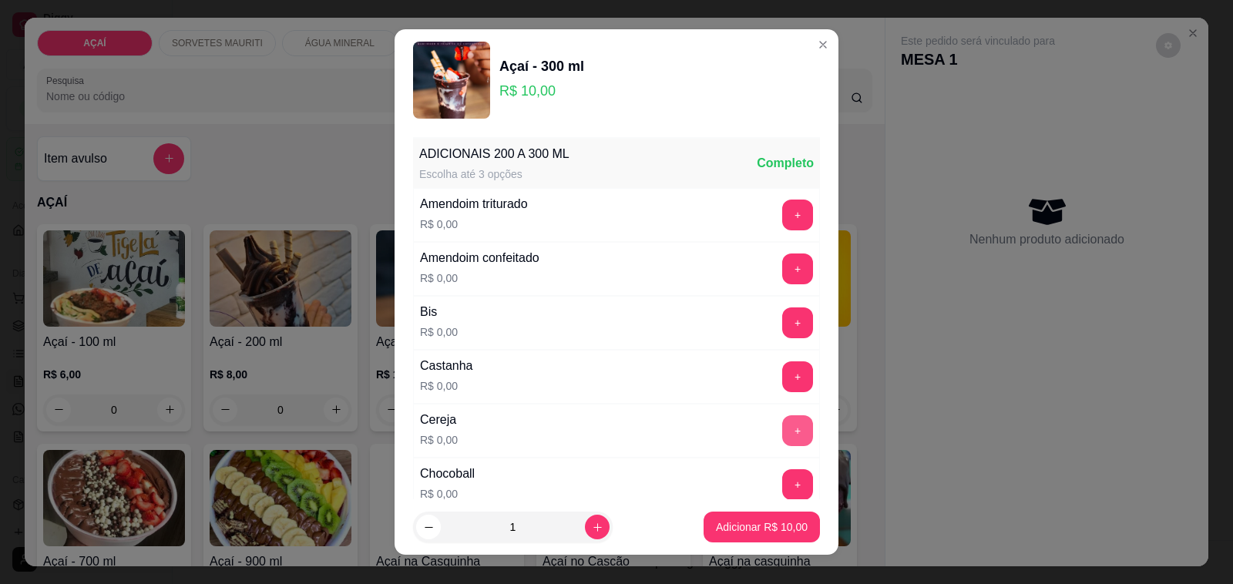
click at [782, 429] on button "+" at bounding box center [797, 430] width 31 height 31
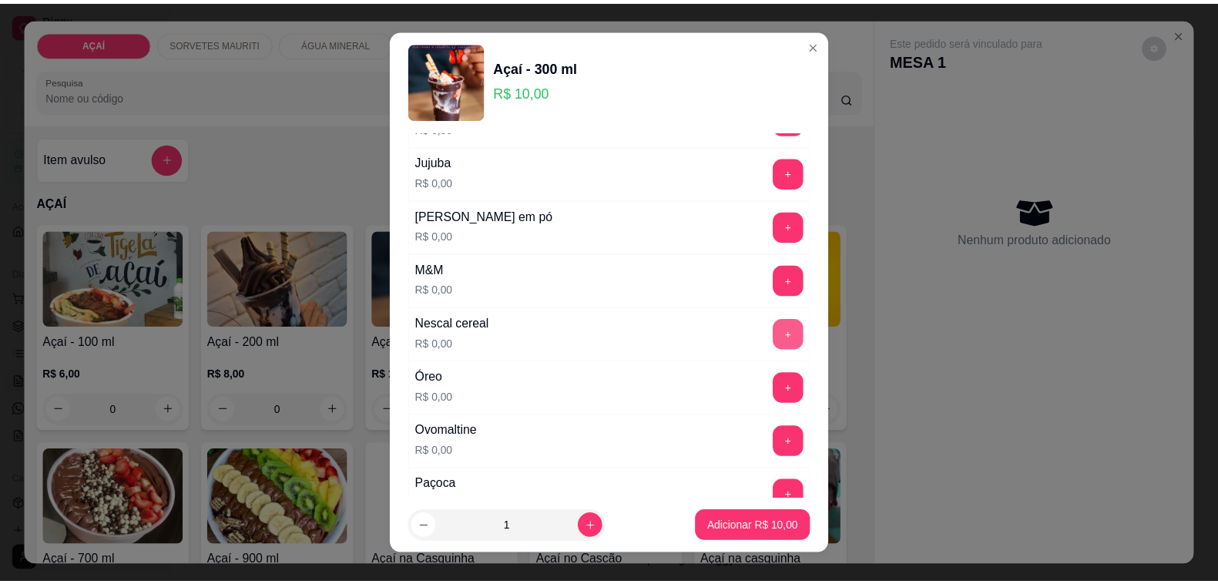
scroll to position [1541, 0]
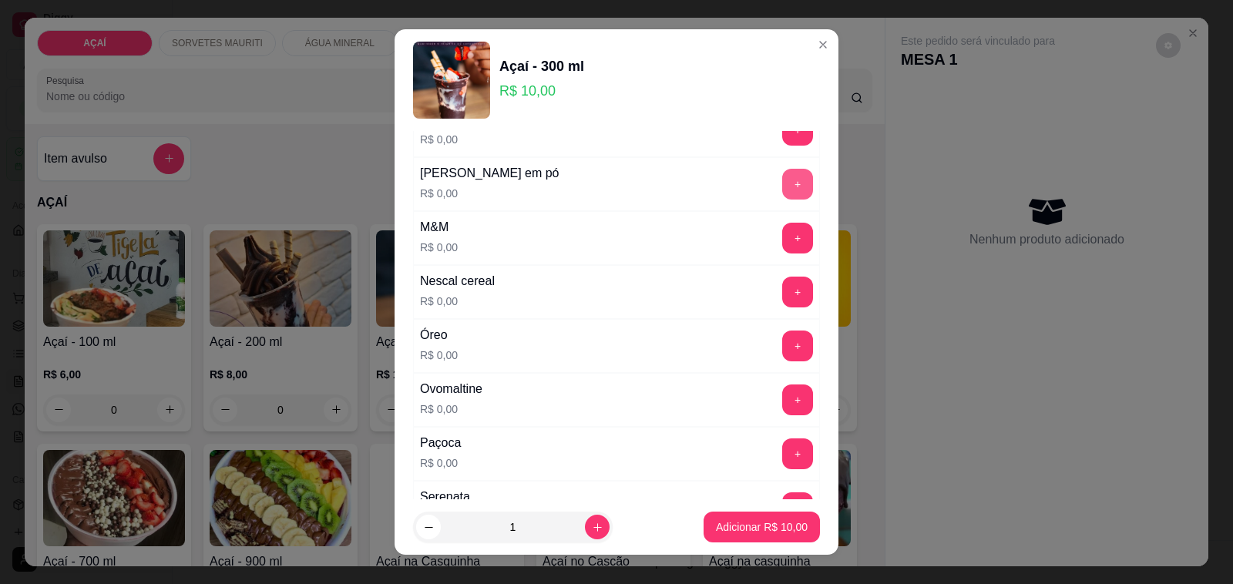
click at [782, 199] on button "+" at bounding box center [797, 184] width 31 height 31
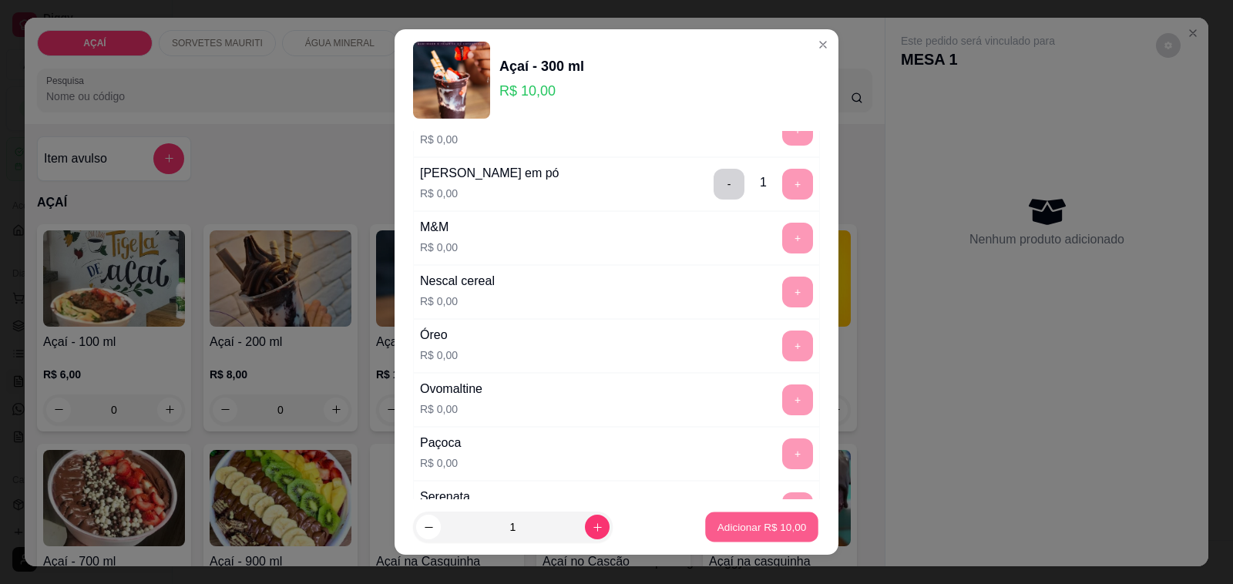
click at [729, 532] on p "Adicionar R$ 10,00" at bounding box center [761, 526] width 89 height 15
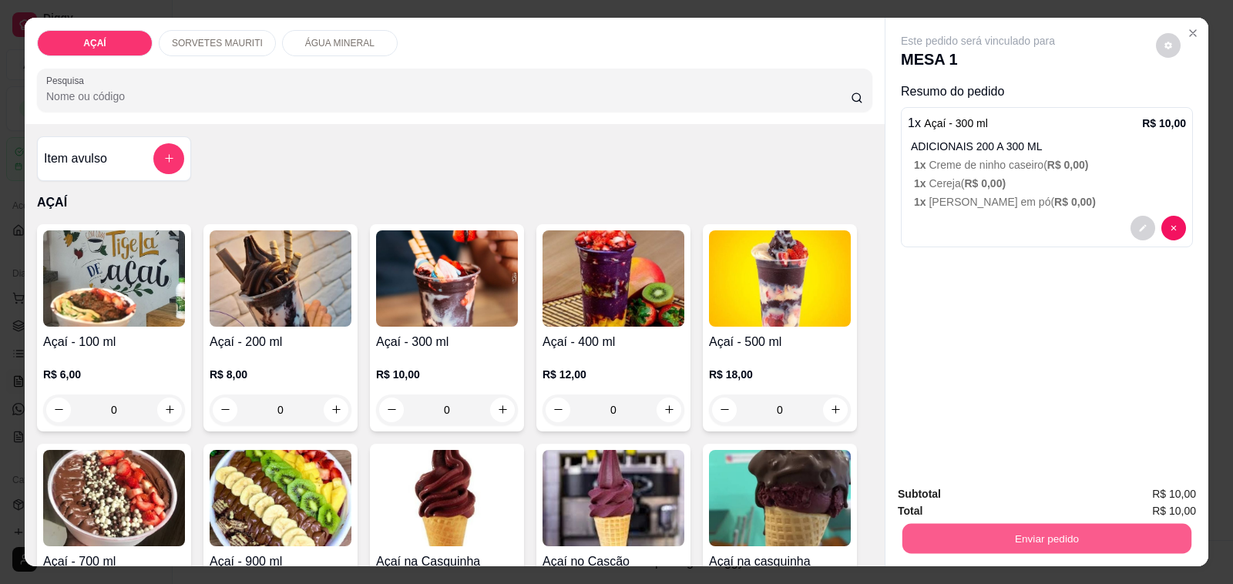
click at [941, 524] on button "Enviar pedido" at bounding box center [1046, 539] width 289 height 30
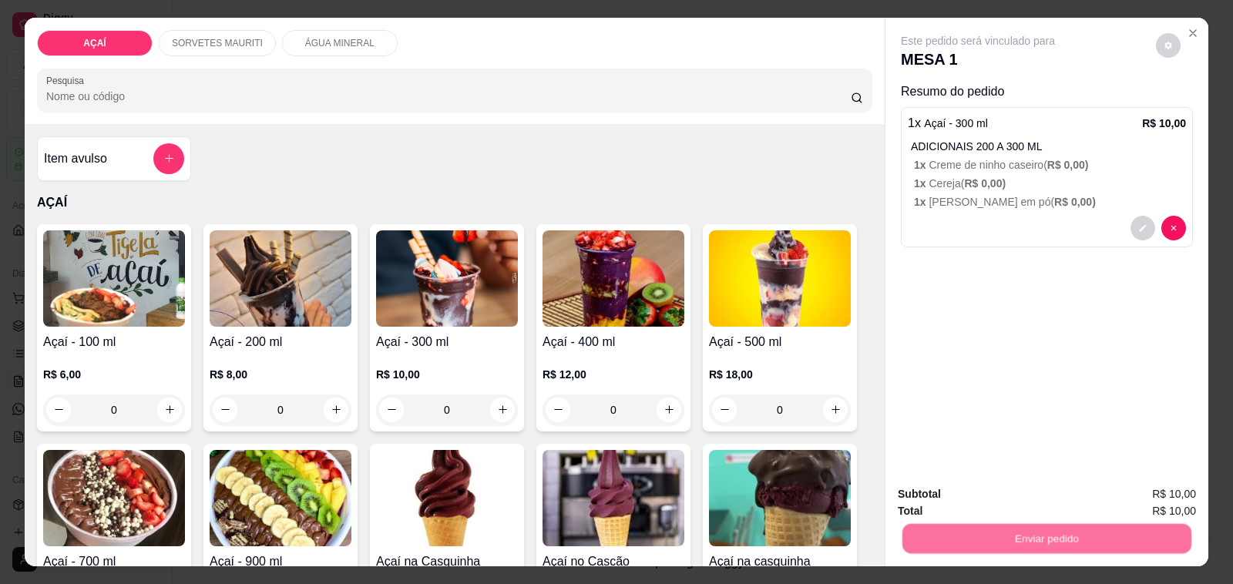
click at [937, 501] on button "Não registrar e enviar pedido" at bounding box center [995, 494] width 160 height 29
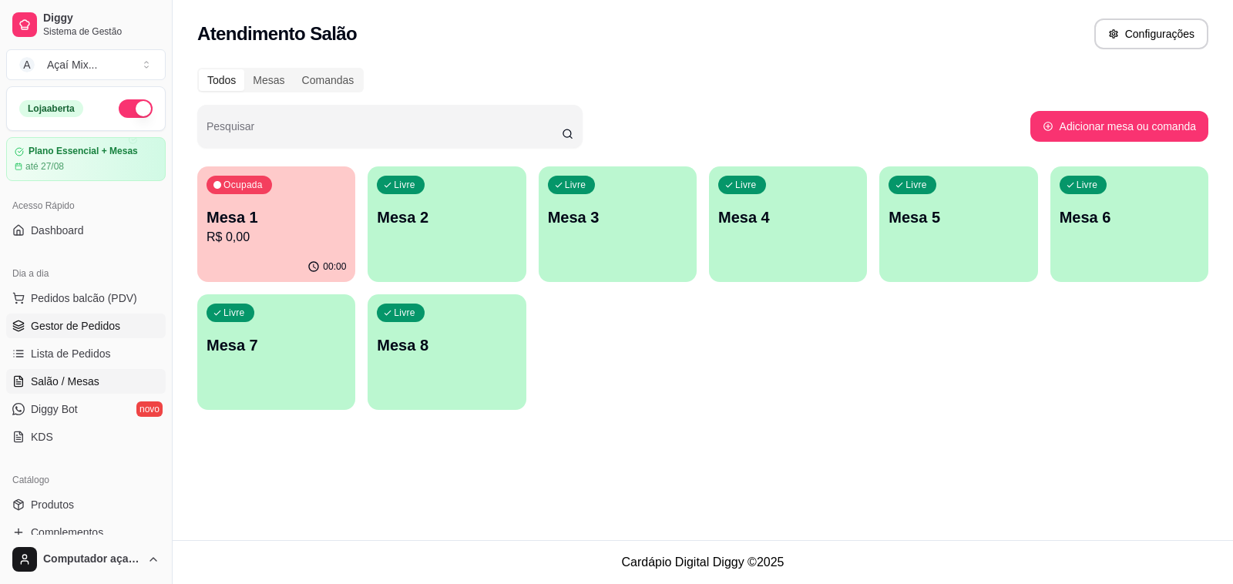
click at [47, 322] on span "Gestor de Pedidos" at bounding box center [75, 325] width 89 height 15
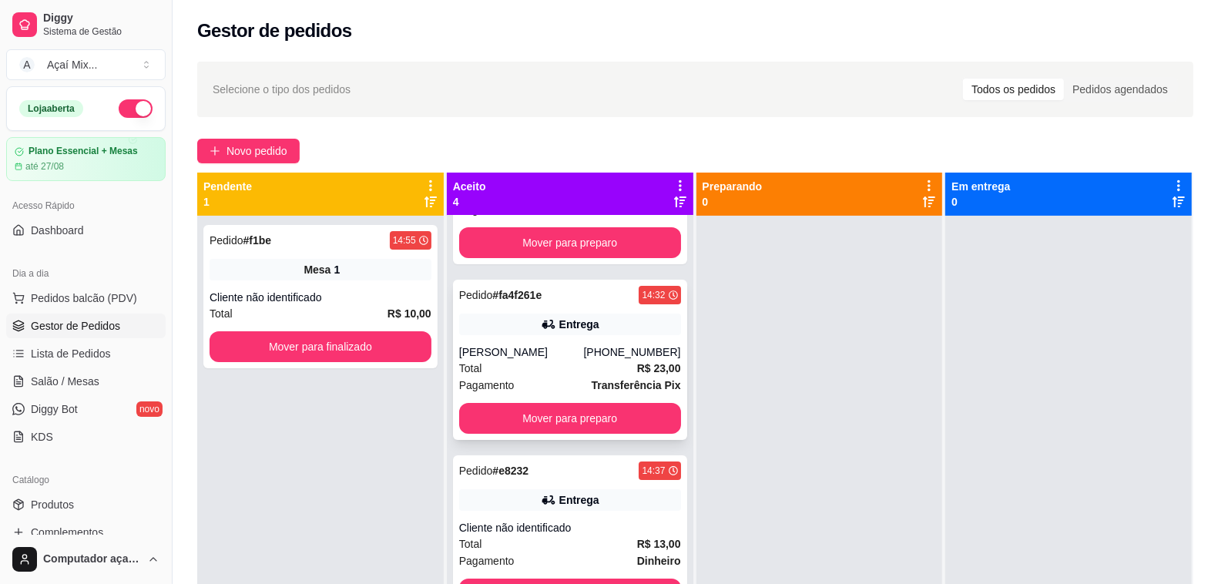
scroll to position [135, 0]
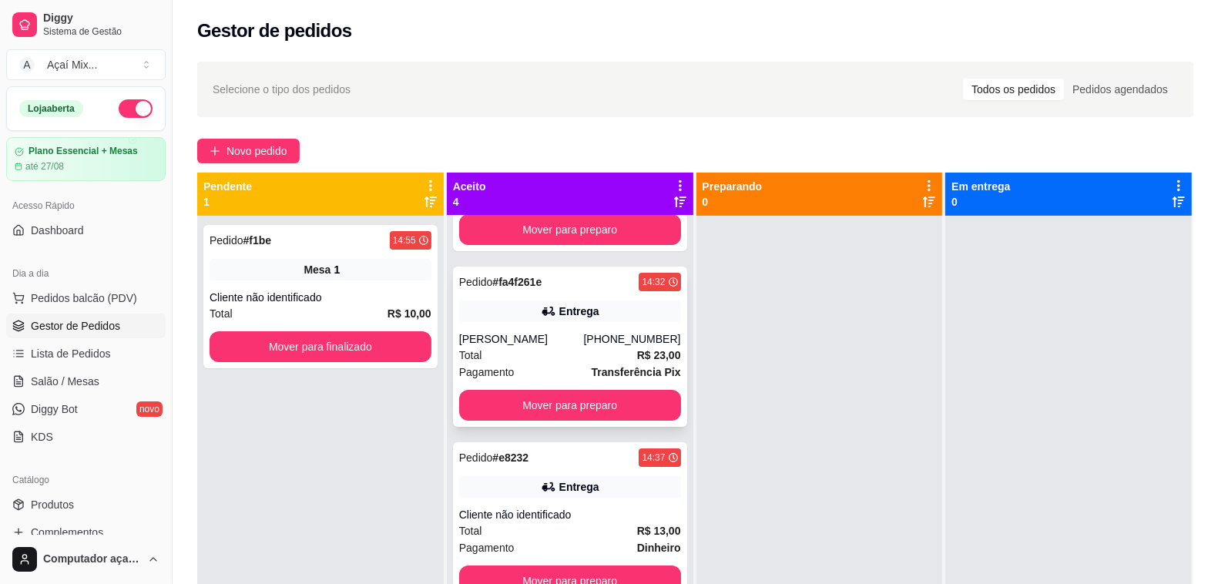
click at [564, 353] on div "Total R$ 23,00" at bounding box center [570, 355] width 222 height 17
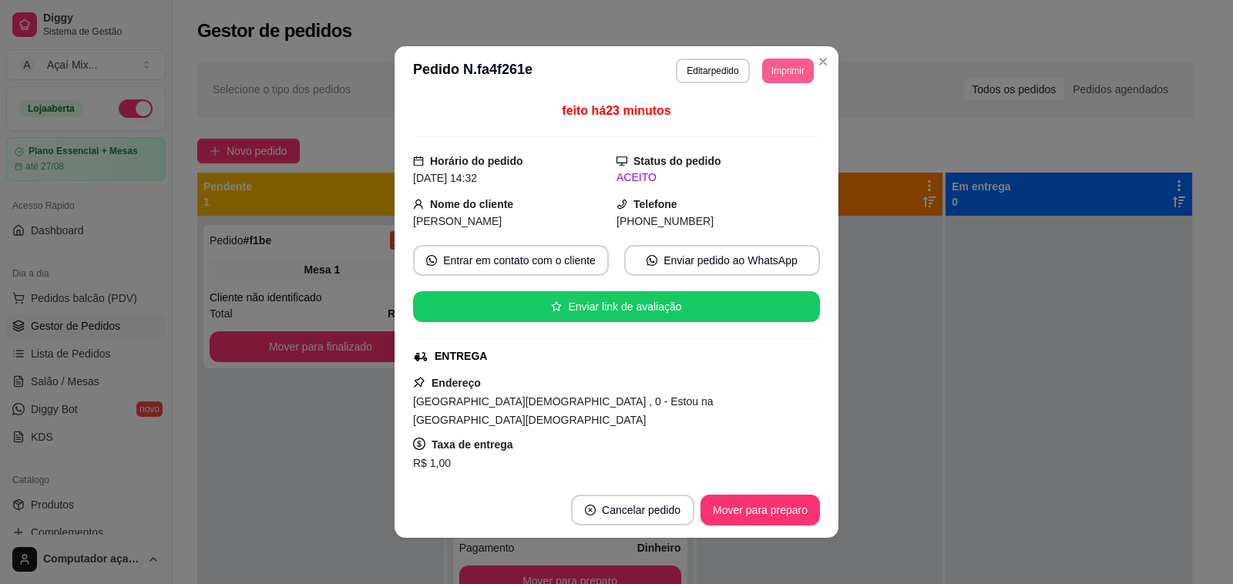
click at [768, 79] on button "Imprimir" at bounding box center [788, 71] width 52 height 25
click at [767, 128] on button "Impressora" at bounding box center [752, 125] width 108 height 24
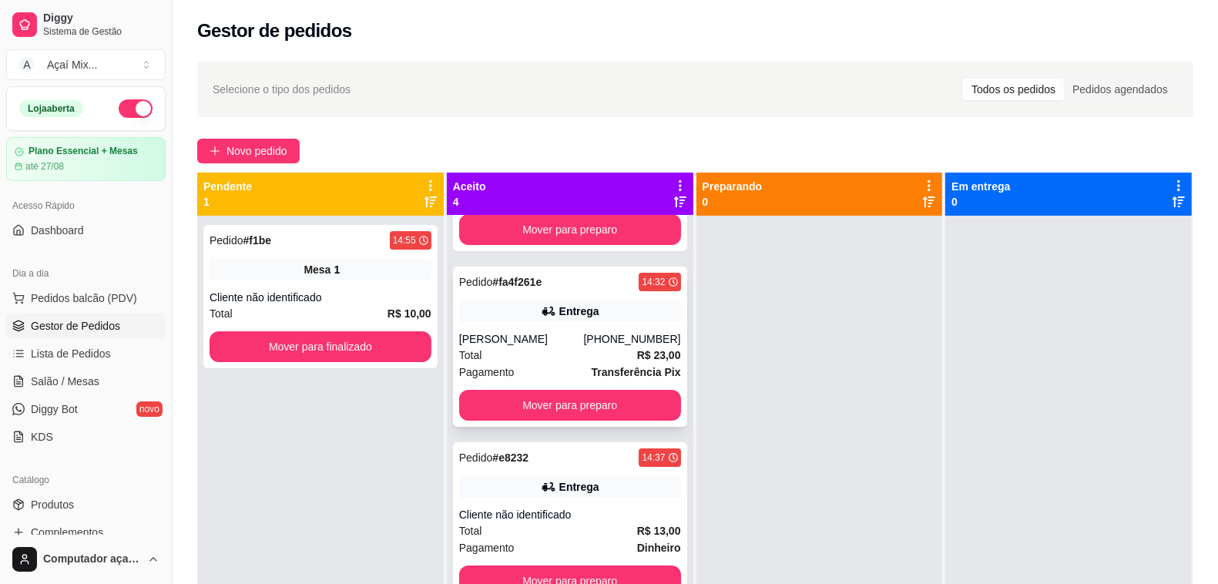
click at [566, 361] on div "Total R$ 23,00" at bounding box center [570, 355] width 222 height 17
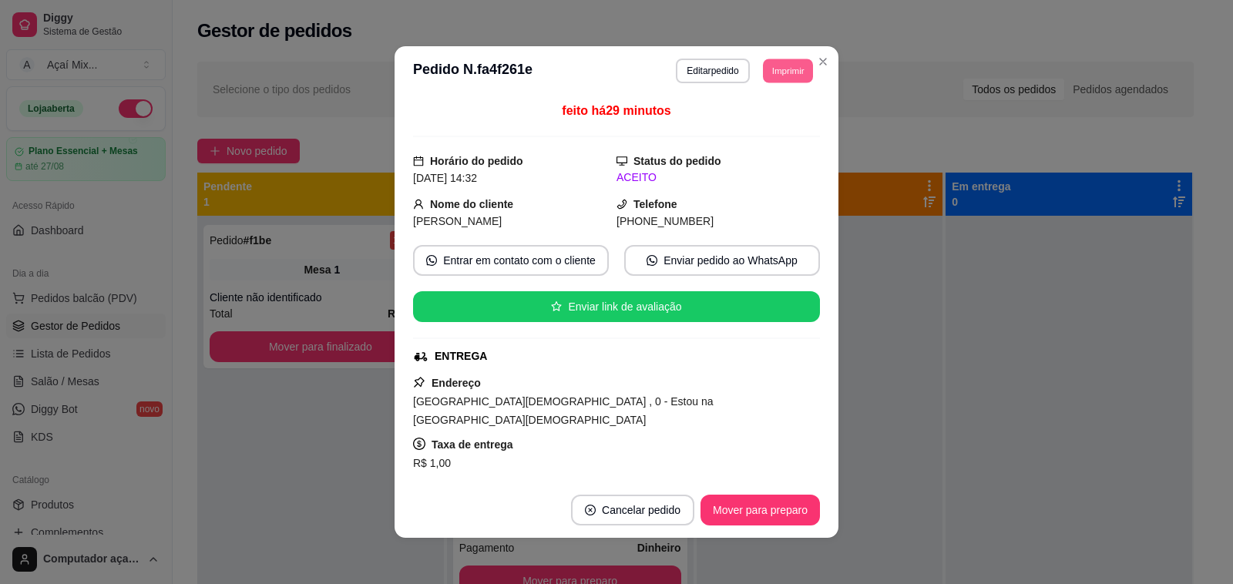
click at [783, 73] on button "Imprimir" at bounding box center [788, 71] width 50 height 24
click at [765, 133] on button "Impressora" at bounding box center [752, 125] width 108 height 24
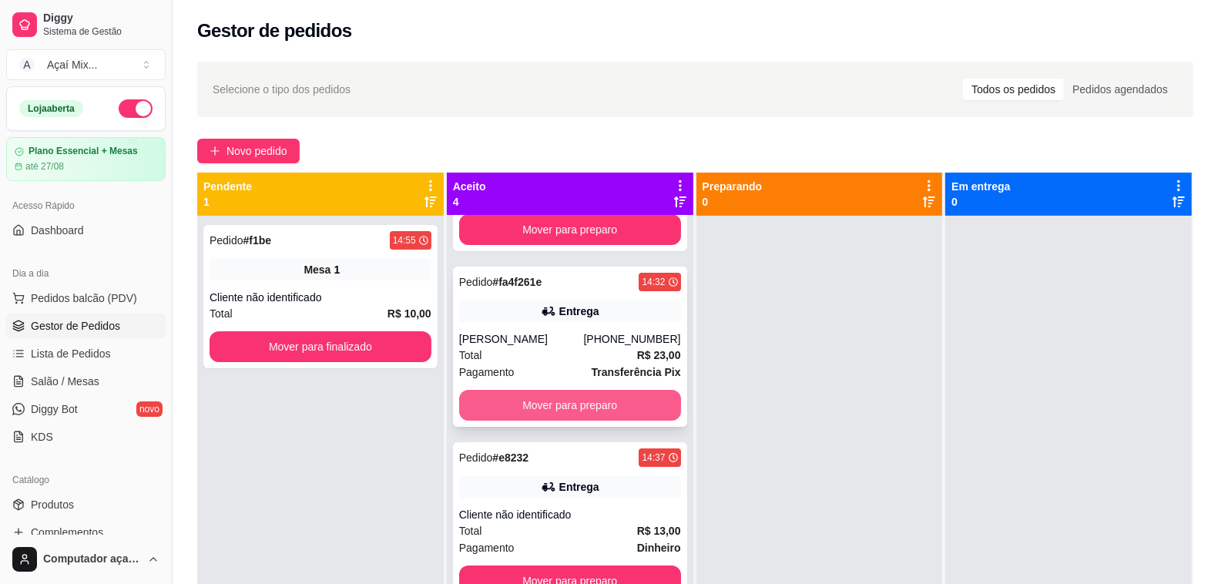
click at [618, 415] on button "Mover para preparo" at bounding box center [570, 405] width 222 height 31
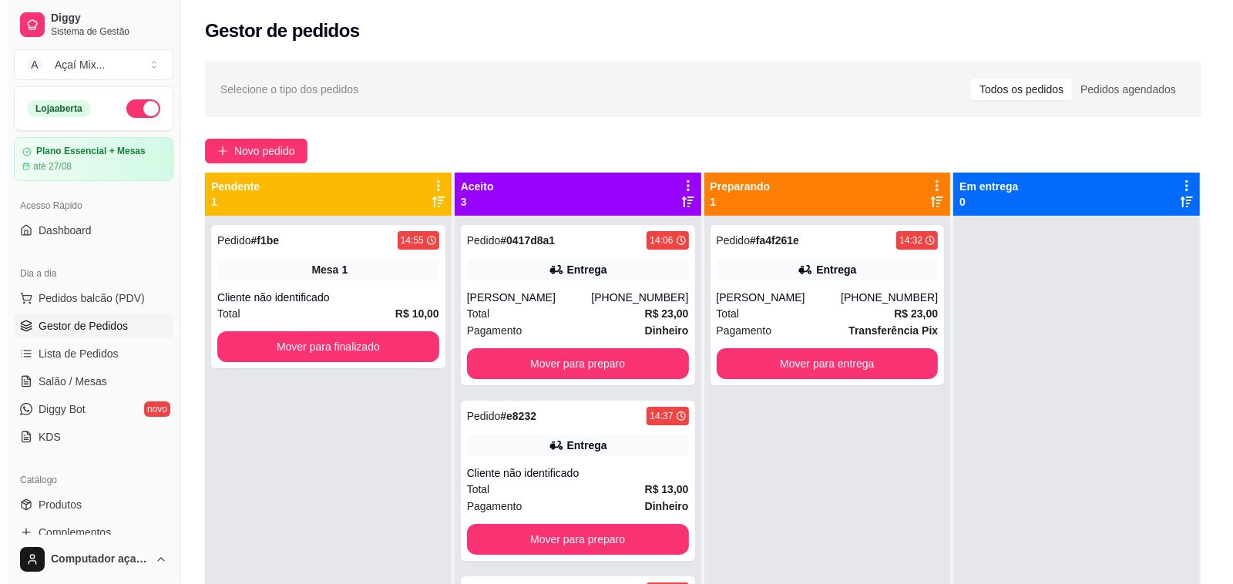
scroll to position [0, 0]
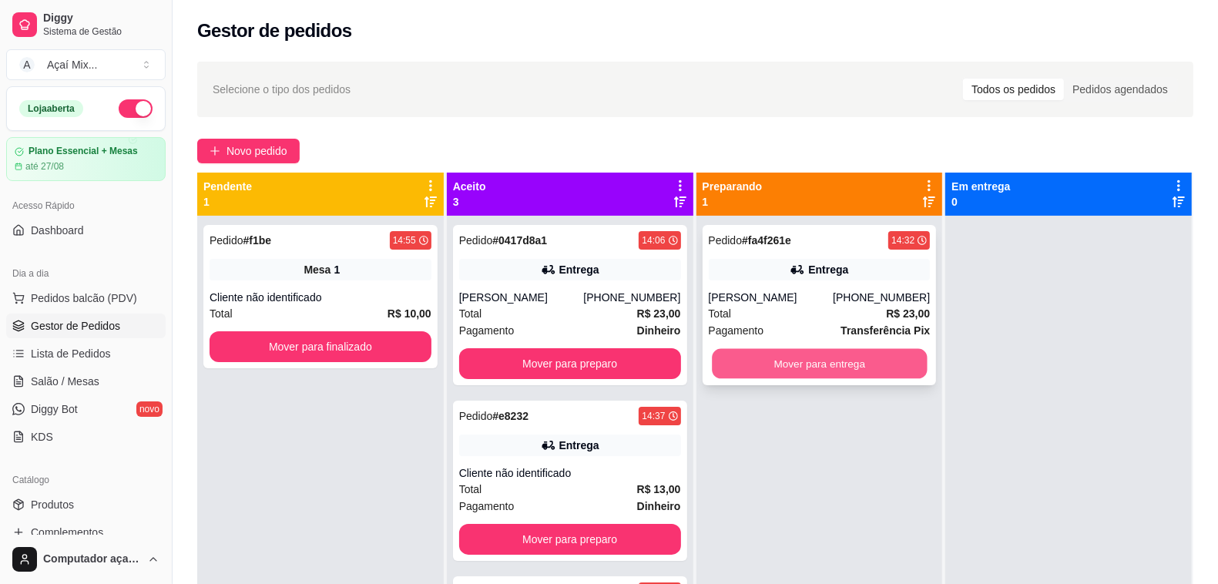
click at [889, 353] on button "Mover para entrega" at bounding box center [819, 364] width 215 height 30
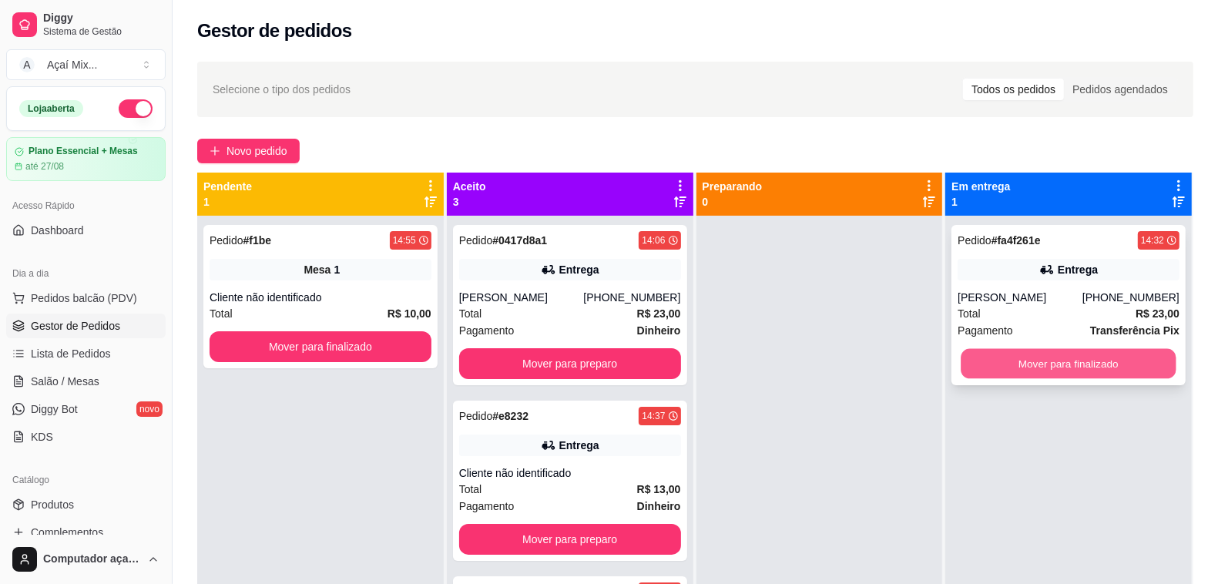
click at [980, 364] on button "Mover para finalizado" at bounding box center [1069, 364] width 215 height 30
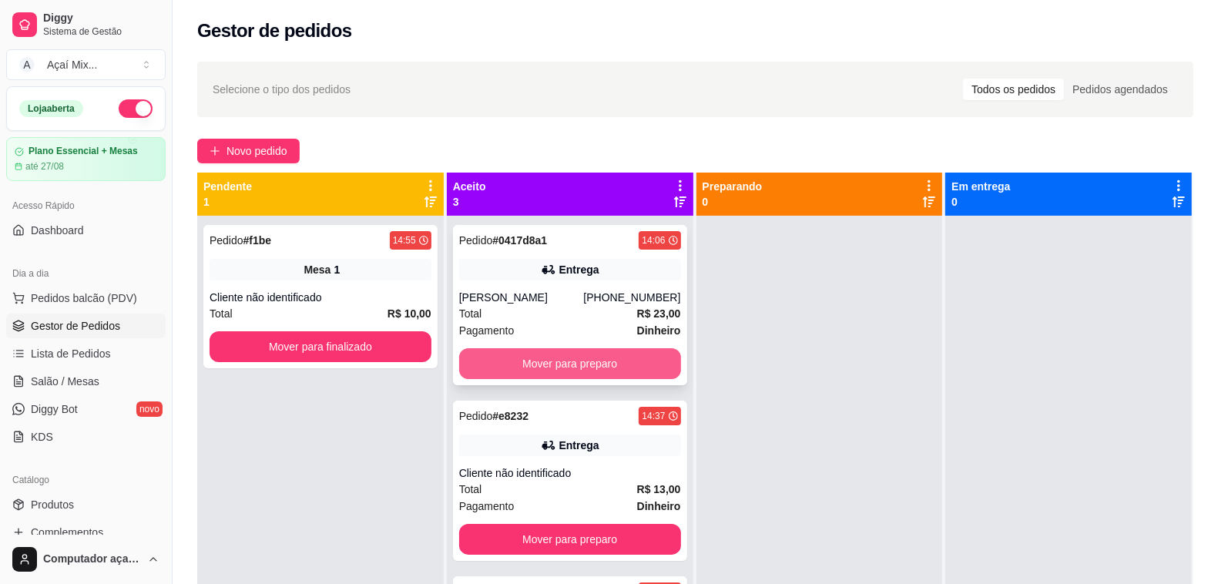
click at [650, 366] on button "Mover para preparo" at bounding box center [570, 363] width 222 height 31
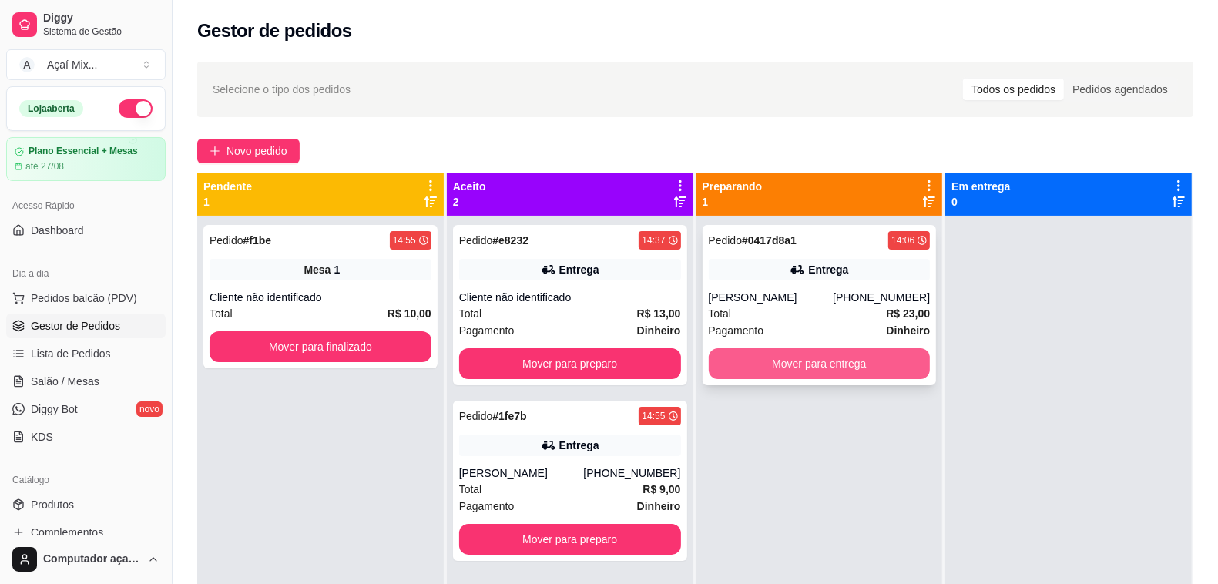
click at [809, 376] on button "Mover para entrega" at bounding box center [820, 363] width 222 height 31
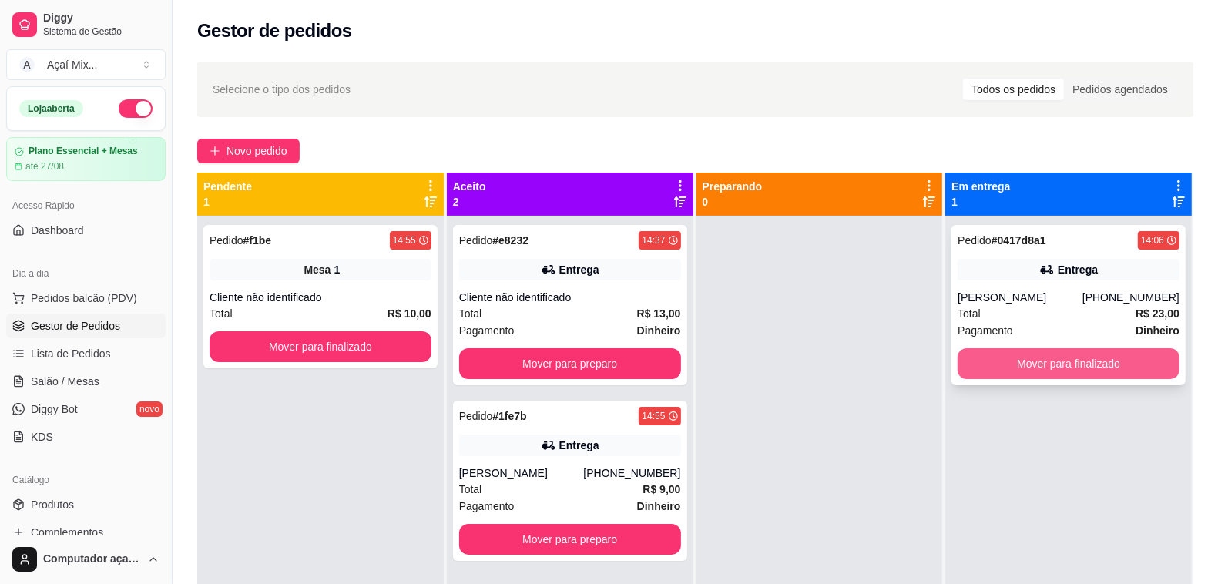
click at [1025, 368] on button "Mover para finalizado" at bounding box center [1069, 363] width 222 height 31
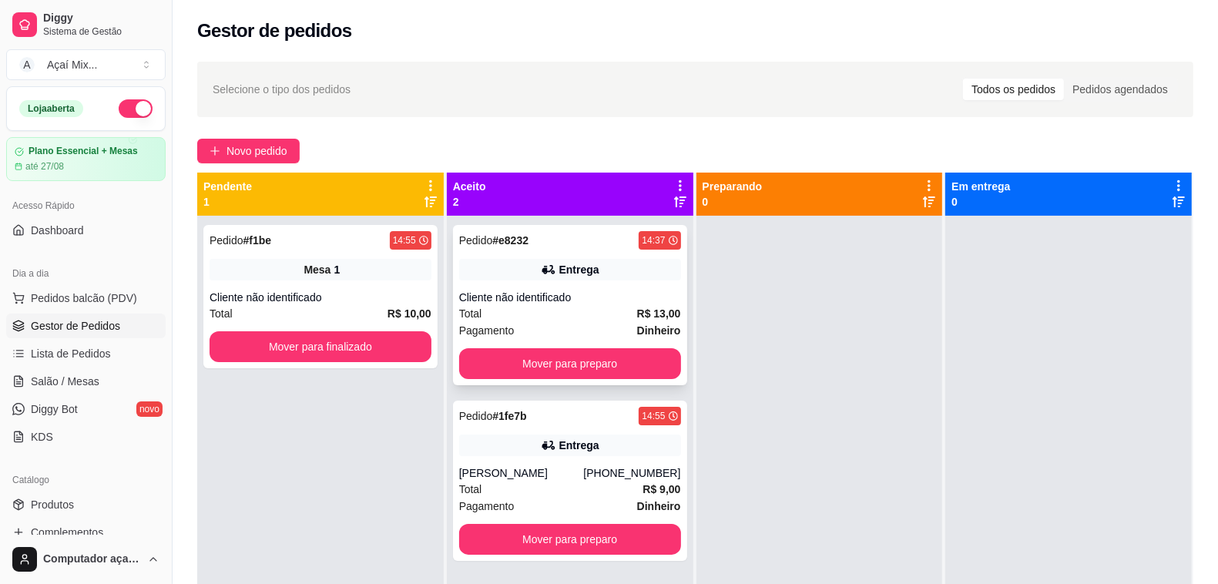
click at [590, 379] on div "Pedido # e8232 14:37 Entrega Cliente não identificado Total R$ 13,00 Pagamento …" at bounding box center [570, 305] width 234 height 160
click at [615, 378] on button "Mover para preparo" at bounding box center [569, 364] width 215 height 30
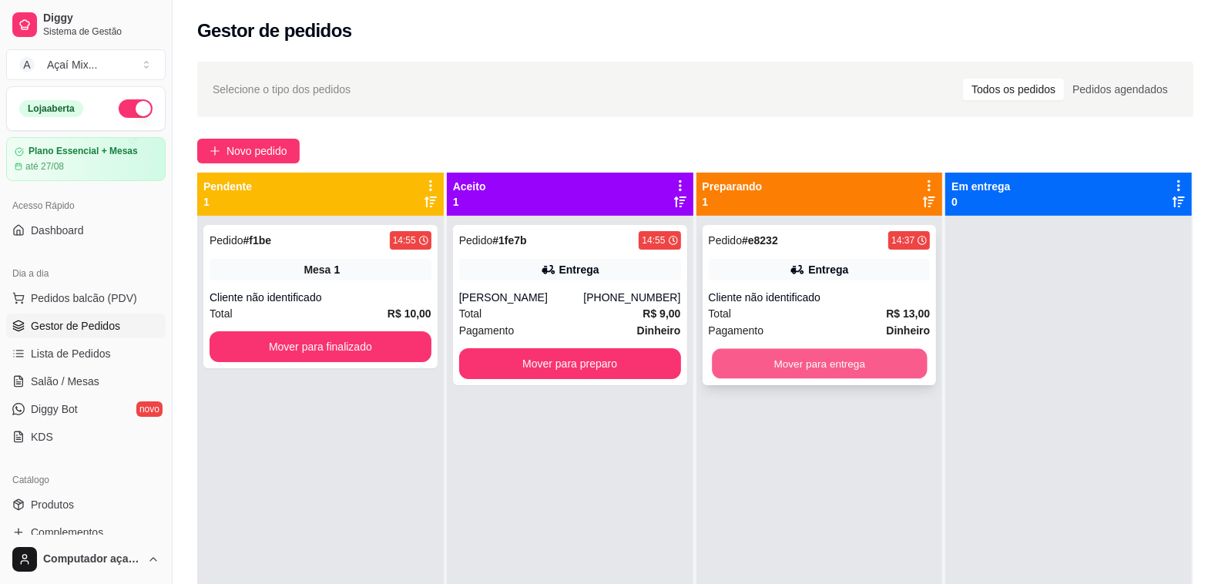
click at [800, 372] on button "Mover para entrega" at bounding box center [819, 364] width 215 height 30
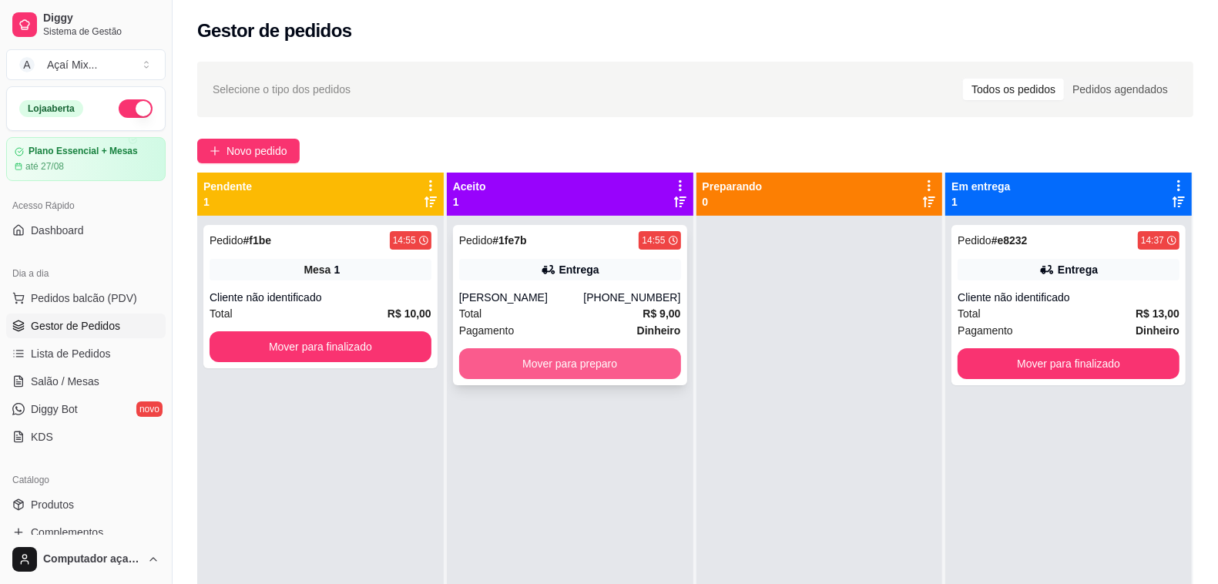
click at [606, 368] on button "Mover para preparo" at bounding box center [570, 363] width 222 height 31
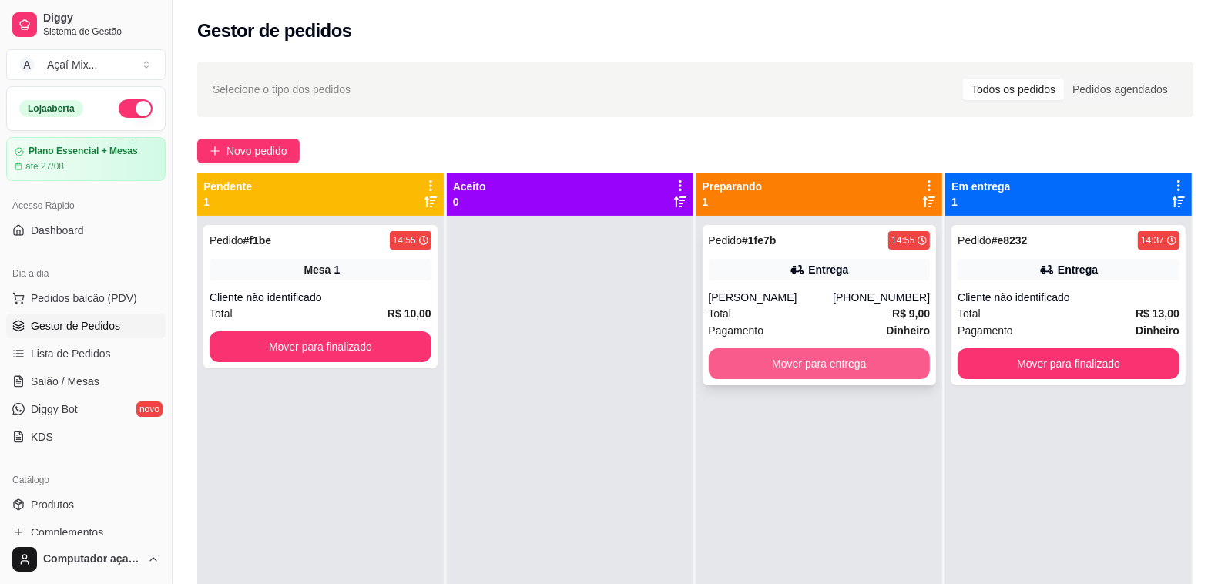
click at [780, 366] on button "Mover para entrega" at bounding box center [820, 363] width 222 height 31
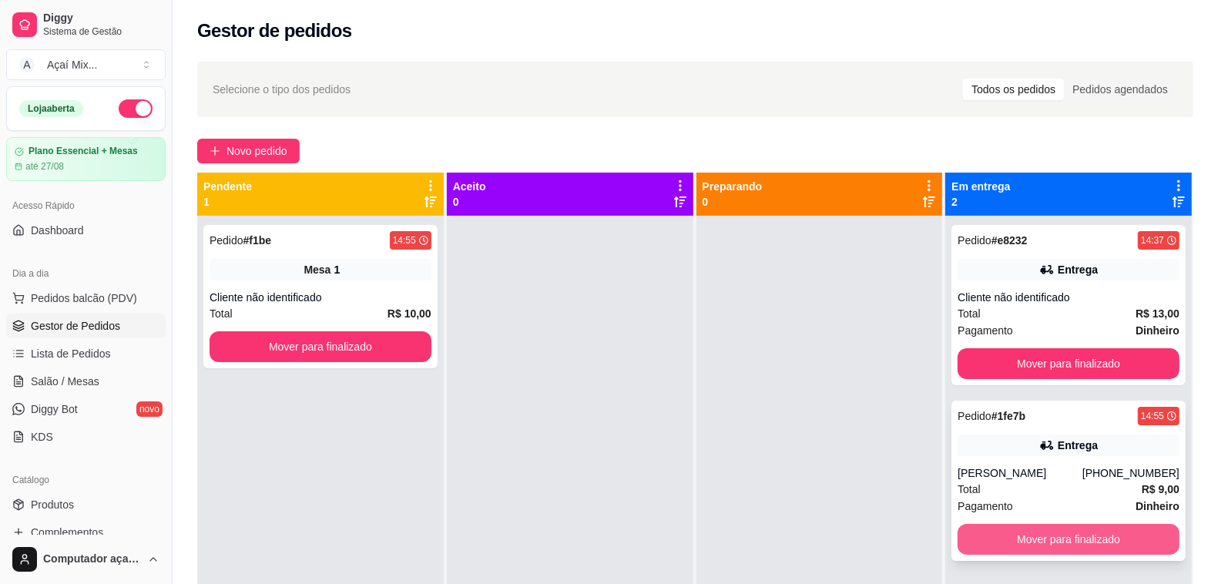
click at [1010, 542] on button "Mover para finalizado" at bounding box center [1069, 539] width 222 height 31
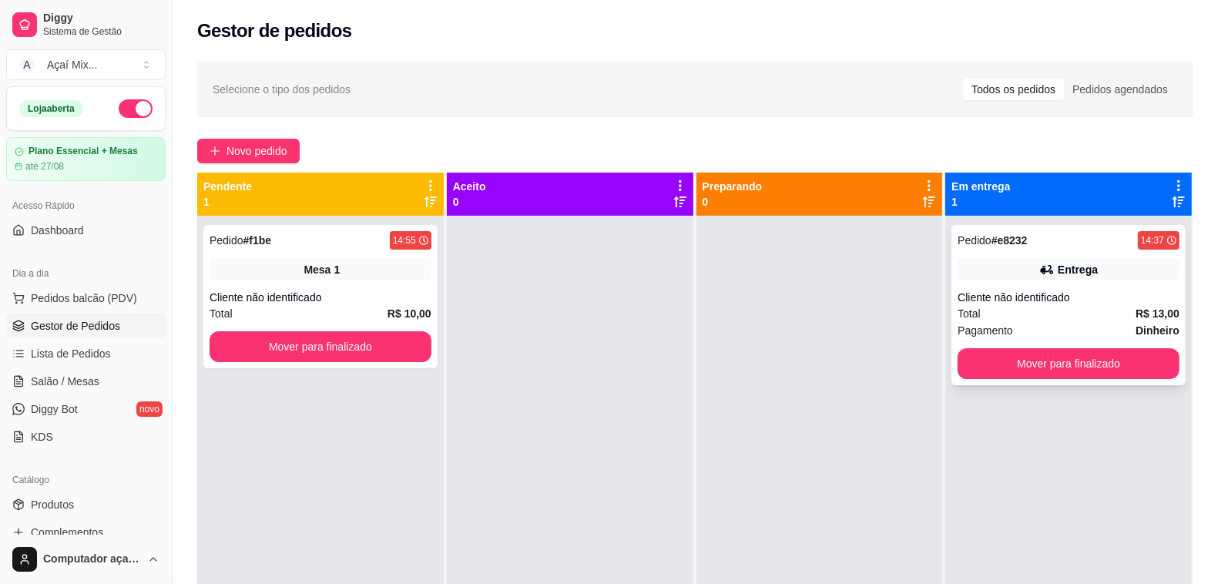
click at [1031, 301] on div "Cliente não identificado" at bounding box center [1069, 297] width 222 height 15
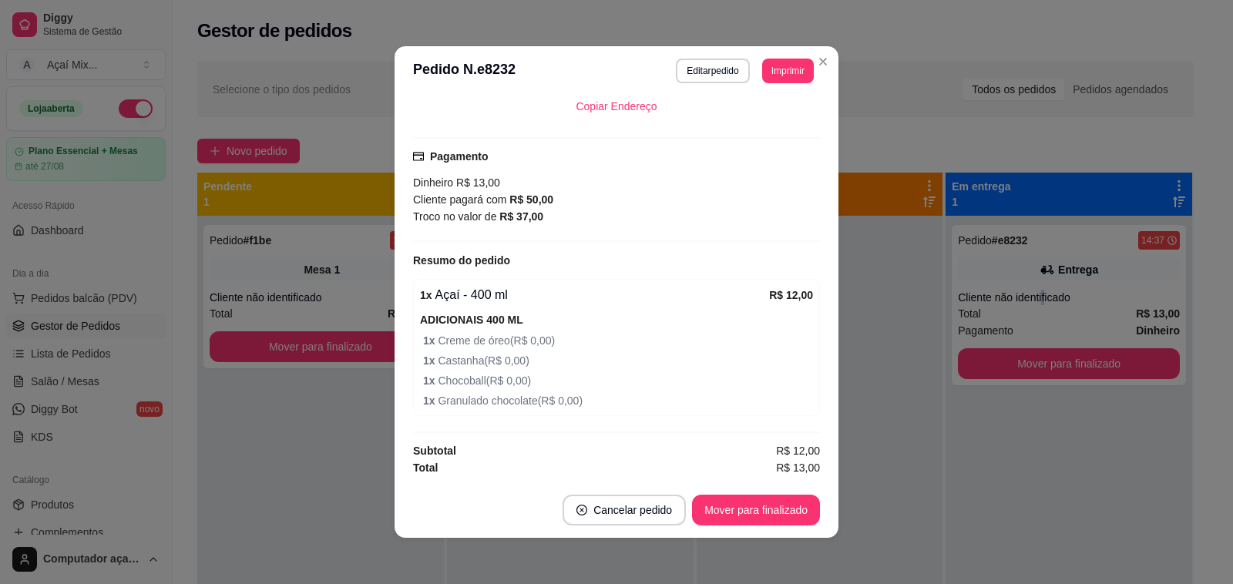
scroll to position [307, 0]
click at [715, 514] on button "Mover para finalizado" at bounding box center [756, 511] width 124 height 30
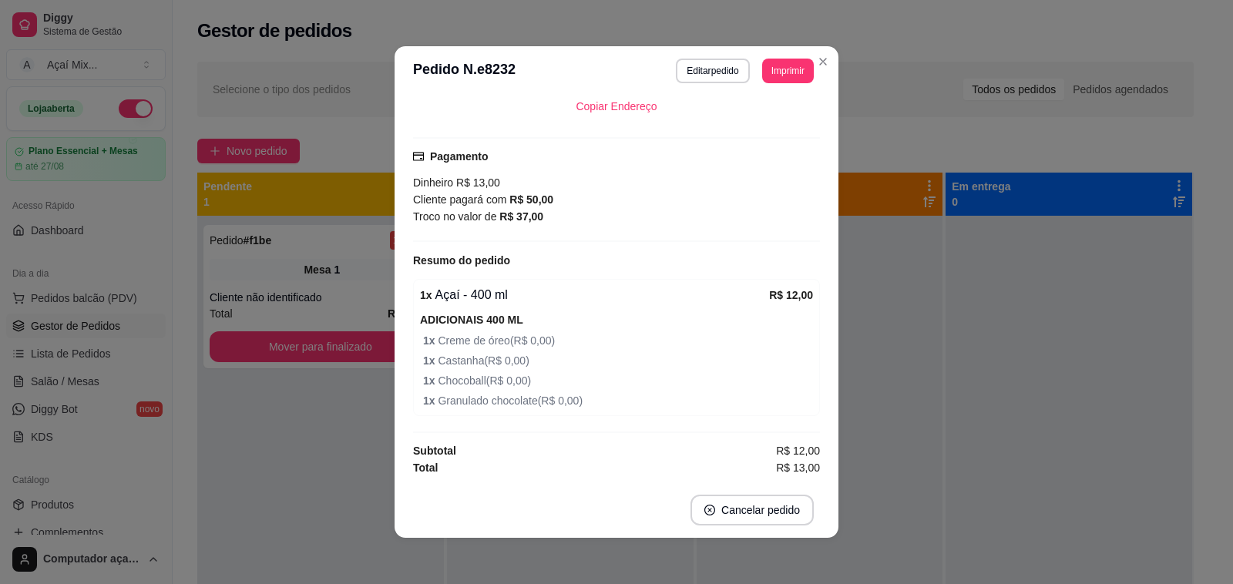
scroll to position [240, 0]
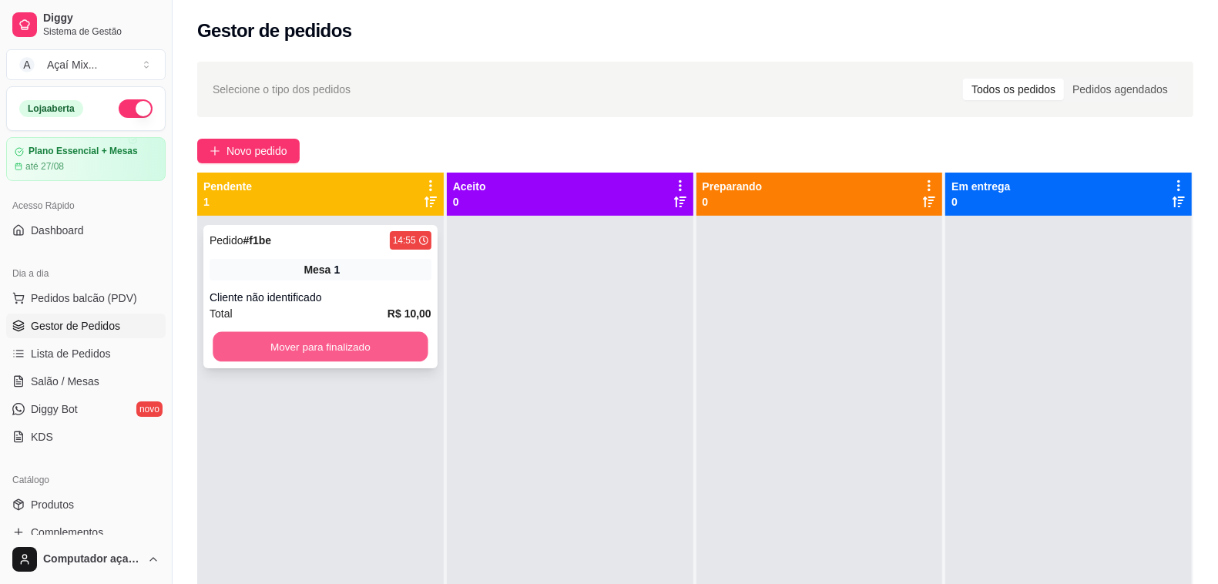
click at [351, 353] on button "Mover para finalizado" at bounding box center [320, 347] width 215 height 30
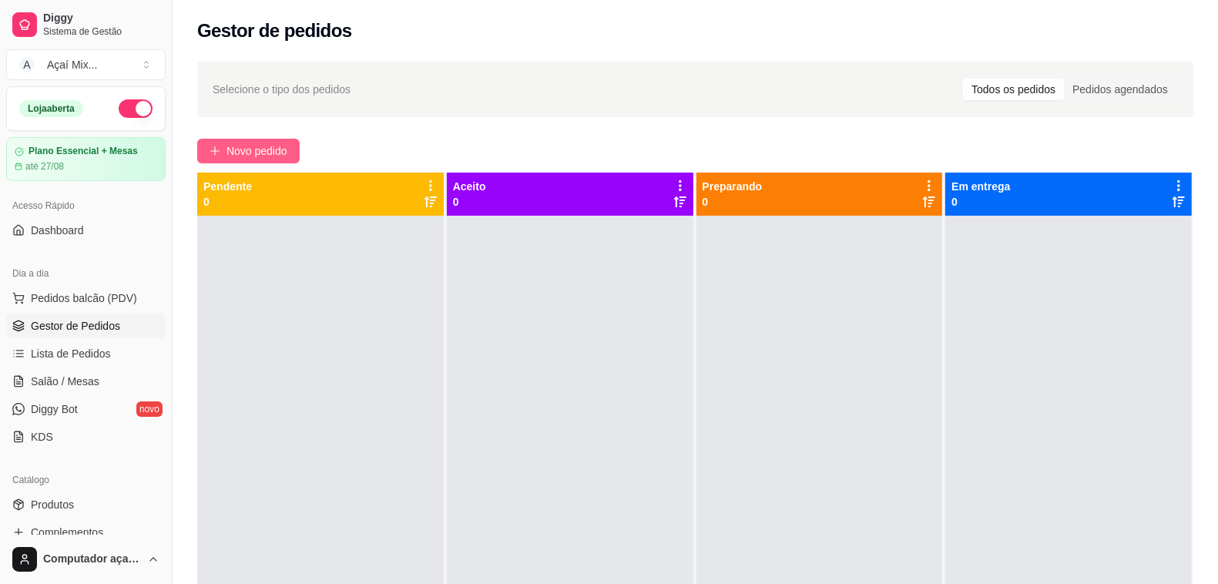
click at [270, 139] on button "Novo pedido" at bounding box center [248, 151] width 102 height 25
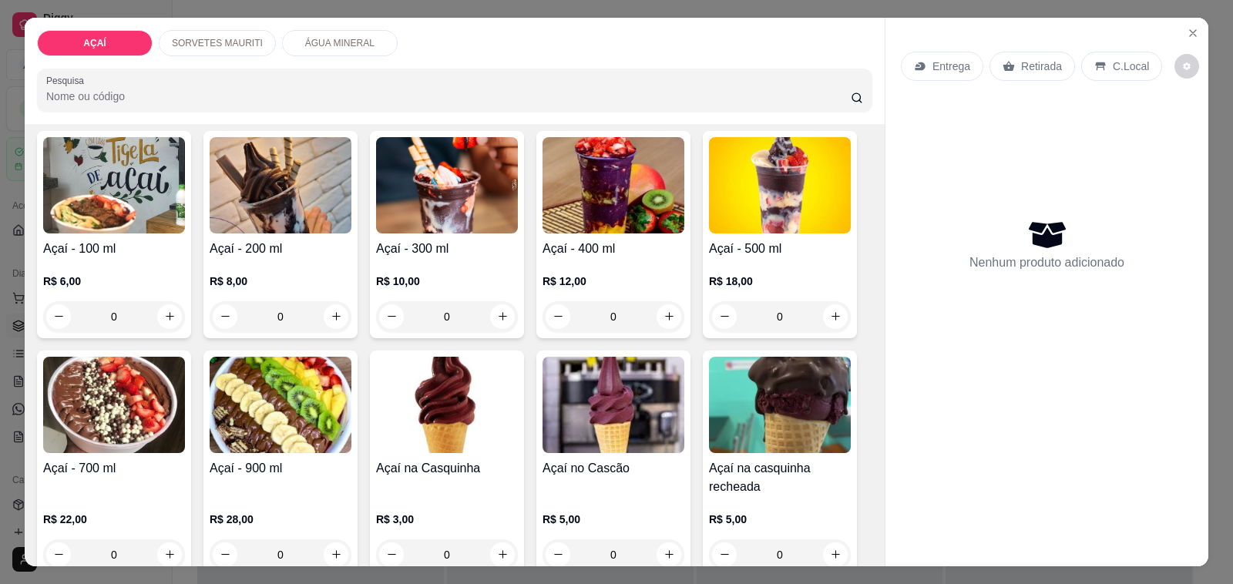
scroll to position [96, 0]
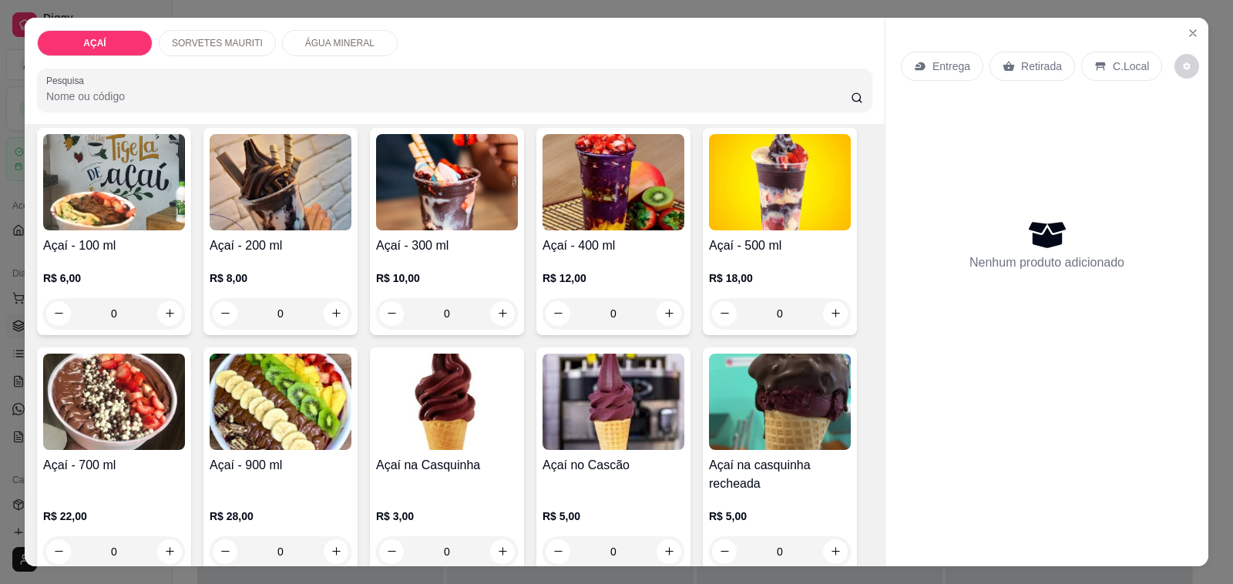
click at [143, 475] on div "Açaí - 700 ml" at bounding box center [114, 474] width 142 height 37
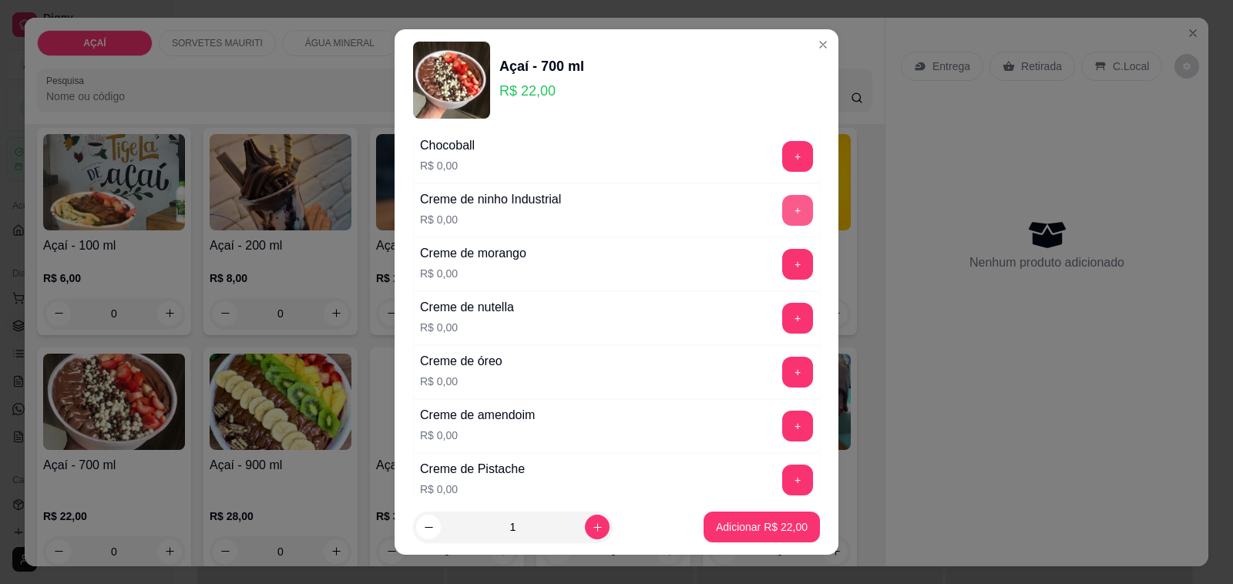
scroll to position [385, 0]
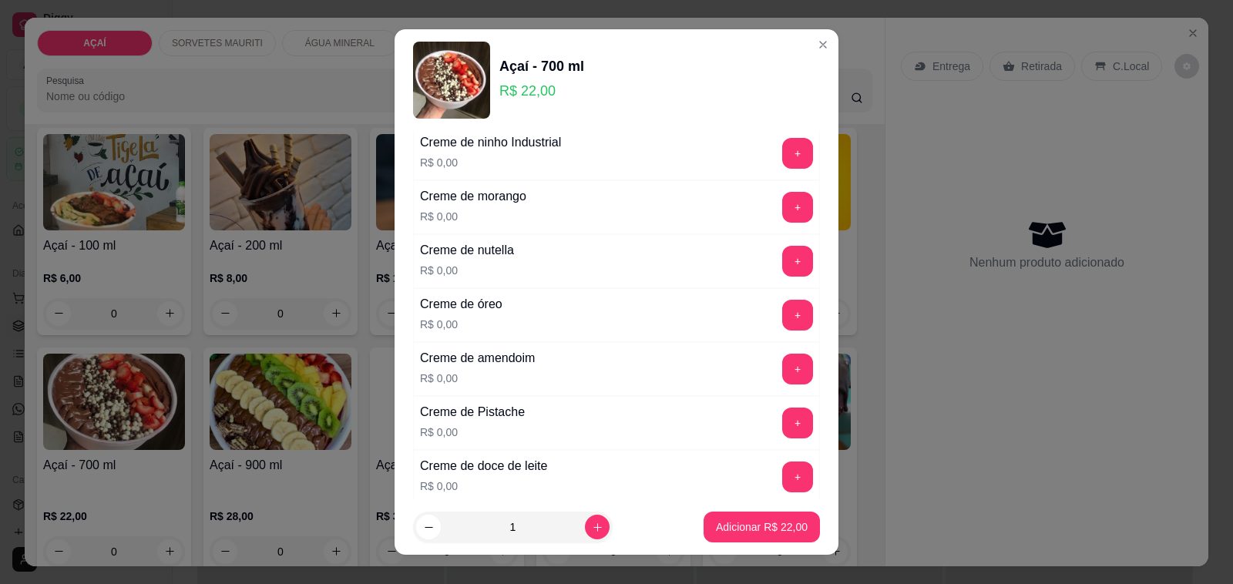
drag, startPoint x: 772, startPoint y: 387, endPoint x: 765, endPoint y: 379, distance: 10.4
click at [776, 383] on div "+" at bounding box center [797, 369] width 43 height 31
click at [783, 375] on button "+" at bounding box center [798, 369] width 30 height 30
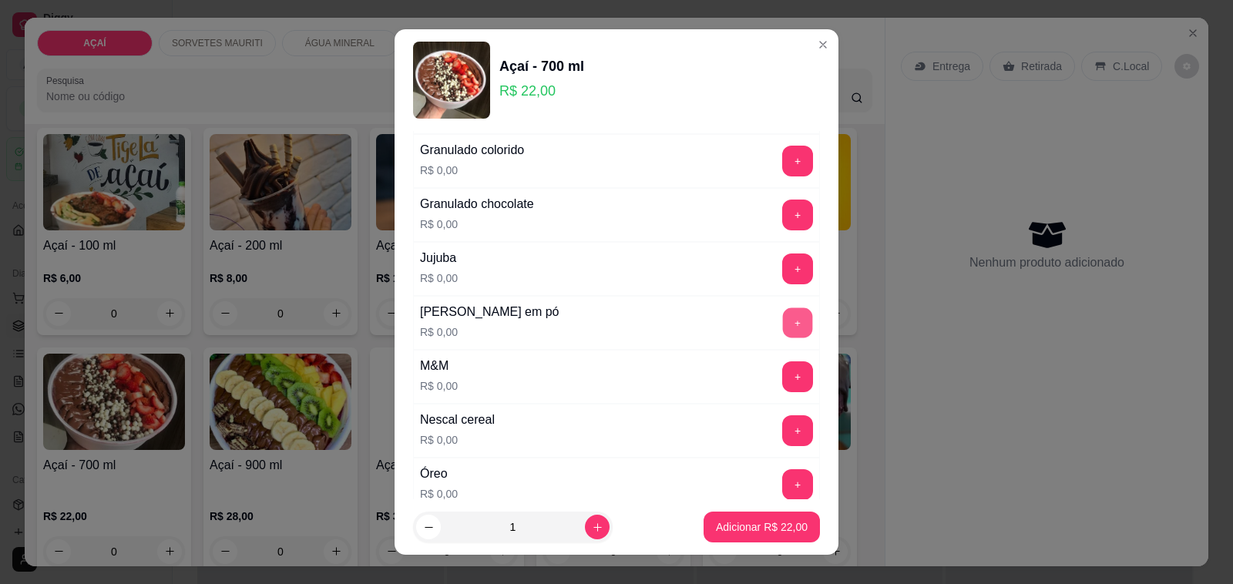
click at [783, 338] on button "+" at bounding box center [798, 323] width 30 height 30
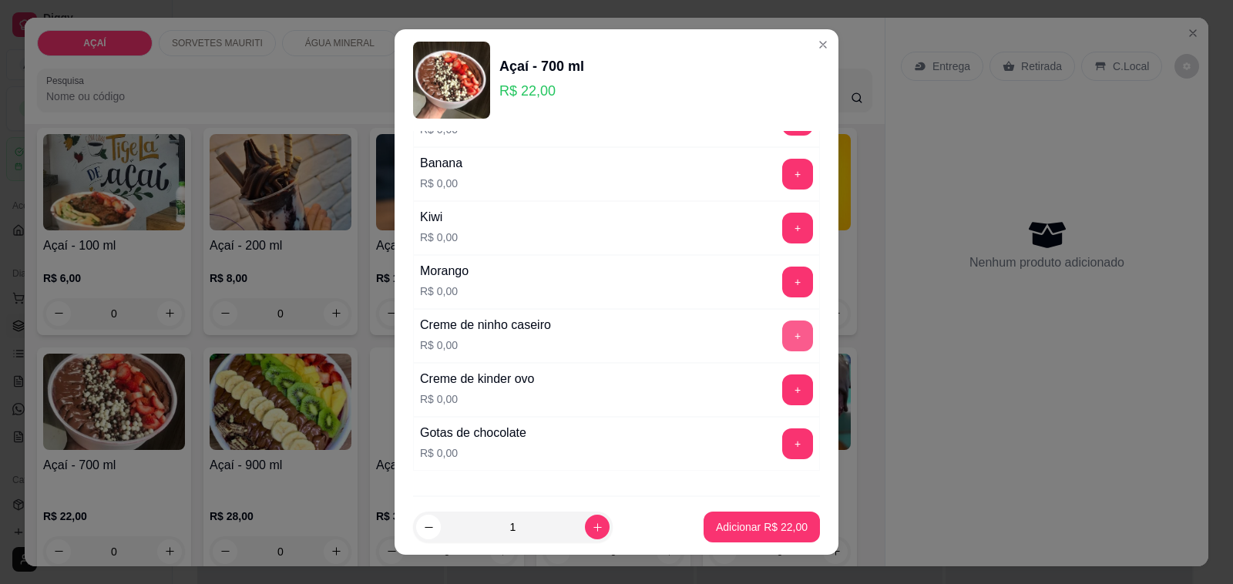
scroll to position [1927, 0]
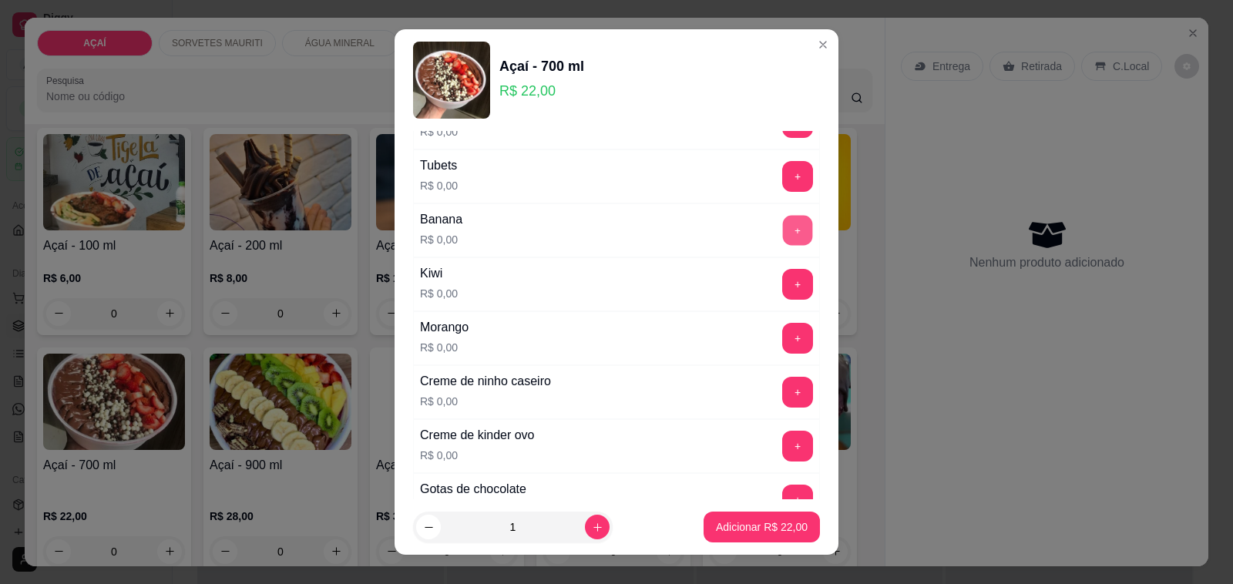
click at [783, 246] on button "+" at bounding box center [798, 231] width 30 height 30
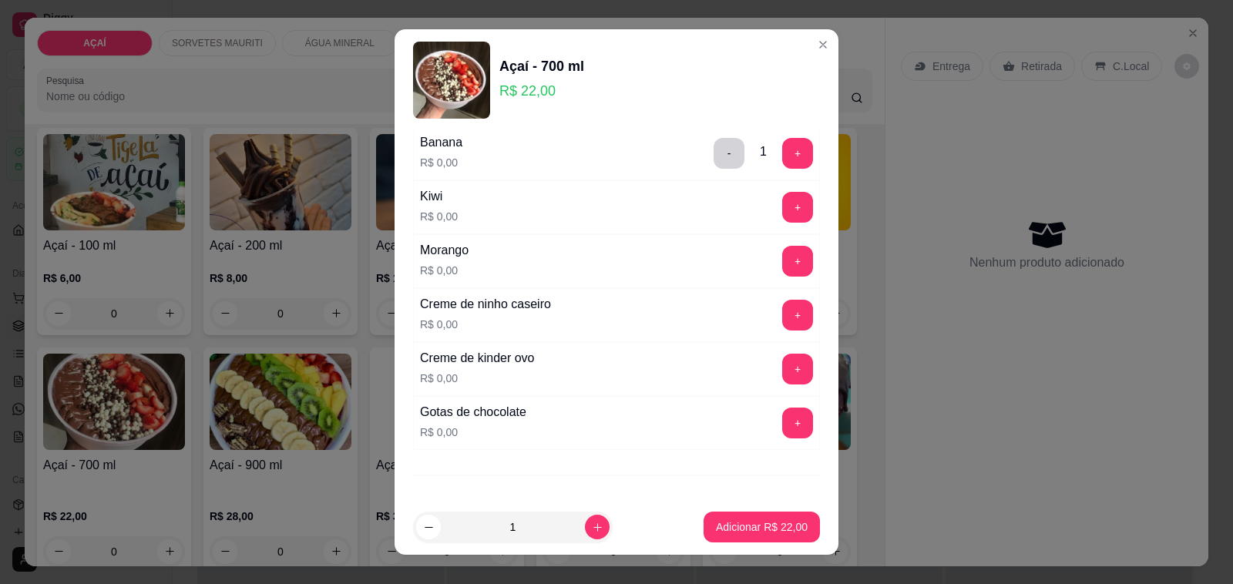
scroll to position [2023, 0]
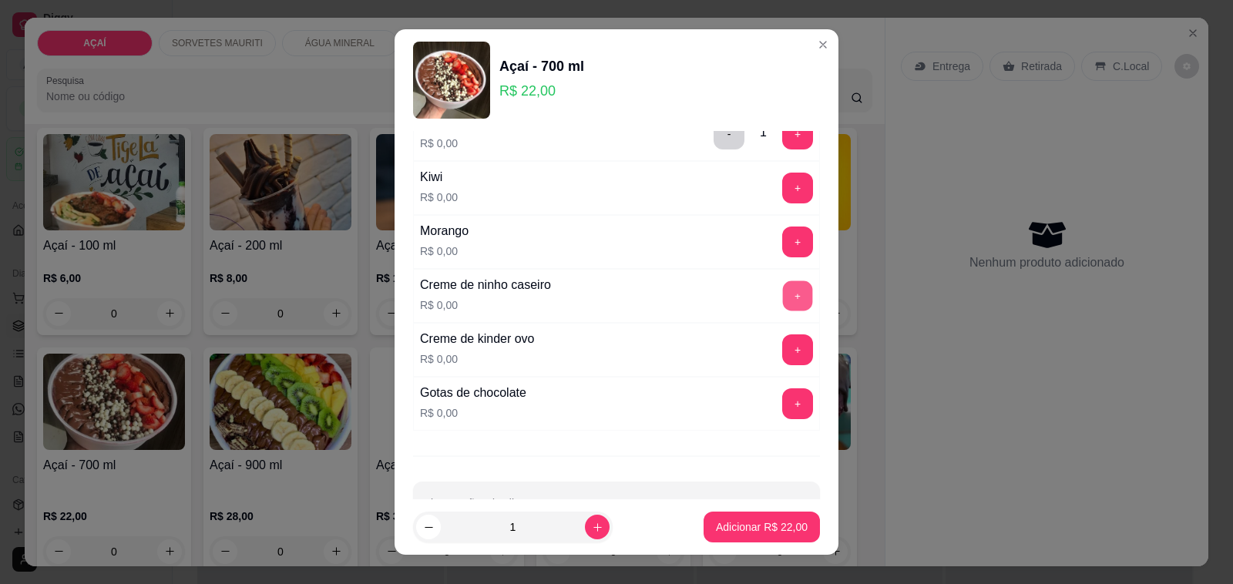
click at [783, 297] on button "+" at bounding box center [798, 296] width 30 height 30
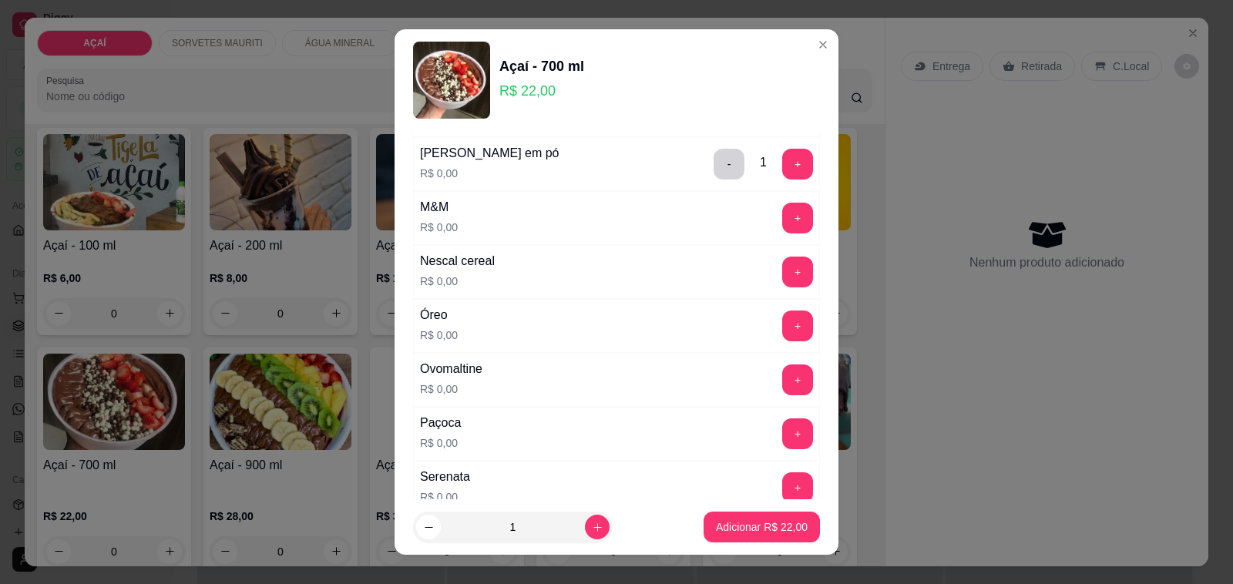
scroll to position [1541, 0]
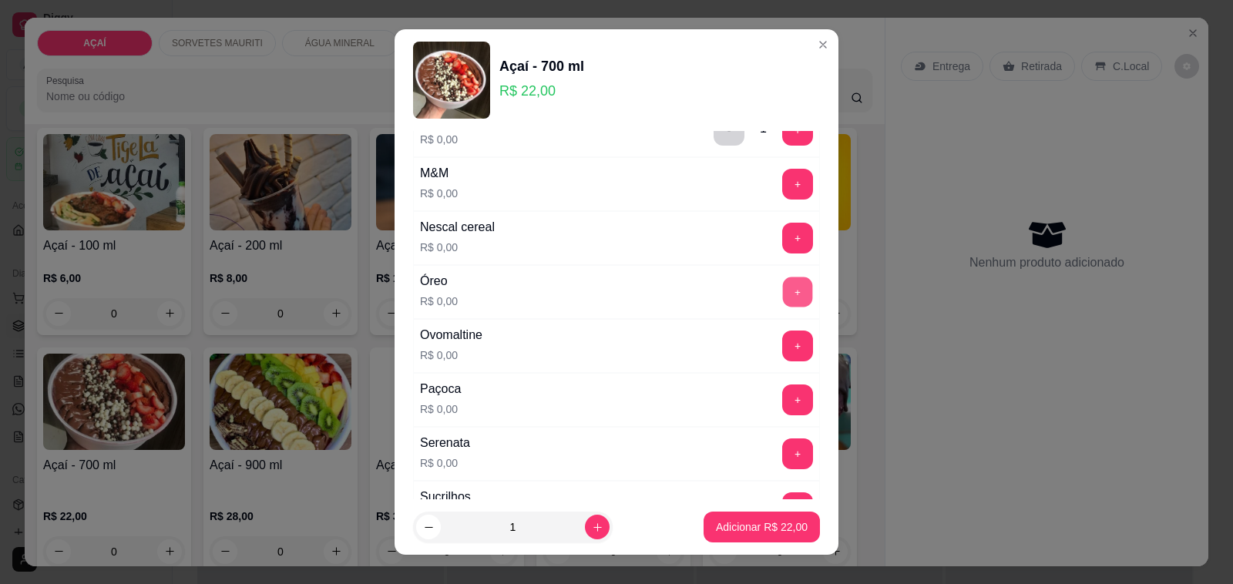
click at [783, 297] on button "+" at bounding box center [798, 292] width 30 height 30
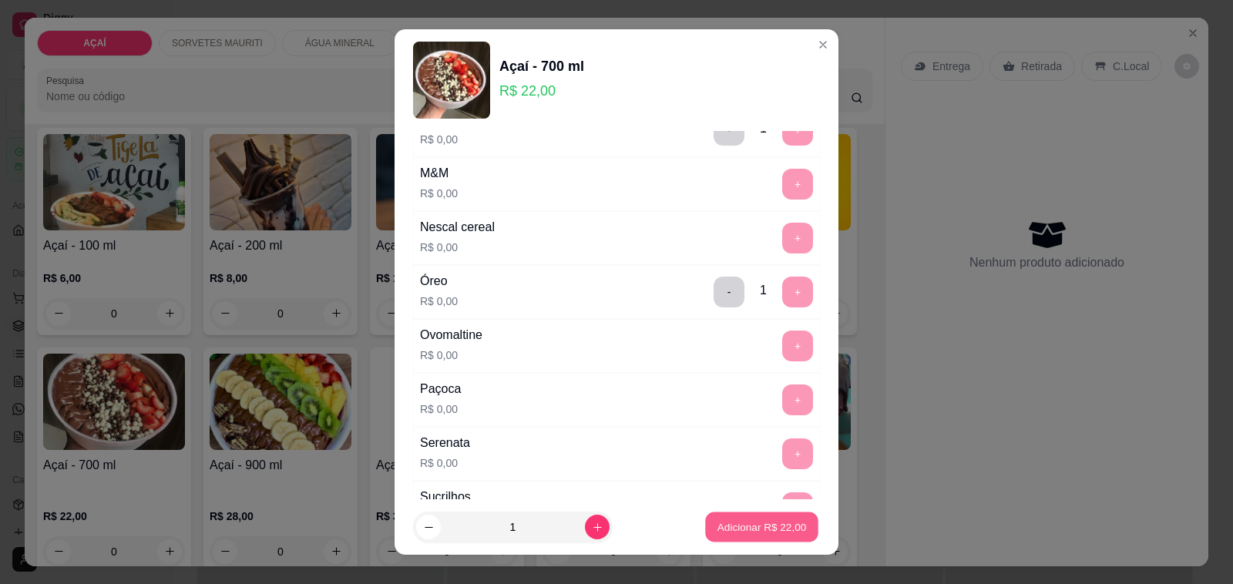
click at [727, 539] on button "Adicionar R$ 22,00" at bounding box center [761, 527] width 113 height 30
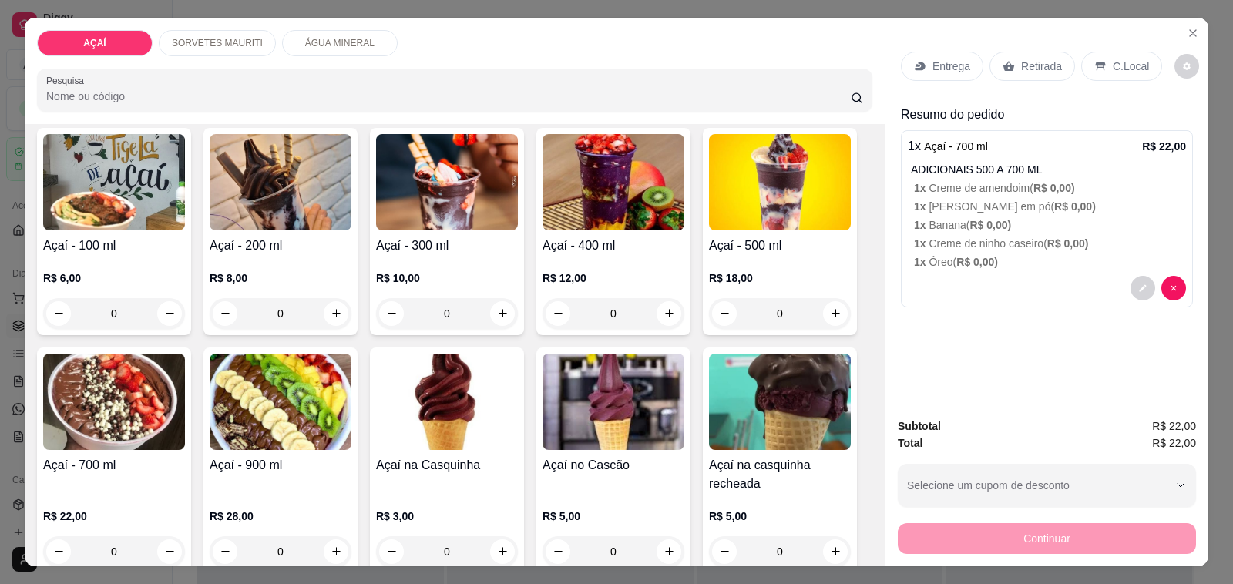
click at [904, 52] on div "Entrega" at bounding box center [942, 66] width 82 height 29
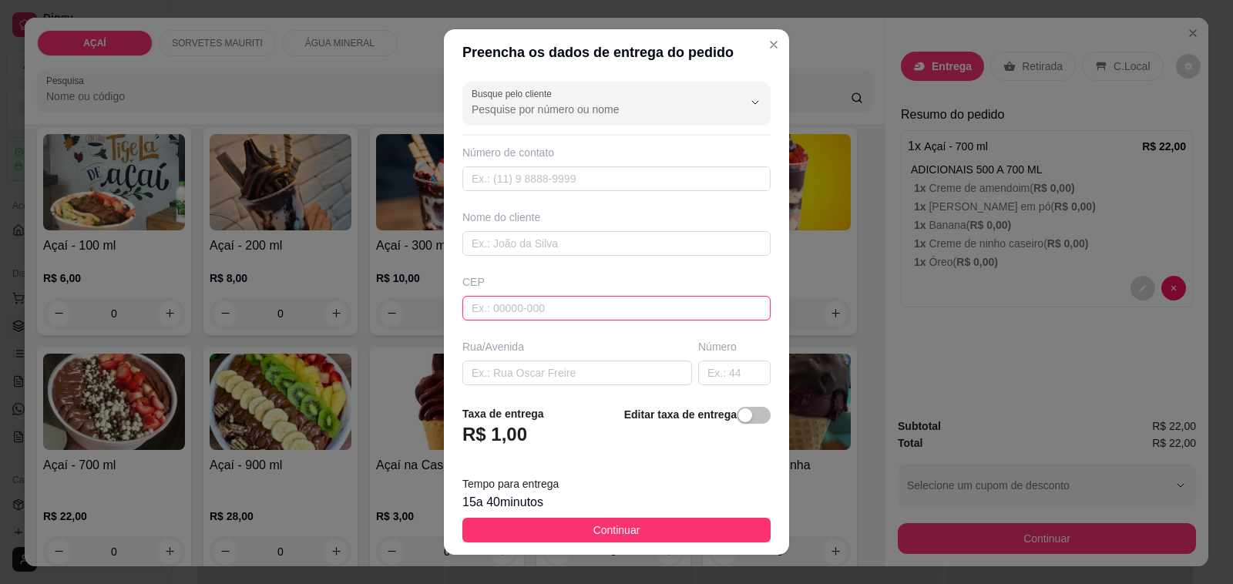
click at [594, 311] on input "text" at bounding box center [616, 308] width 308 height 25
type input "57520000"
type input "Maravilha"
type input "5752000000000"
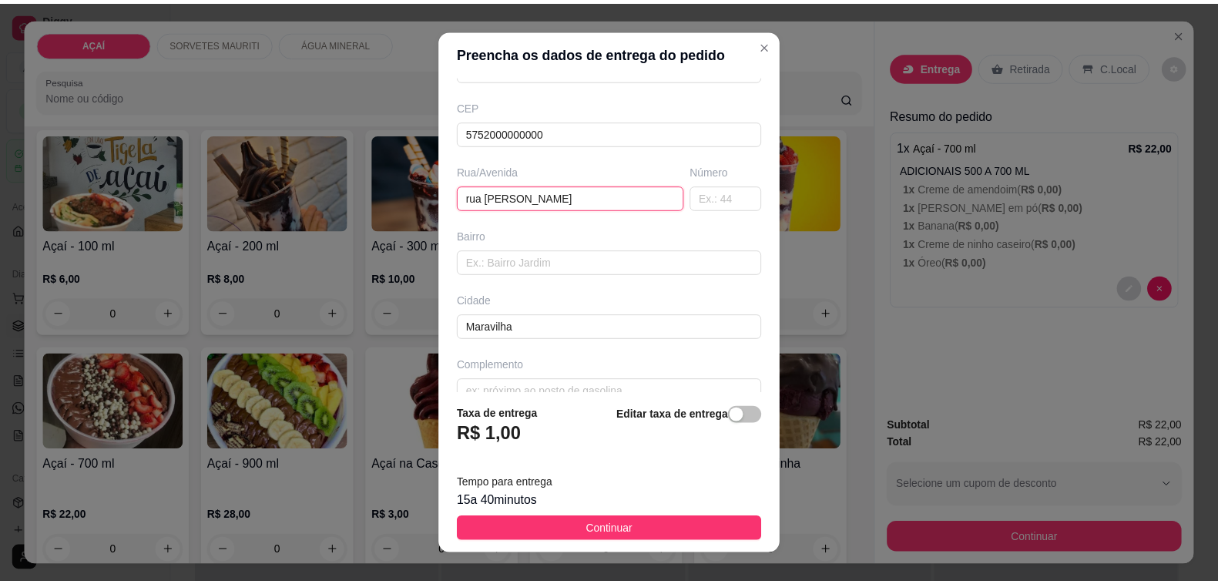
scroll to position [204, 0]
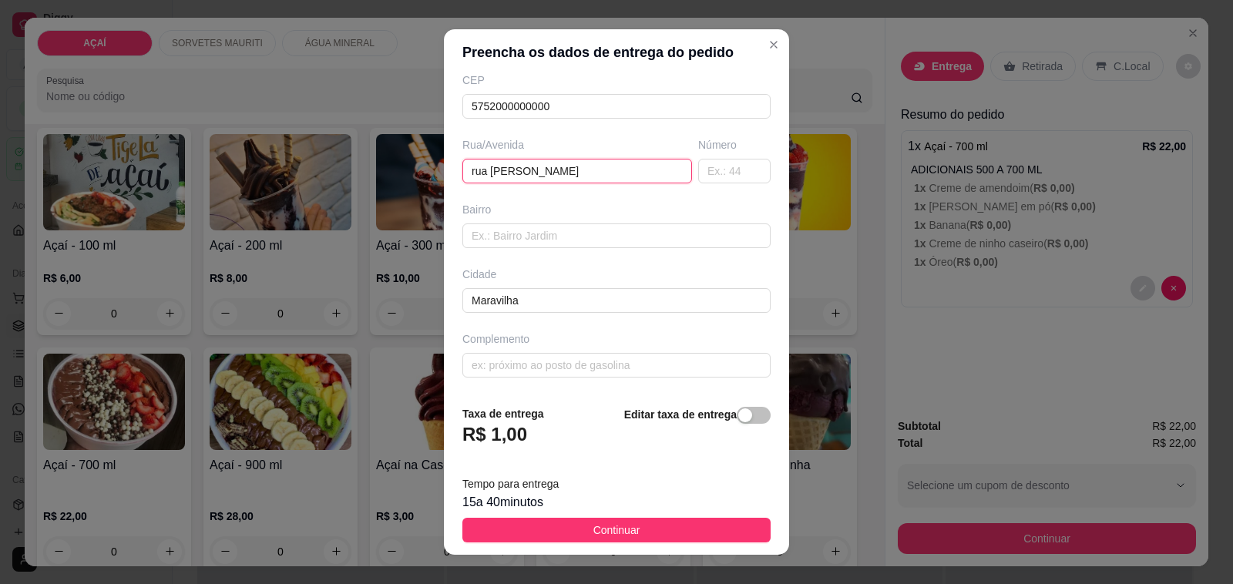
type input "rua [PERSON_NAME]"
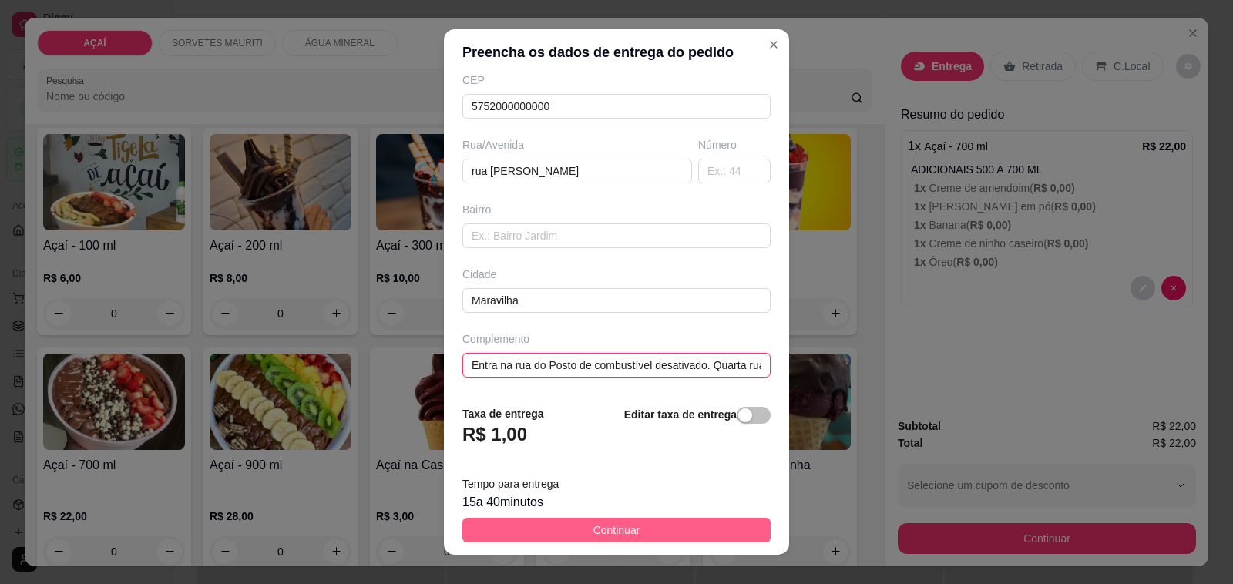
type input "Entra na rua do Posto de combustível desativado. Quarta rua à esquerda, casa az…"
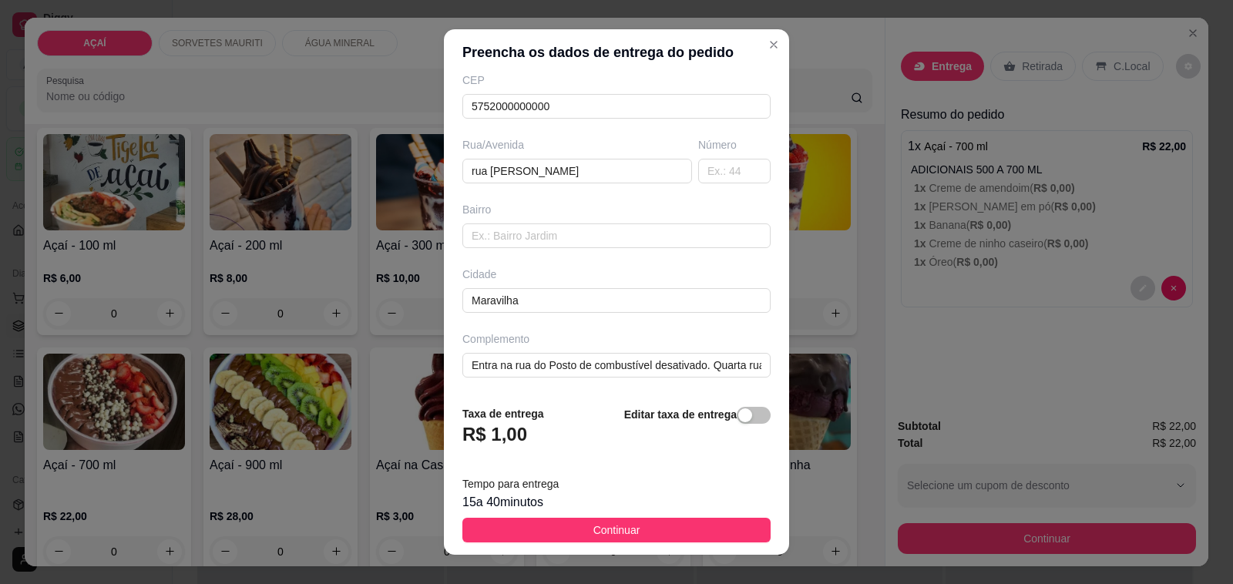
drag, startPoint x: 610, startPoint y: 537, endPoint x: 791, endPoint y: 499, distance: 185.1
click at [622, 537] on span "Continuar" at bounding box center [616, 530] width 47 height 17
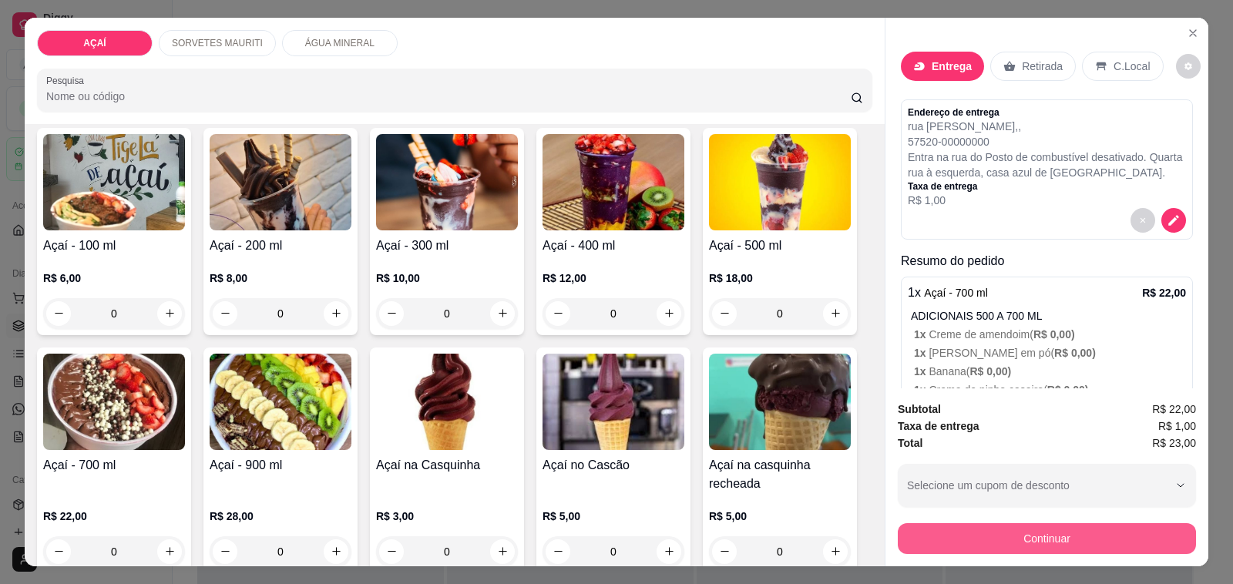
click at [932, 539] on button "Continuar" at bounding box center [1047, 538] width 298 height 31
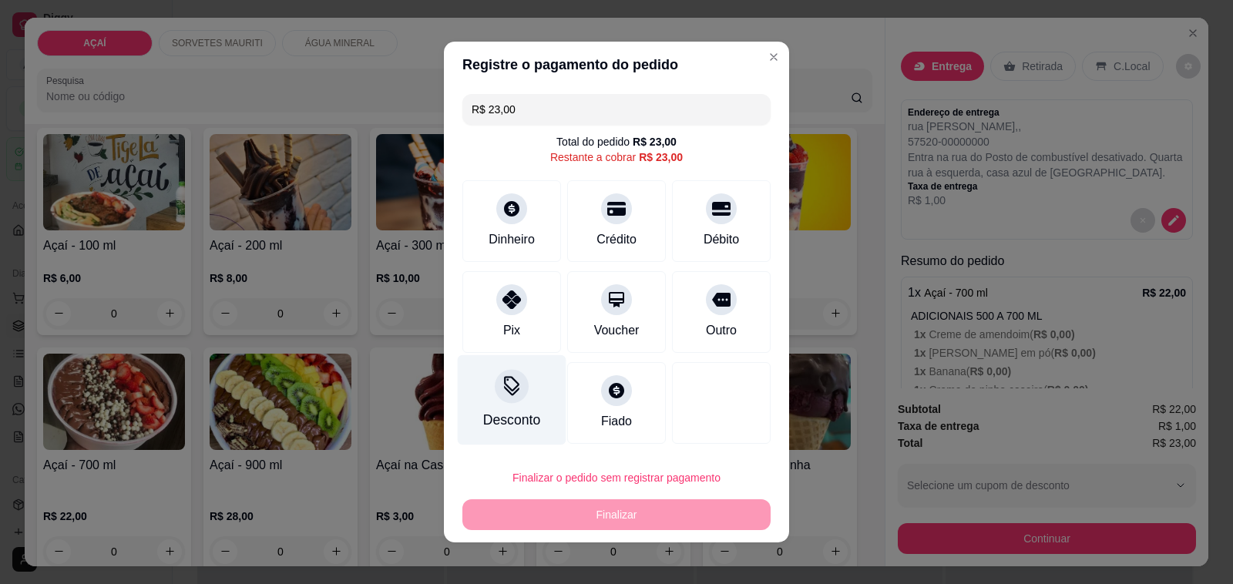
drag, startPoint x: 496, startPoint y: 321, endPoint x: 542, endPoint y: 393, distance: 85.3
click at [503, 321] on div "Pix" at bounding box center [511, 330] width 17 height 18
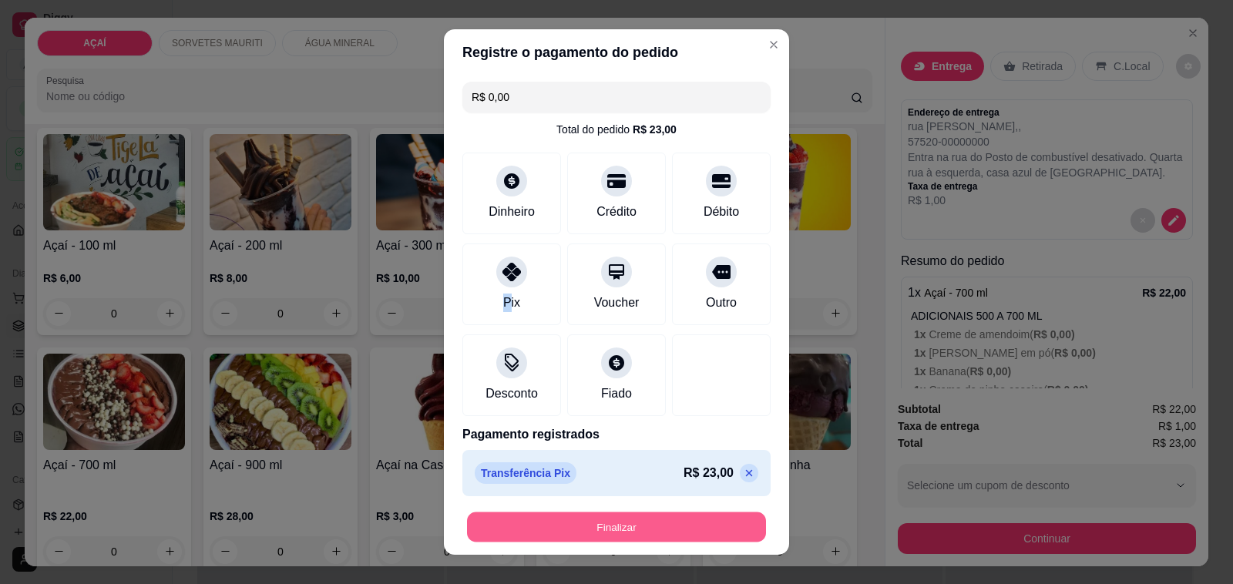
click at [622, 532] on button "Finalizar" at bounding box center [616, 527] width 299 height 30
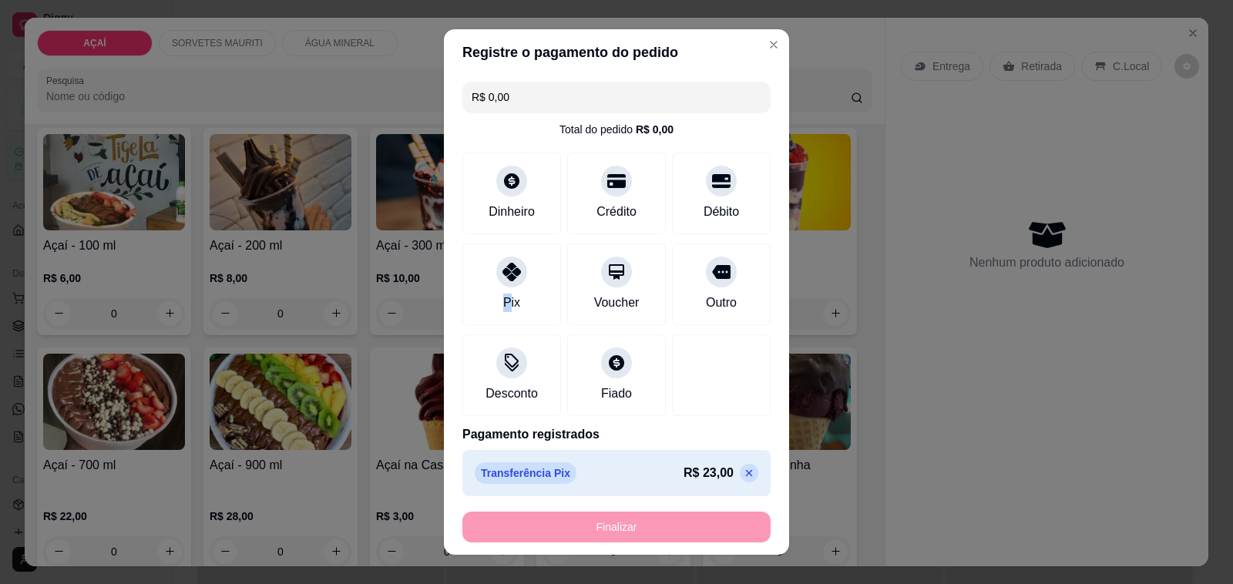
type input "-R$ 23,00"
